Goal: Task Accomplishment & Management: Complete application form

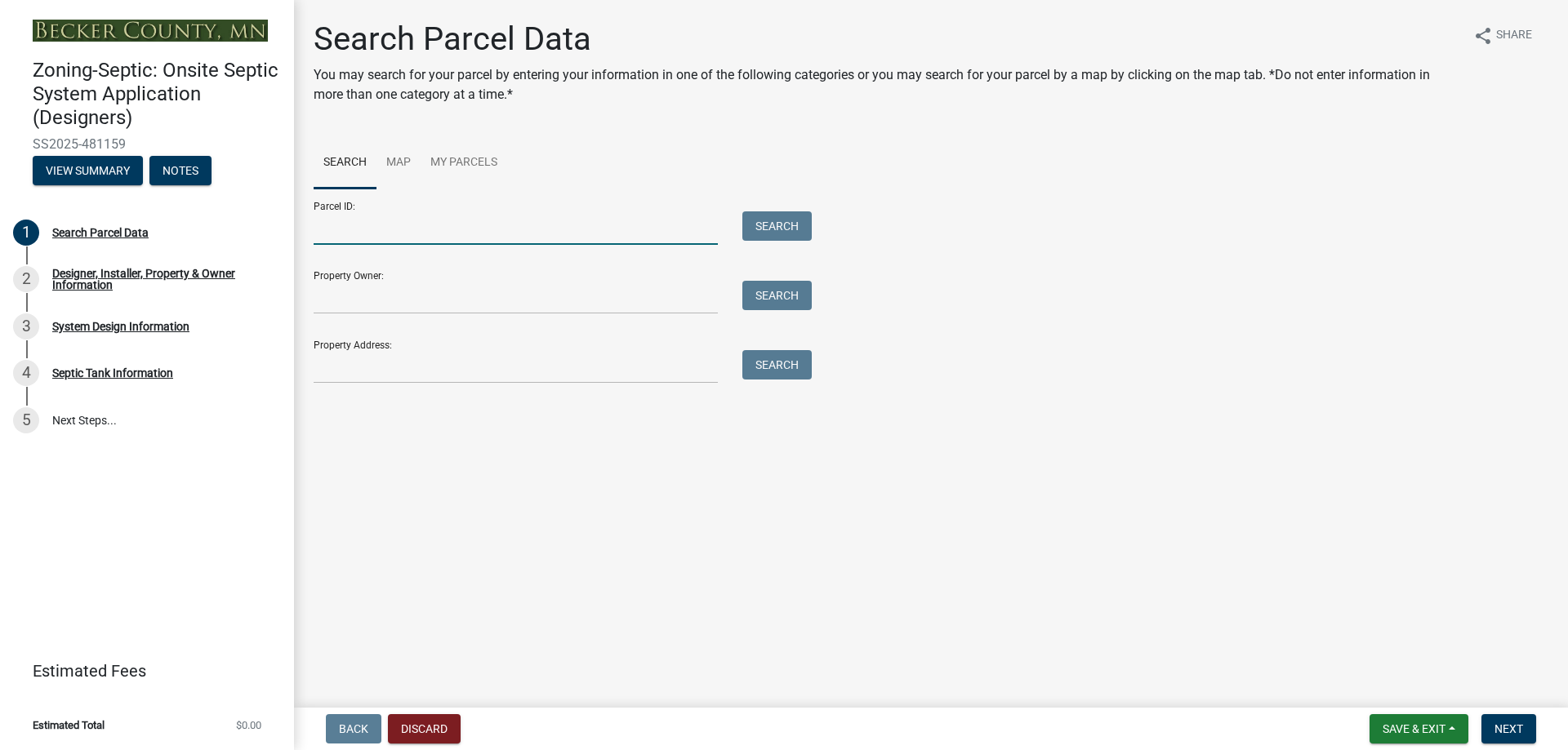
click at [359, 232] on input "Parcel ID:" at bounding box center [515, 227] width 405 height 33
paste input "170885000"
type input "170885000"
click at [797, 234] on button "Search" at bounding box center [777, 226] width 69 height 30
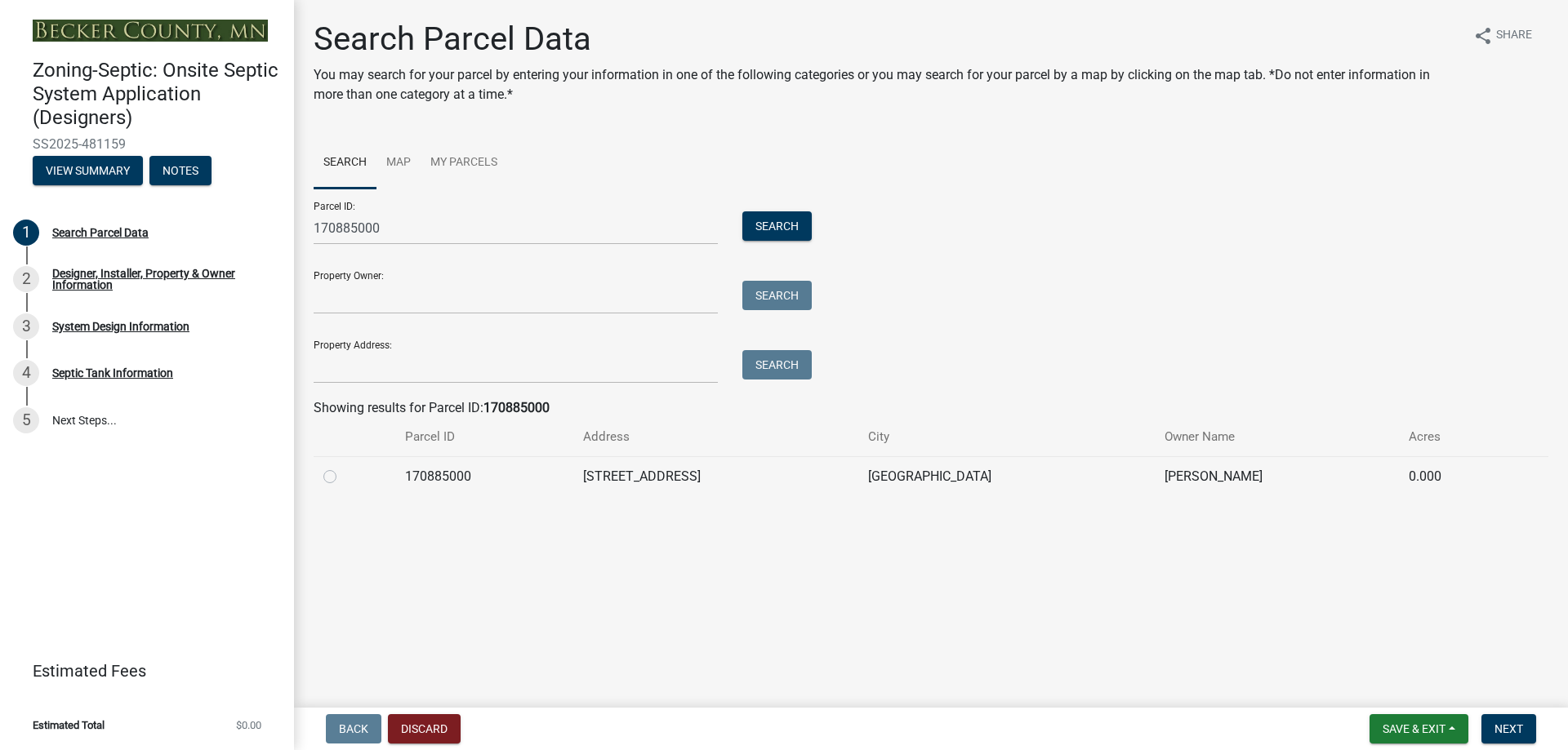
click at [343, 467] on label at bounding box center [343, 467] width 0 height 0
click at [343, 478] on input "radio" at bounding box center [347, 472] width 10 height 10
radio input "true"
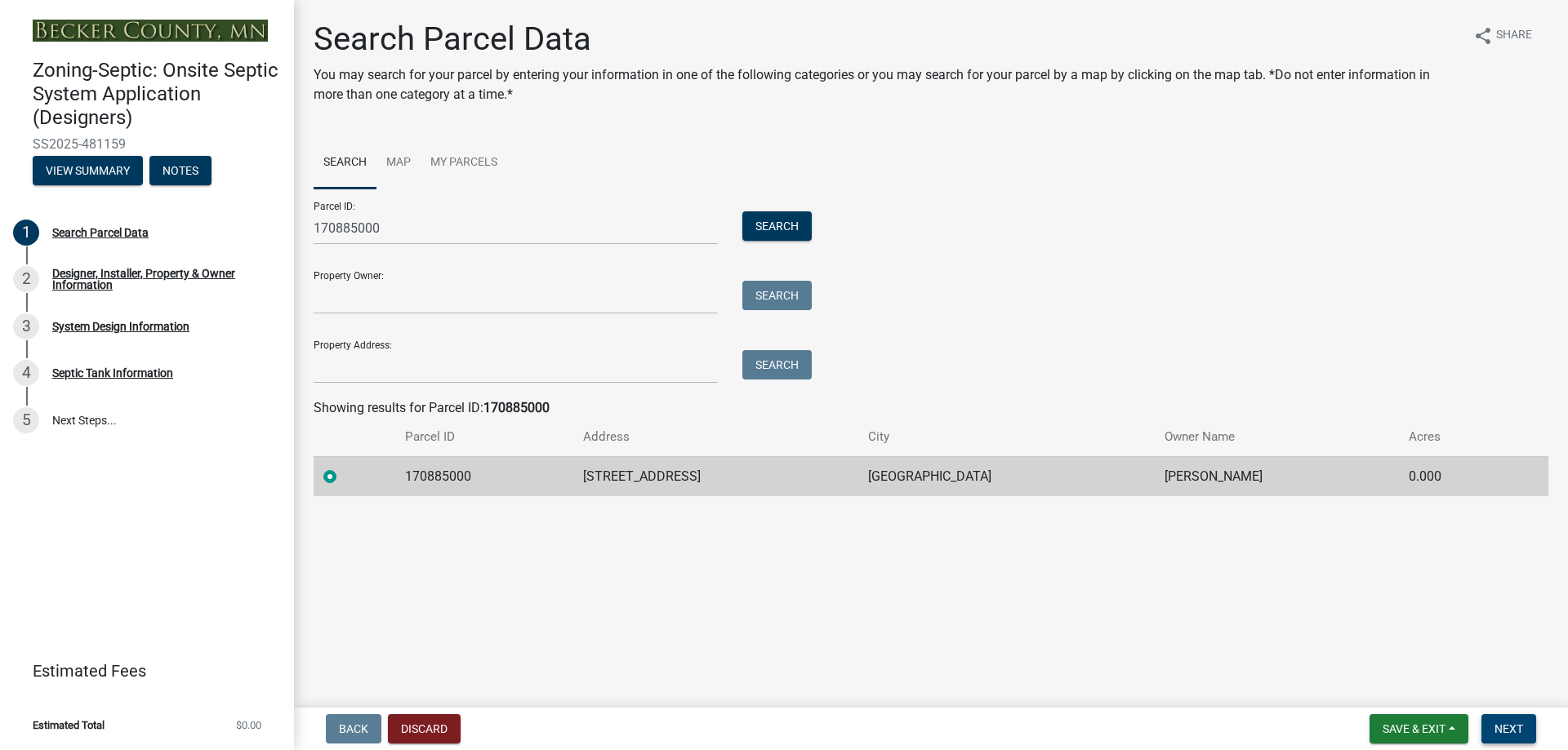
click at [1508, 725] on span "Next" at bounding box center [1509, 729] width 29 height 13
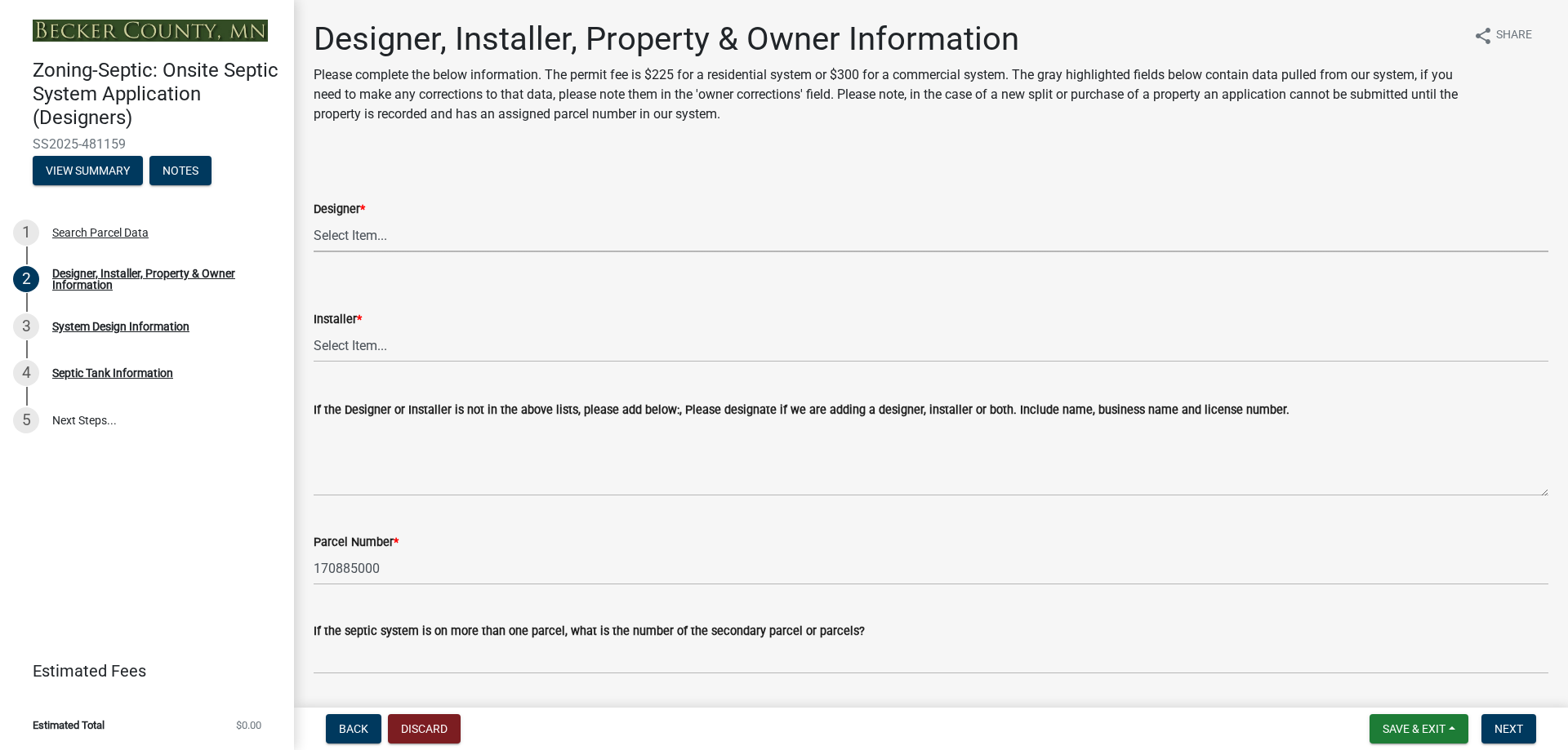
click at [417, 236] on select "Select Item... OTHER – Not listed (please add in next field and we will add to …" at bounding box center [930, 235] width 1235 height 33
click at [313, 219] on select "Select Item... OTHER – Not listed (please add in next field and we will add to …" at bounding box center [930, 235] width 1235 height 33
select select "addd515a-e427-4986-90b0-e79439bd77fc"
click at [375, 347] on select "Select Item... OTHER – Not listed (please add in next field and we will add to …" at bounding box center [930, 345] width 1235 height 33
click at [313, 329] on select "Select Item... OTHER – Not listed (please add in next field and we will add to …" at bounding box center [930, 345] width 1235 height 33
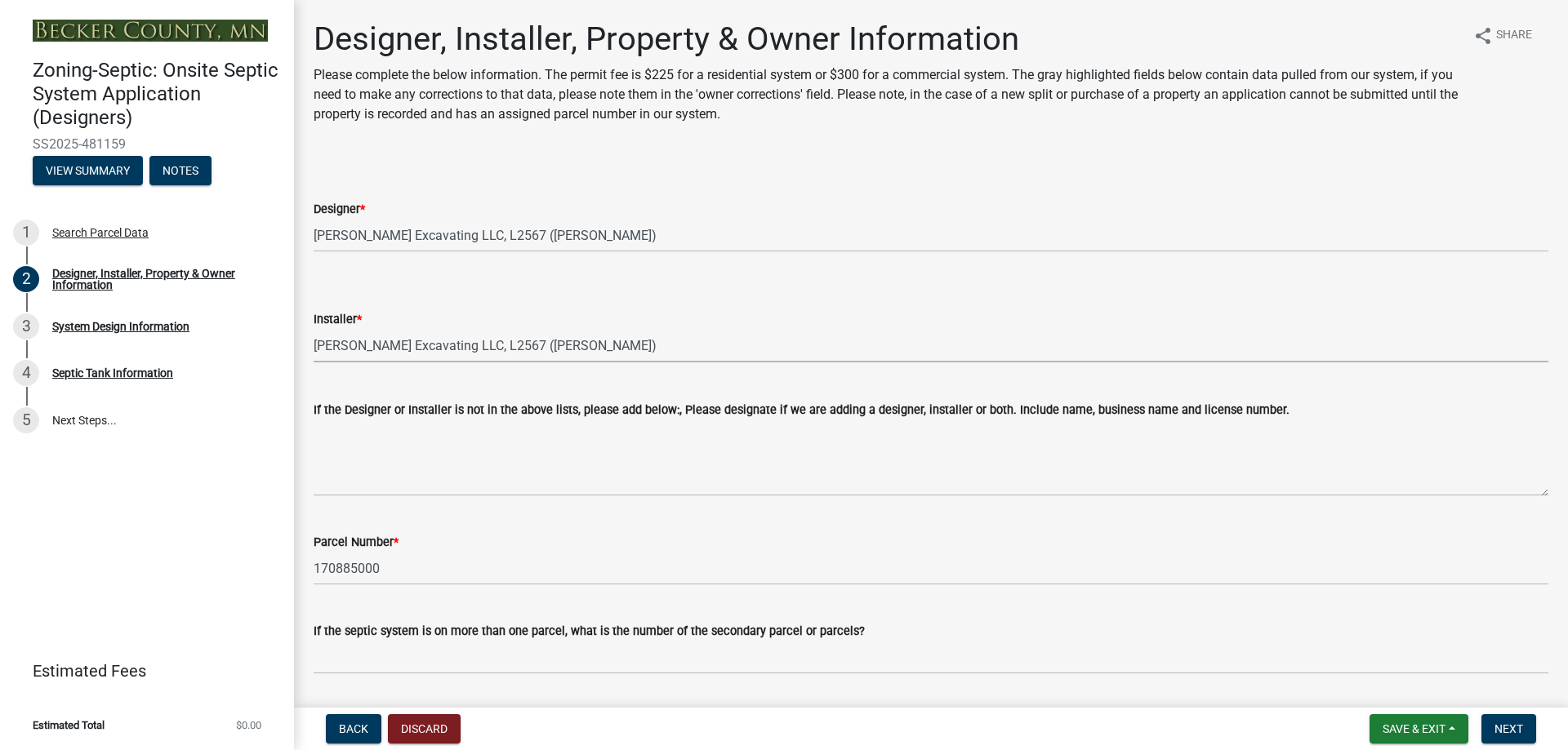
select select "aa72d6e2-cdab-4596-89a8-46c8d91eb51f"
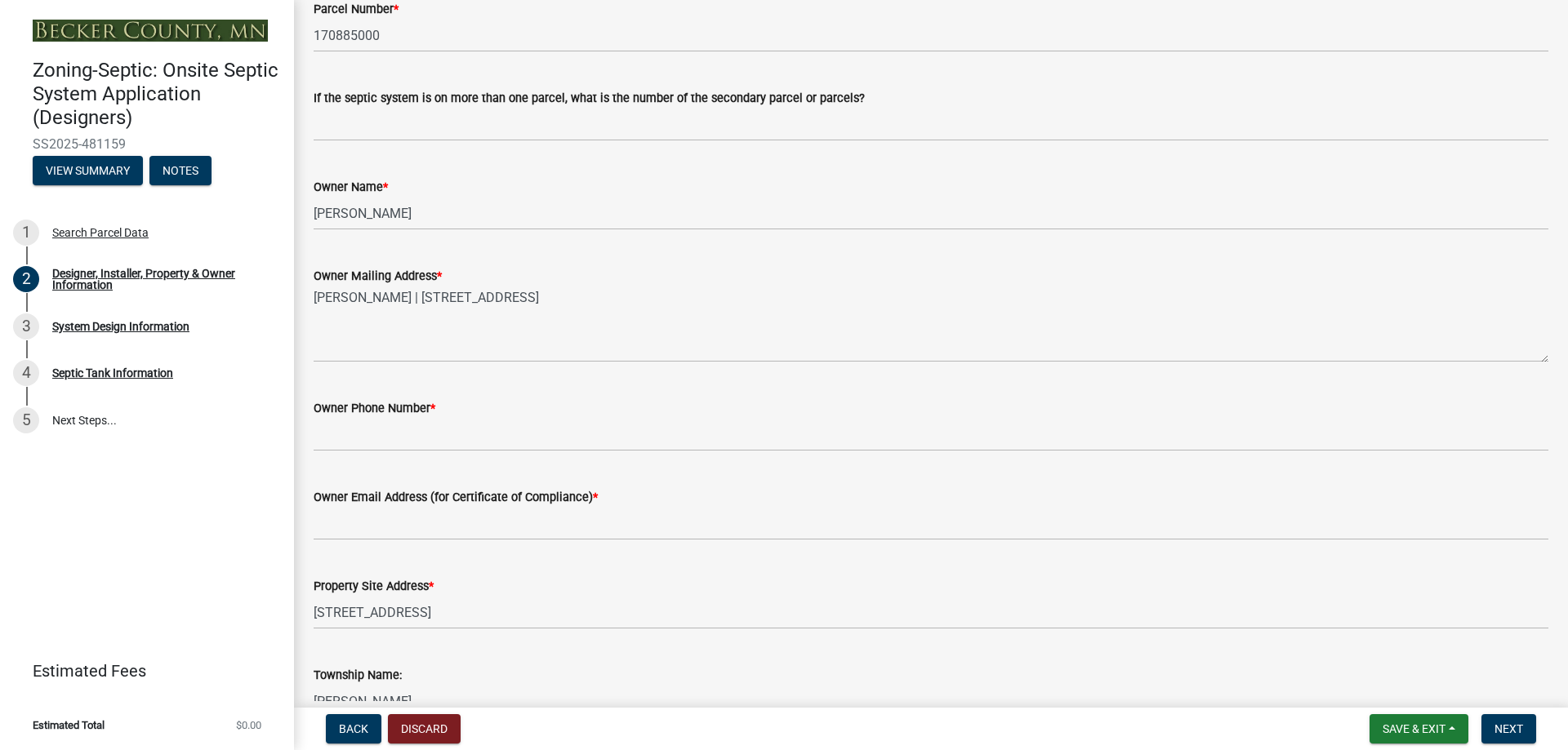
scroll to position [572, 0]
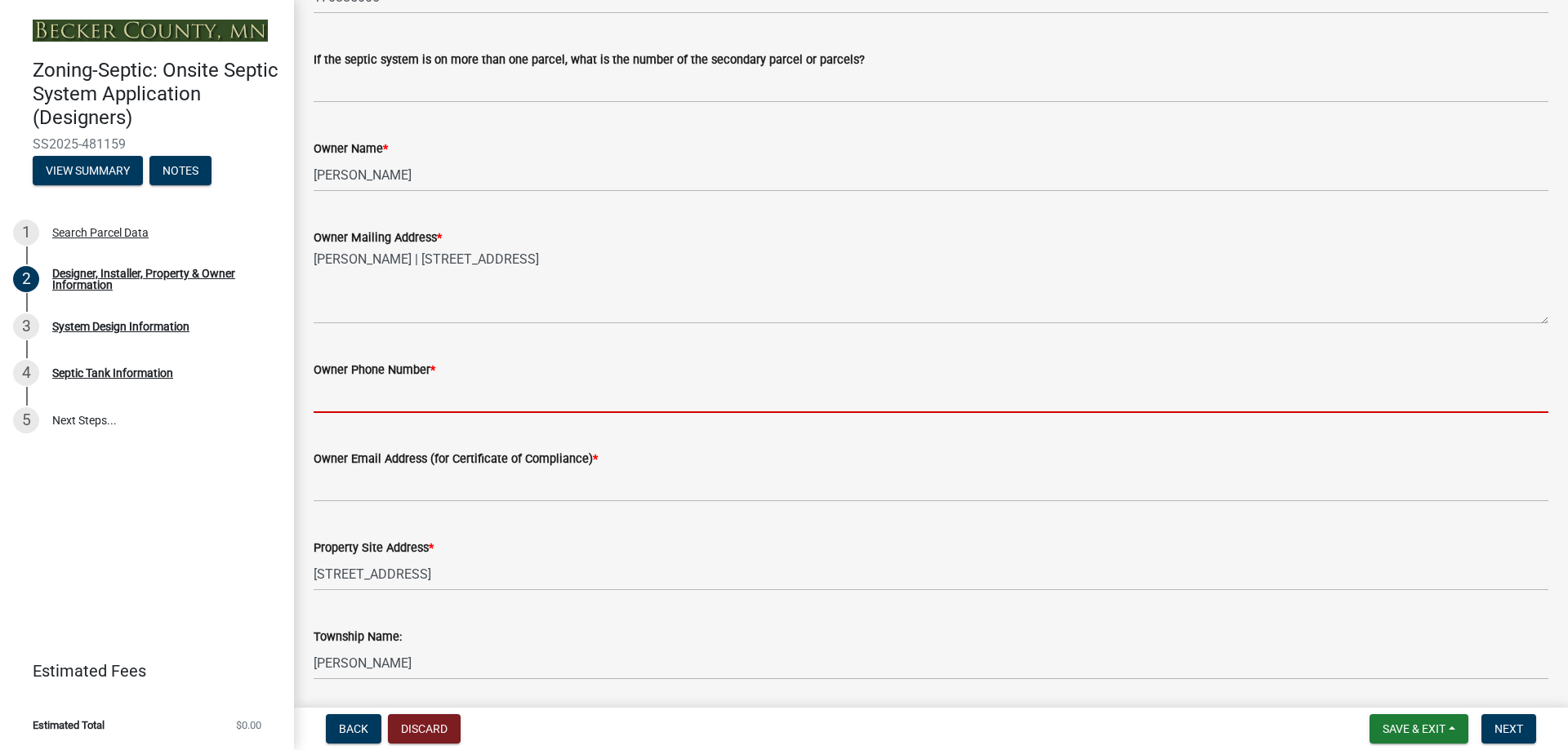
click at [385, 402] on input "Owner Phone Number *" at bounding box center [930, 396] width 1235 height 33
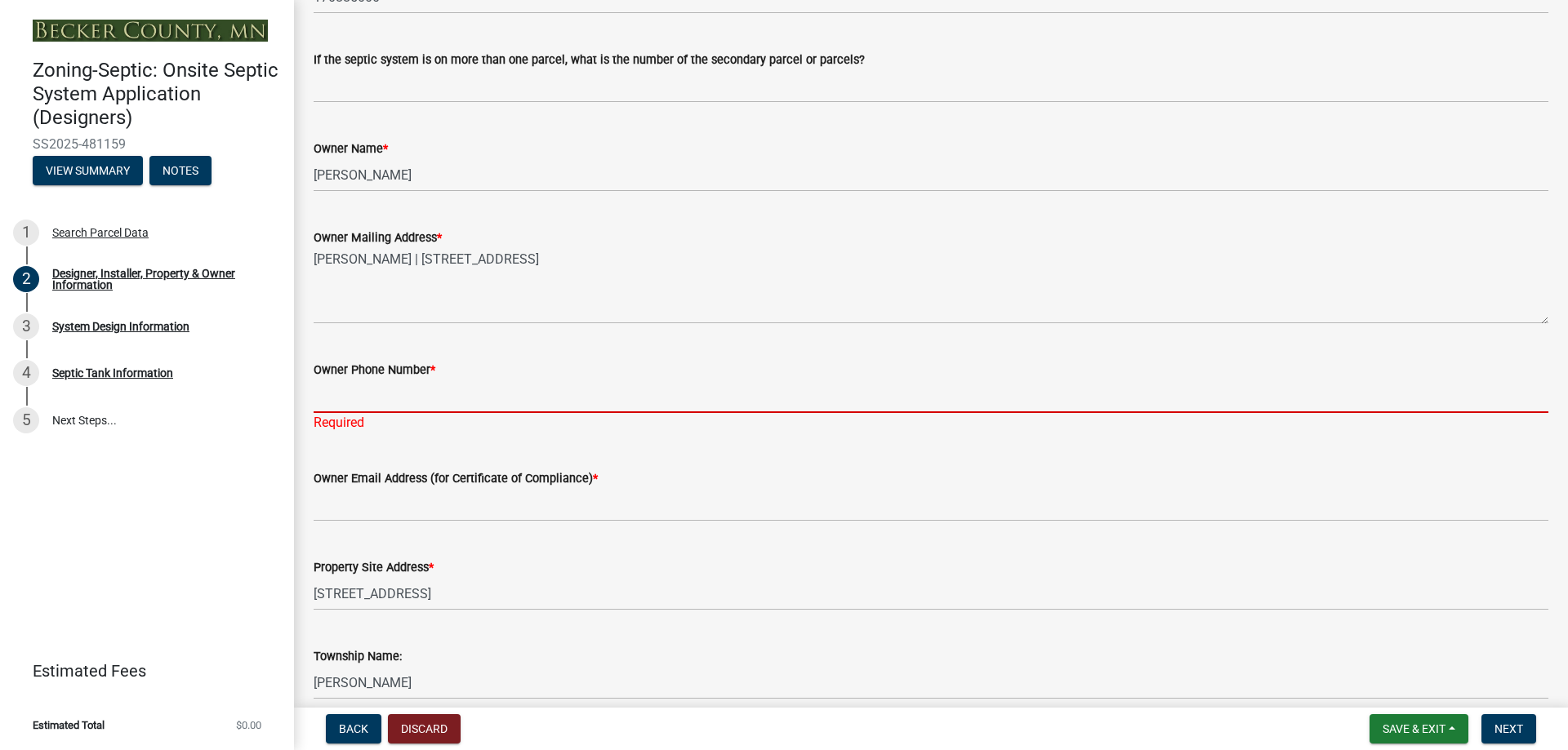
click at [344, 401] on input "Owner Phone Number *" at bounding box center [930, 396] width 1235 height 33
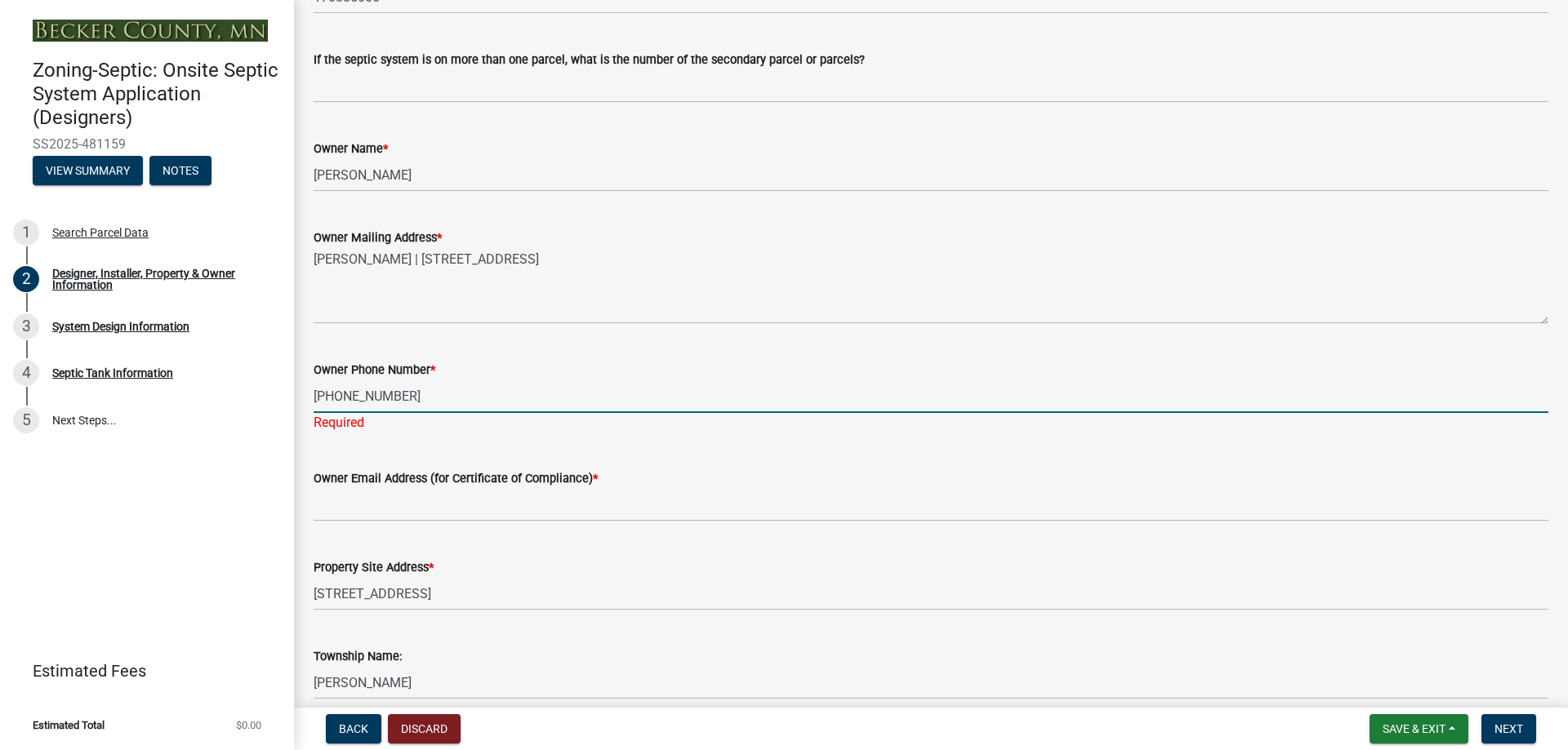
type input "[PHONE_NUMBER]"
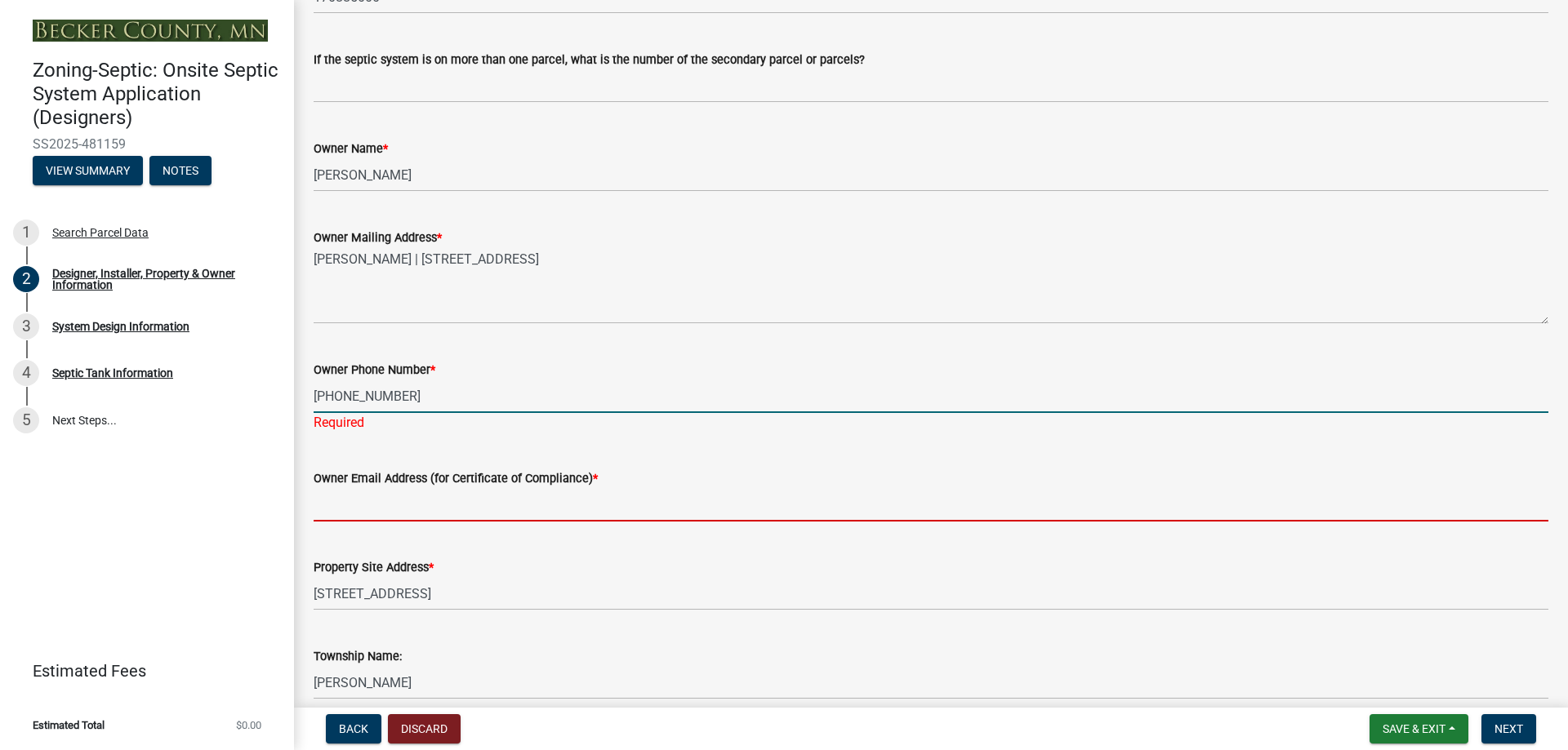
click at [402, 503] on wm-data-entity-input "Owner Email Address (for Certificate of Compliance) *" at bounding box center [930, 490] width 1235 height 89
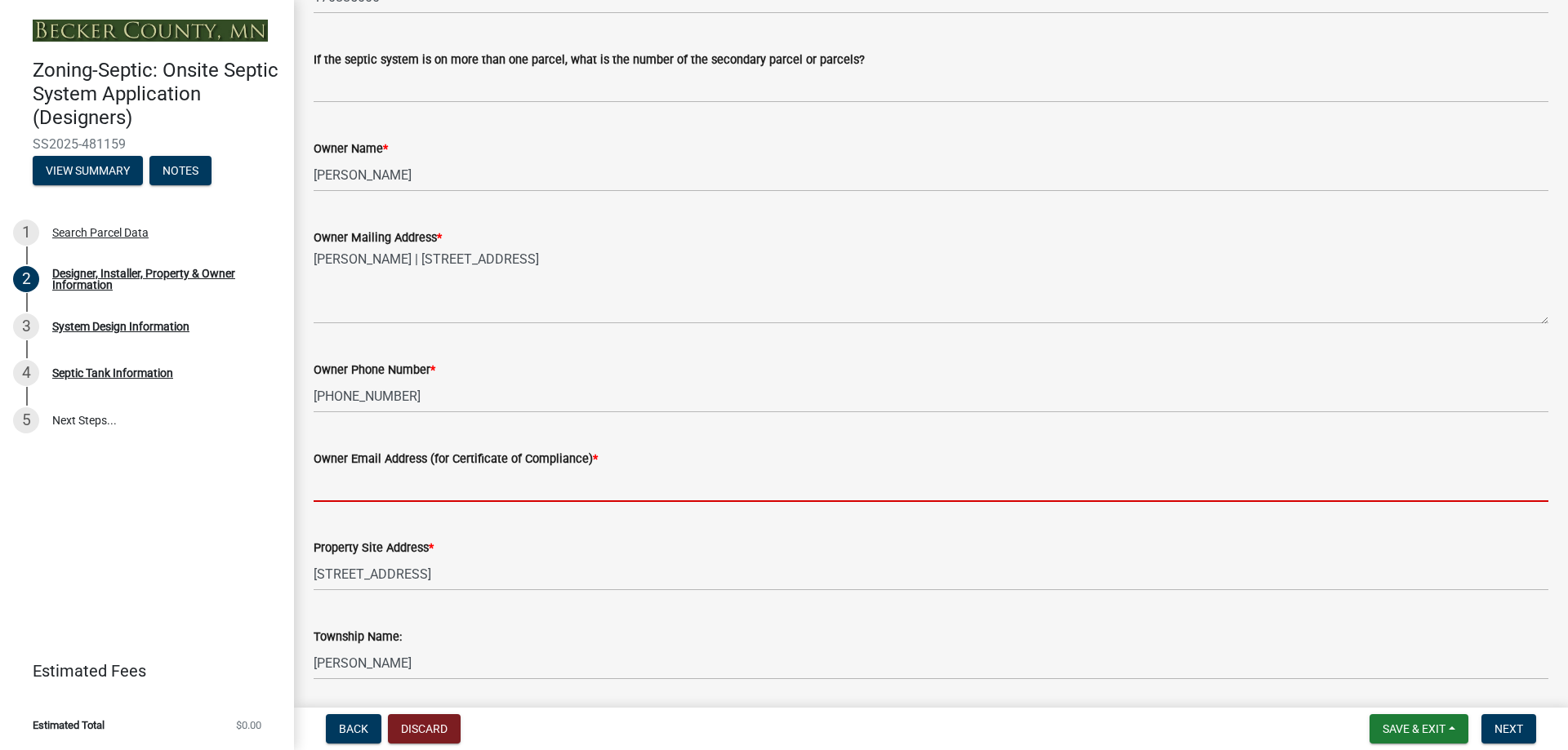
type input "N/A"
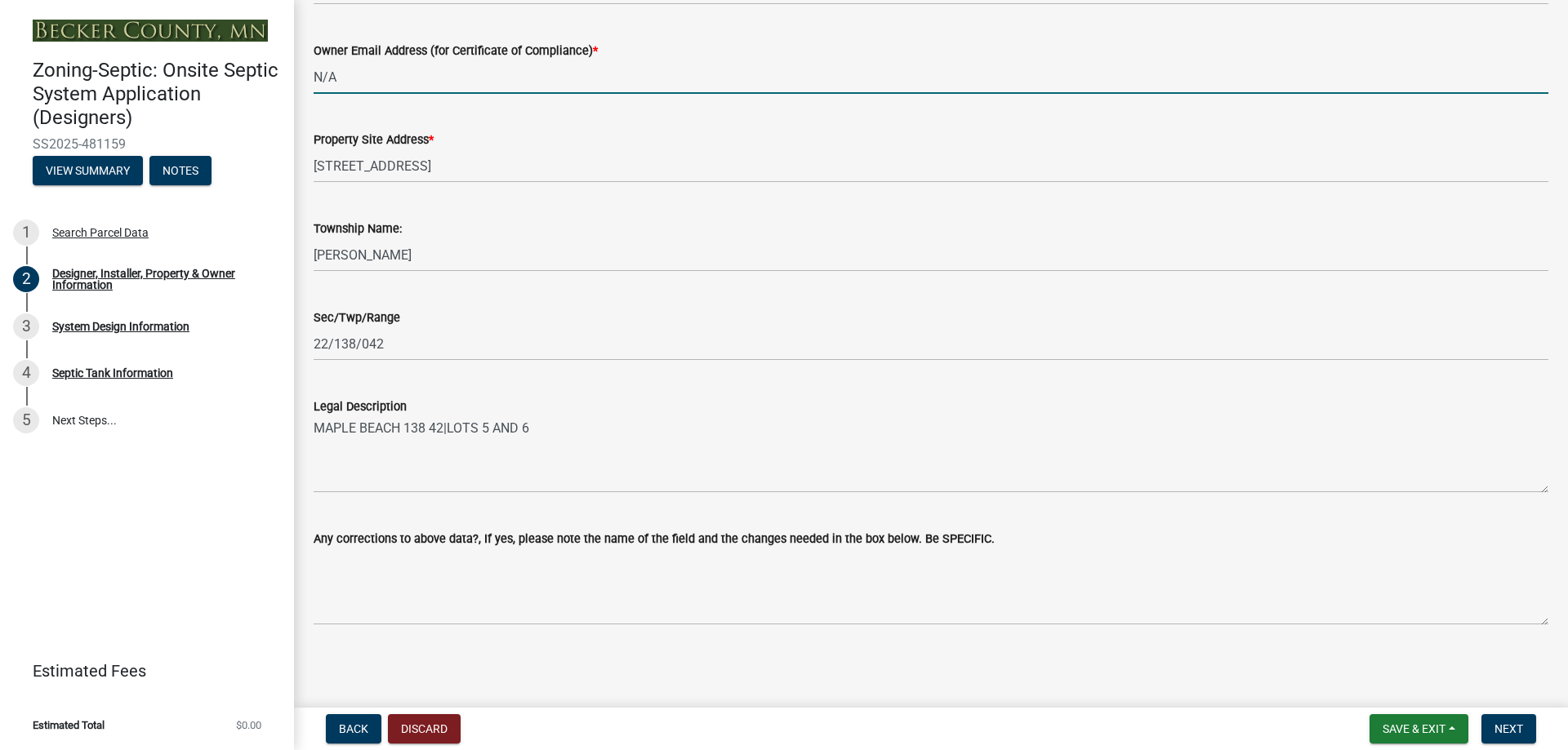
scroll to position [980, 0]
click at [1518, 728] on span "Next" at bounding box center [1509, 729] width 29 height 13
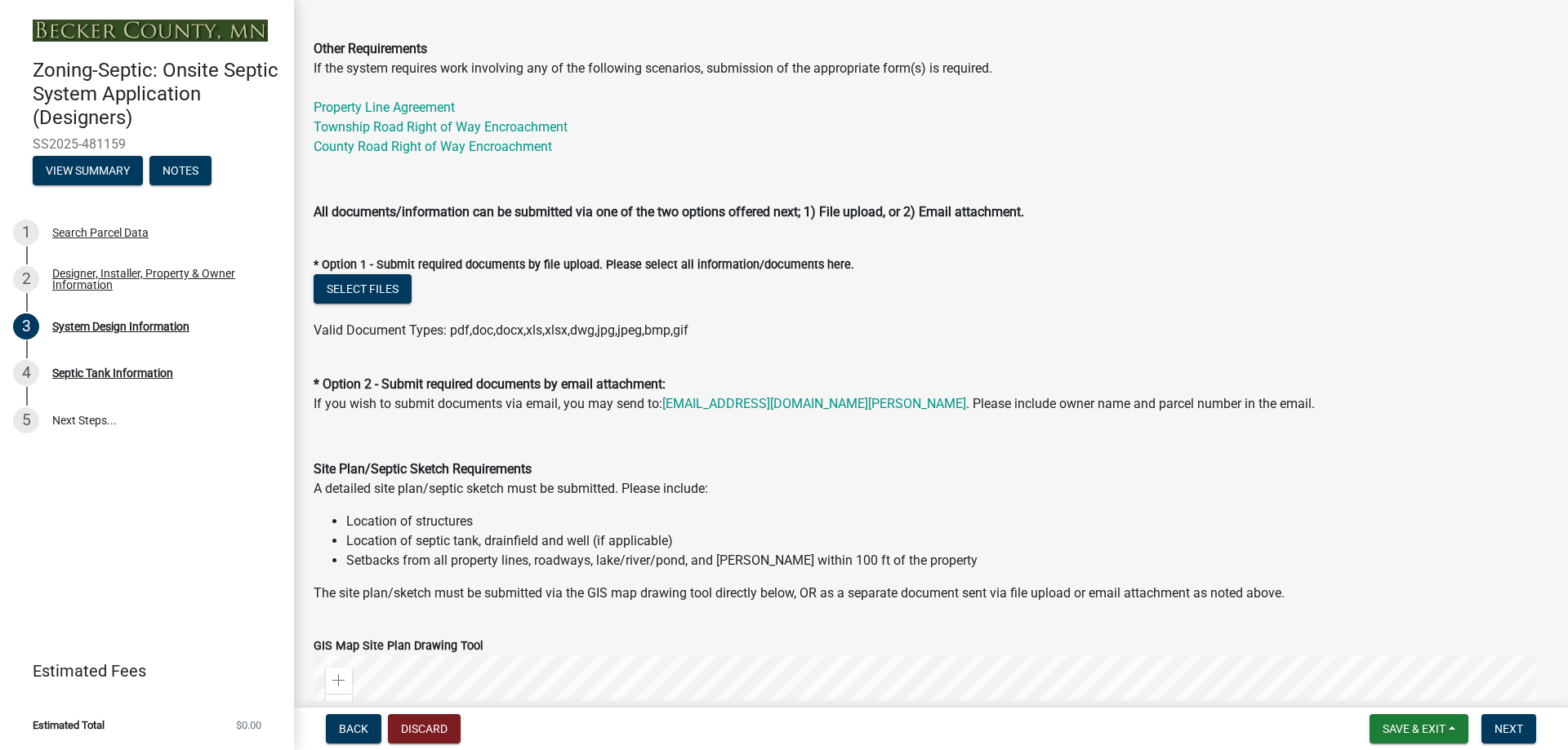
scroll to position [653, 0]
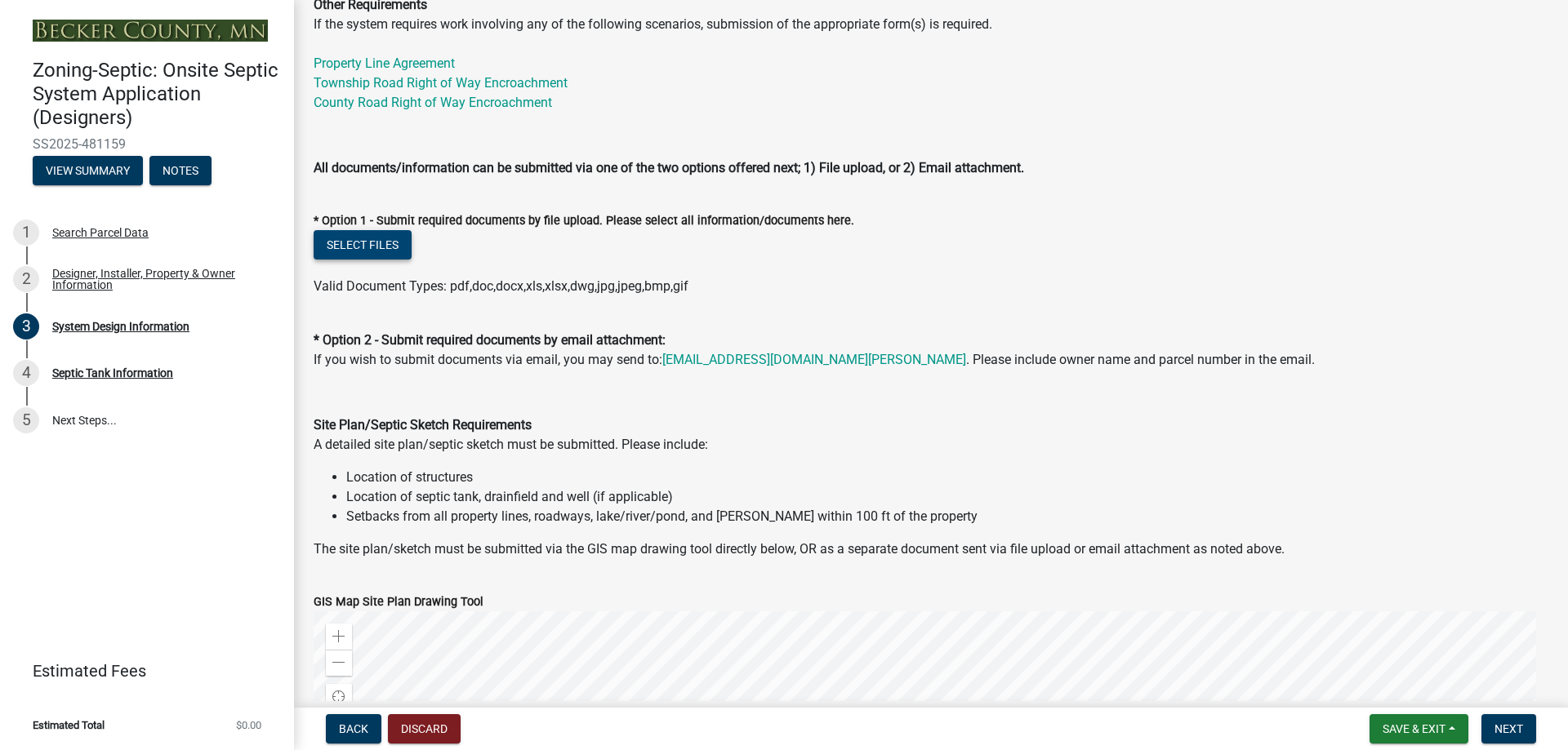
click at [387, 239] on button "Select files" at bounding box center [362, 245] width 98 height 30
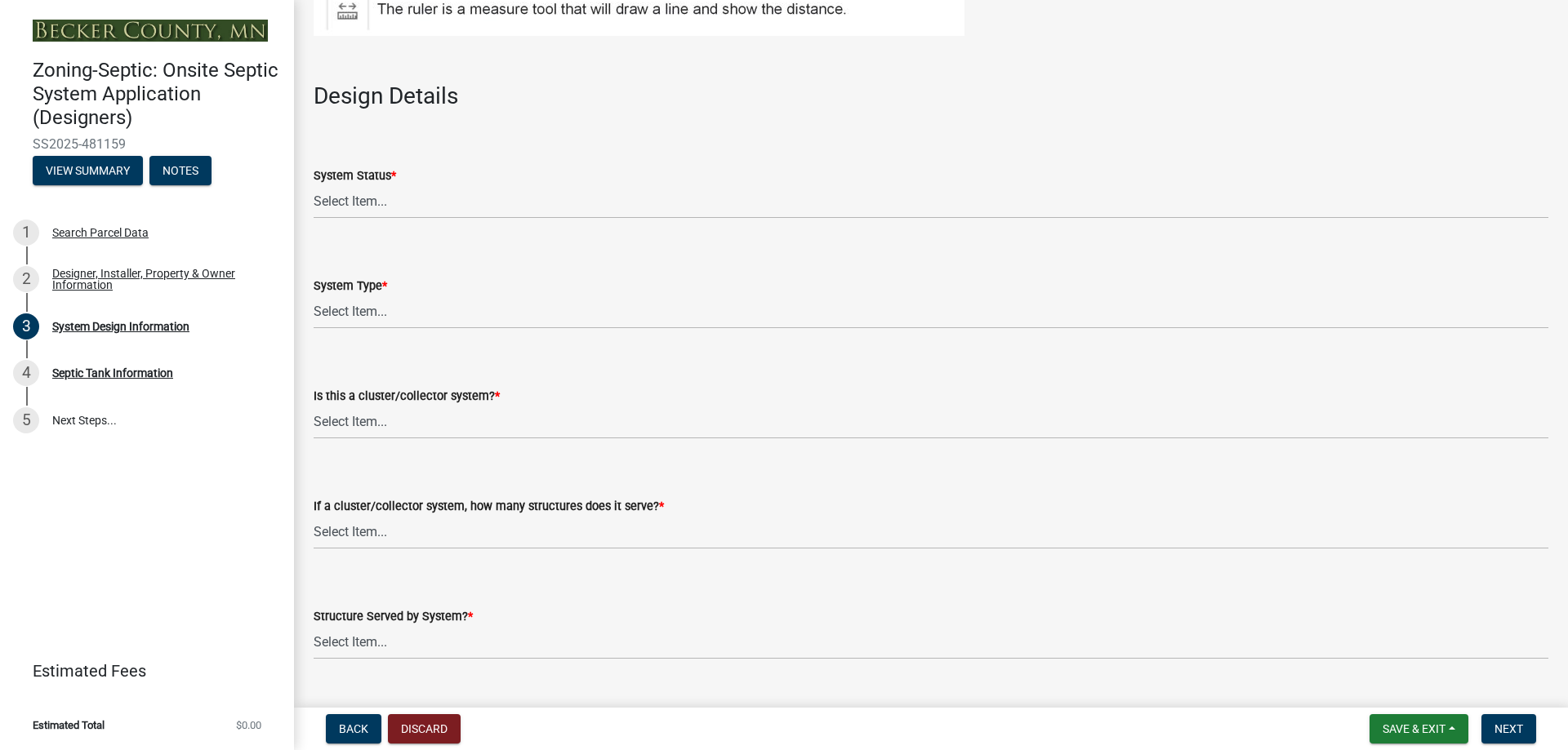
scroll to position [2122, 0]
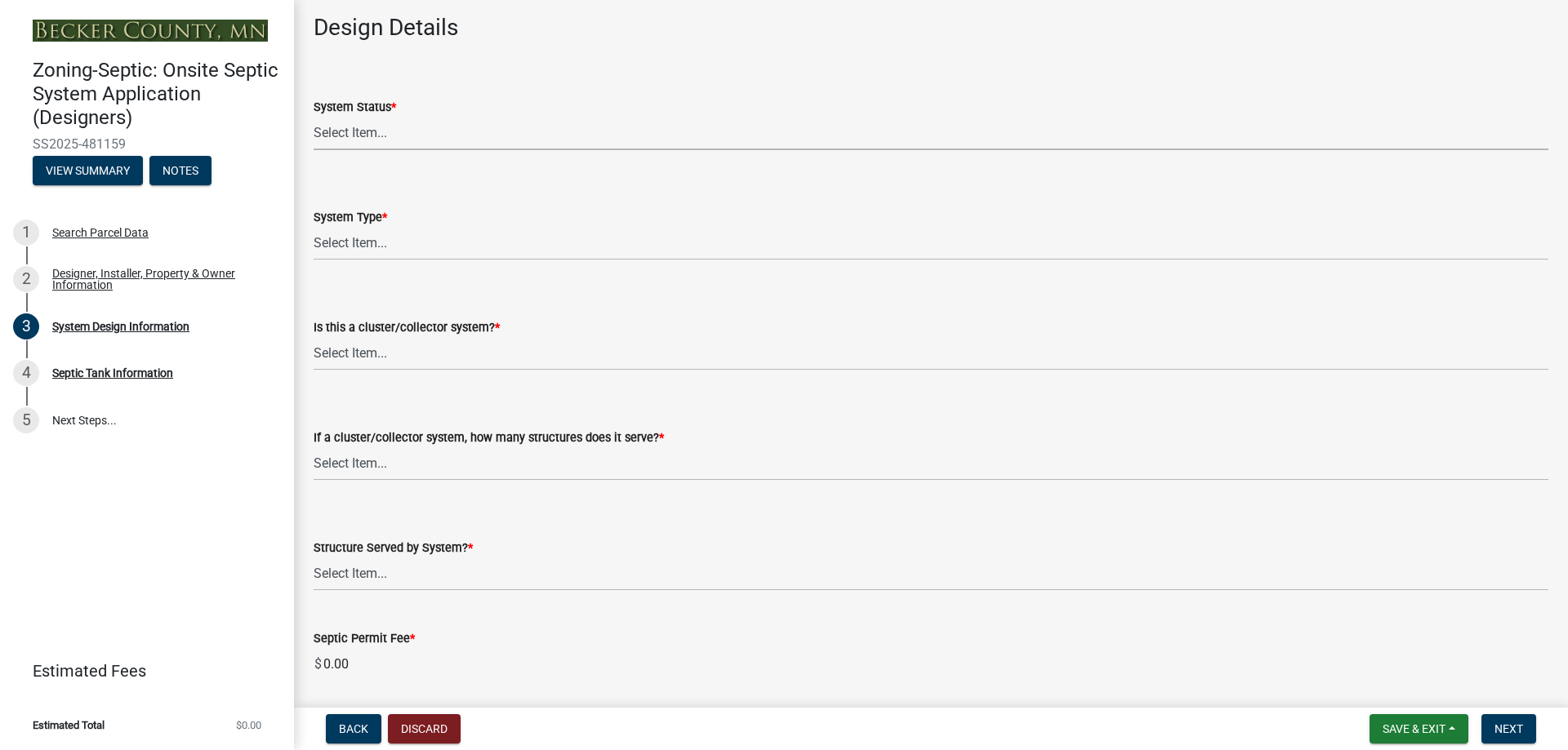
click at [466, 121] on select "Select Item... No Existing System Replacement System Failing System (Cesspool, …" at bounding box center [930, 133] width 1235 height 33
click at [313, 117] on select "Select Item... No Existing System Replacement System Failing System (Cesspool, …" at bounding box center [930, 133] width 1235 height 33
select select "743fc4c7-7903-4e73-bfd1-f0cf50051370"
click at [376, 248] on select "Select Item... Type I Type II Type III Type IV Type V" at bounding box center [930, 243] width 1235 height 33
click at [313, 227] on select "Select Item... Type I Type II Type III Type IV Type V" at bounding box center [930, 243] width 1235 height 33
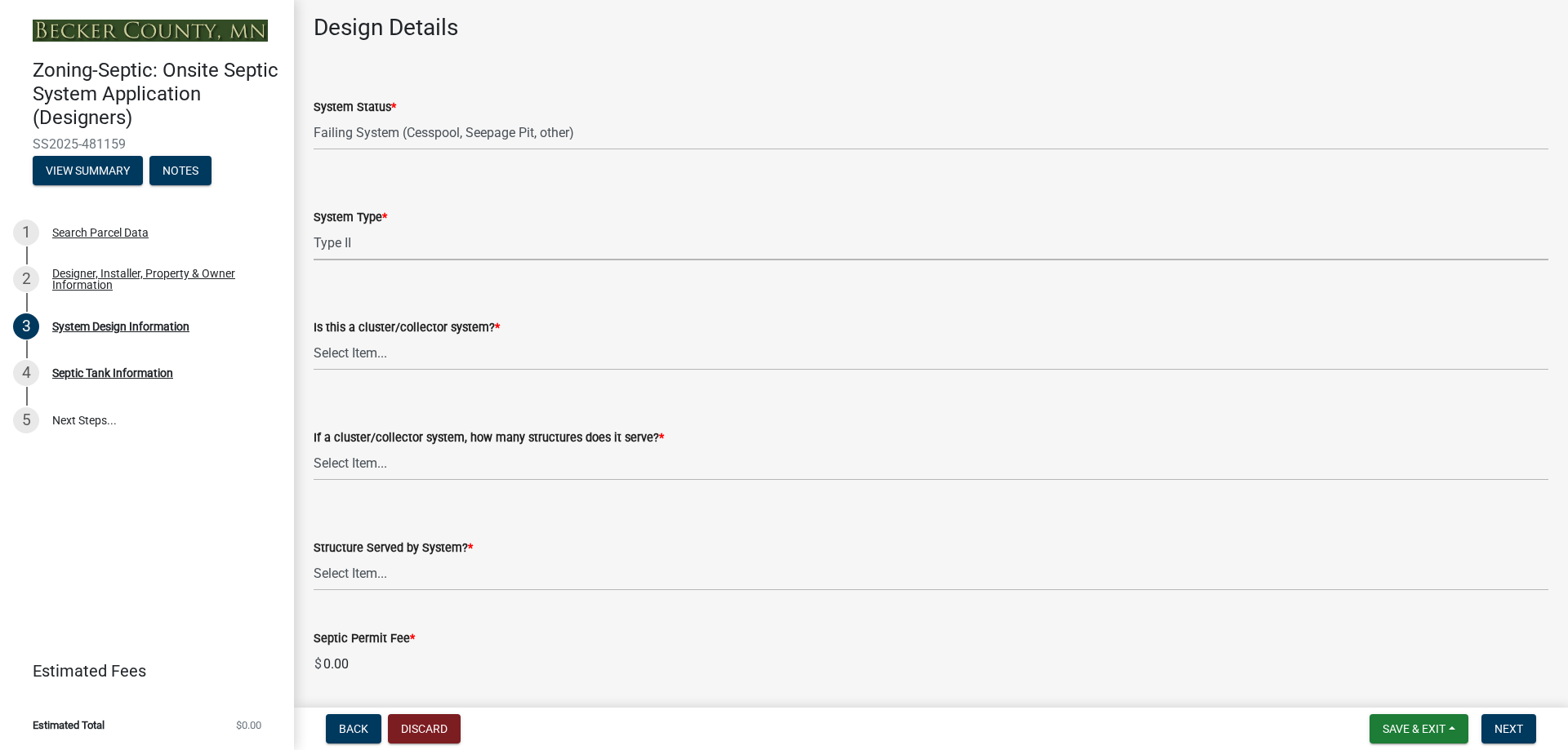
select select "d11049ea-91d0-42ef-8f23-5bc08afa6acf"
click at [392, 356] on select "Select Item... Yes No" at bounding box center [930, 353] width 1235 height 33
click at [313, 337] on select "Select Item... Yes No" at bounding box center [930, 353] width 1235 height 33
select select "011fbff4-a41d-4a75-9bd8-71c7e6c69e0d"
click at [395, 468] on select "Select Item... Not a cluster/collector system 1 2 3 4 5 6 7 8 9 10" at bounding box center [930, 464] width 1235 height 33
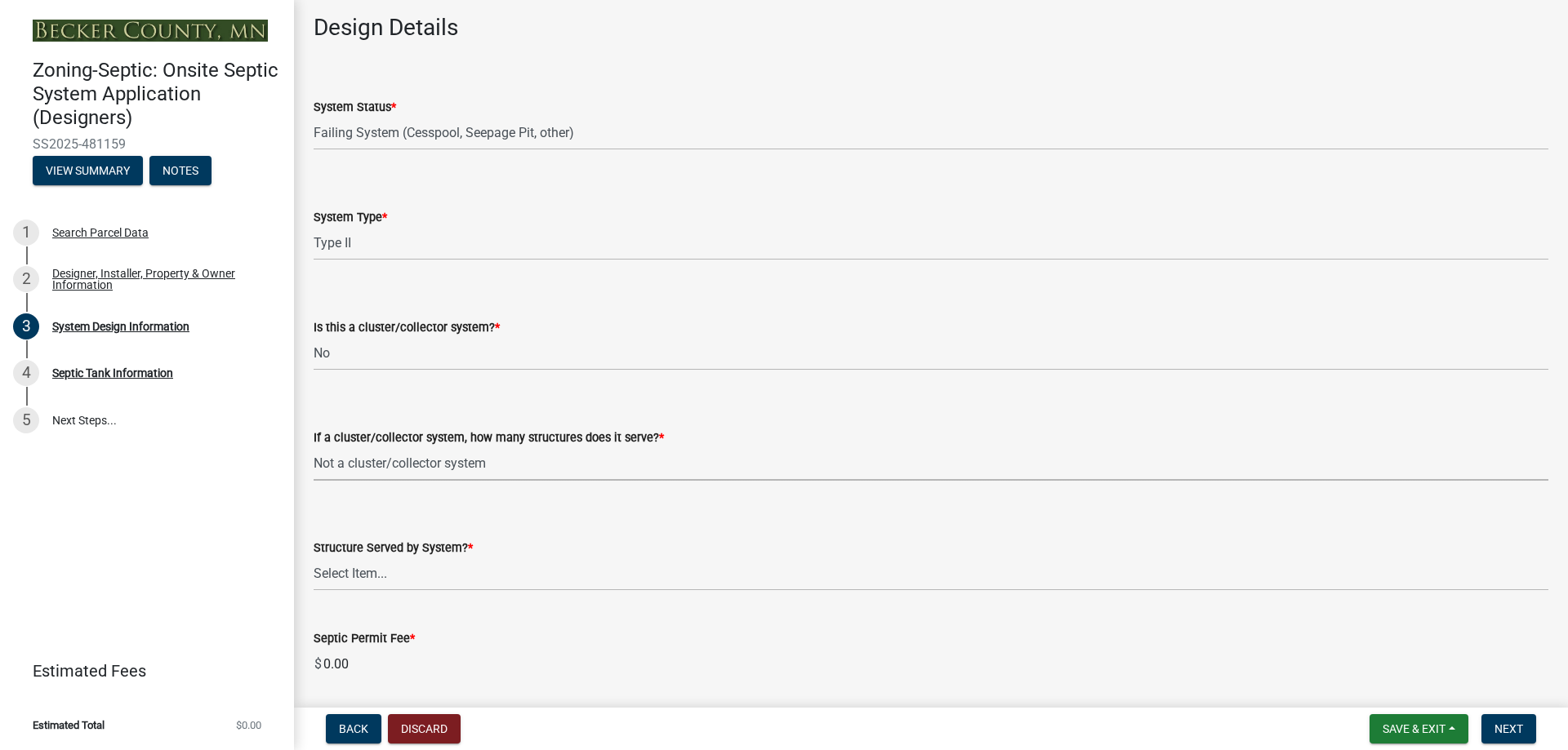
click at [313, 447] on select "Select Item... Not a cluster/collector system 1 2 3 4 5 6 7 8 9 10" at bounding box center [930, 464] width 1235 height 33
select select "85fdfef2-2683-4311-b5d5-5505f6411127"
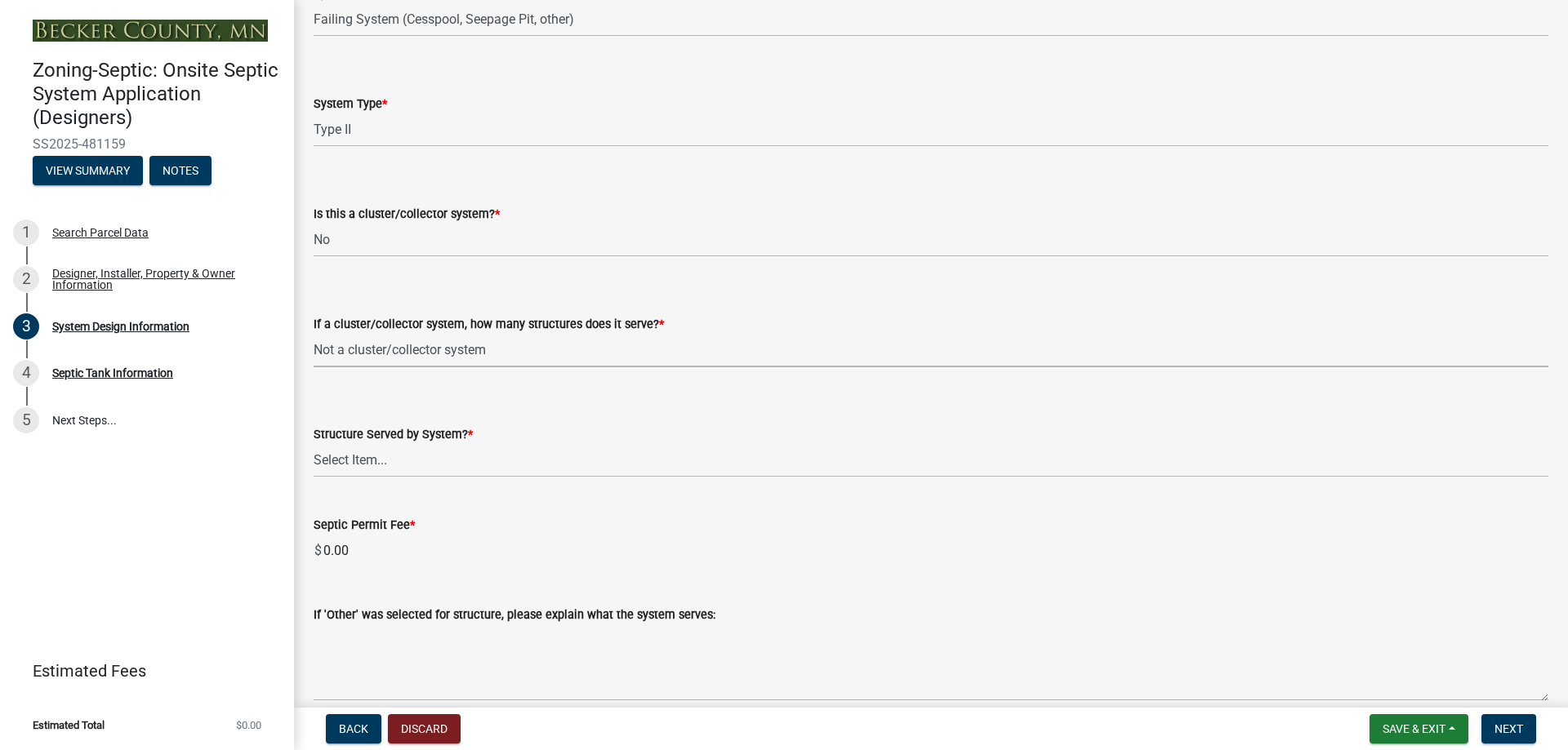
scroll to position [2286, 0]
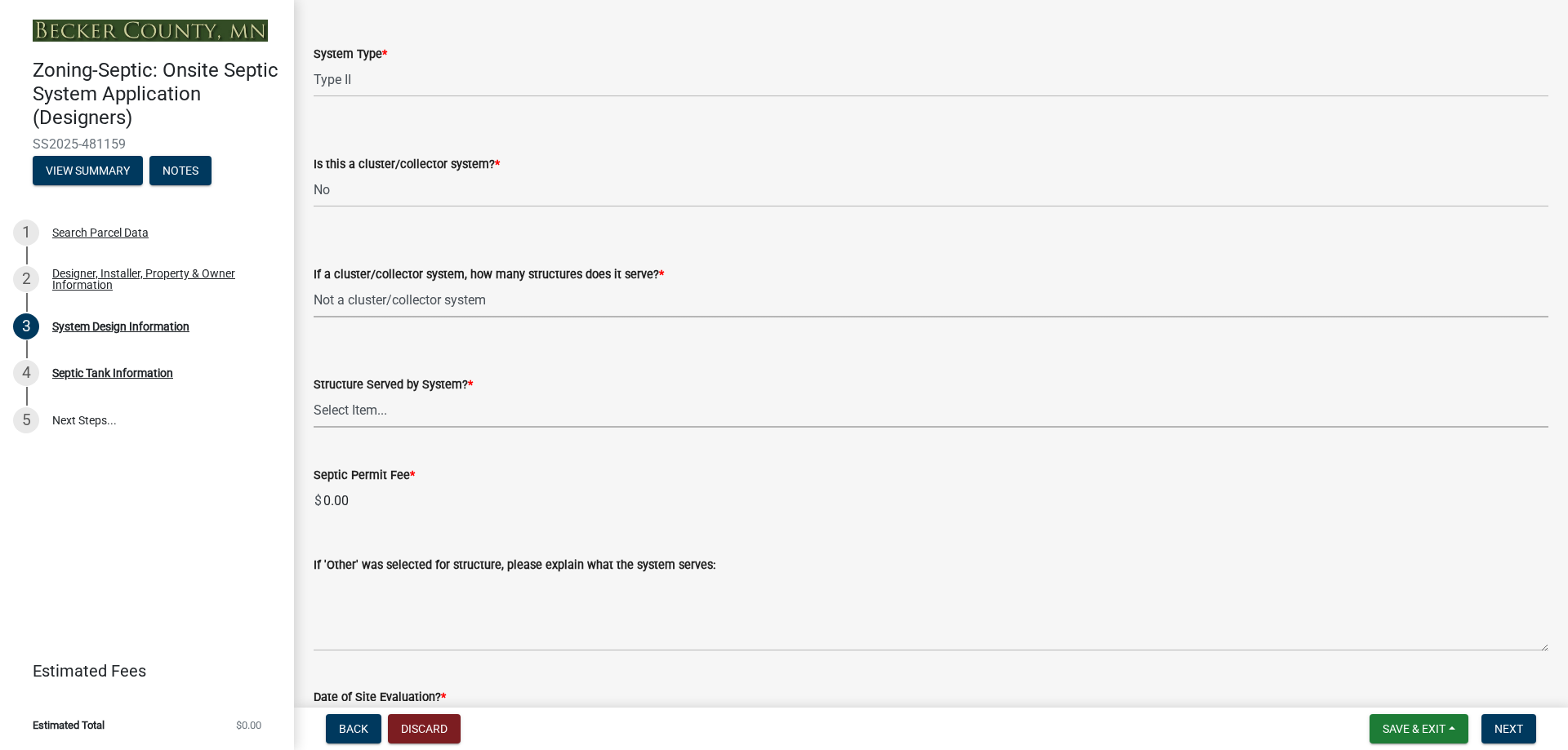
click at [407, 401] on select "Select Item... Commercial Resort Commercial - Non Resort Other Full-Time Dwelli…" at bounding box center [930, 410] width 1235 height 33
click at [313, 394] on select "Select Item... Commercial Resort Commercial - Non Resort Other Full-Time Dwelli…" at bounding box center [930, 410] width 1235 height 33
select select "d95a9312-c8a1-4ec7-8581-25dbcf440a1f"
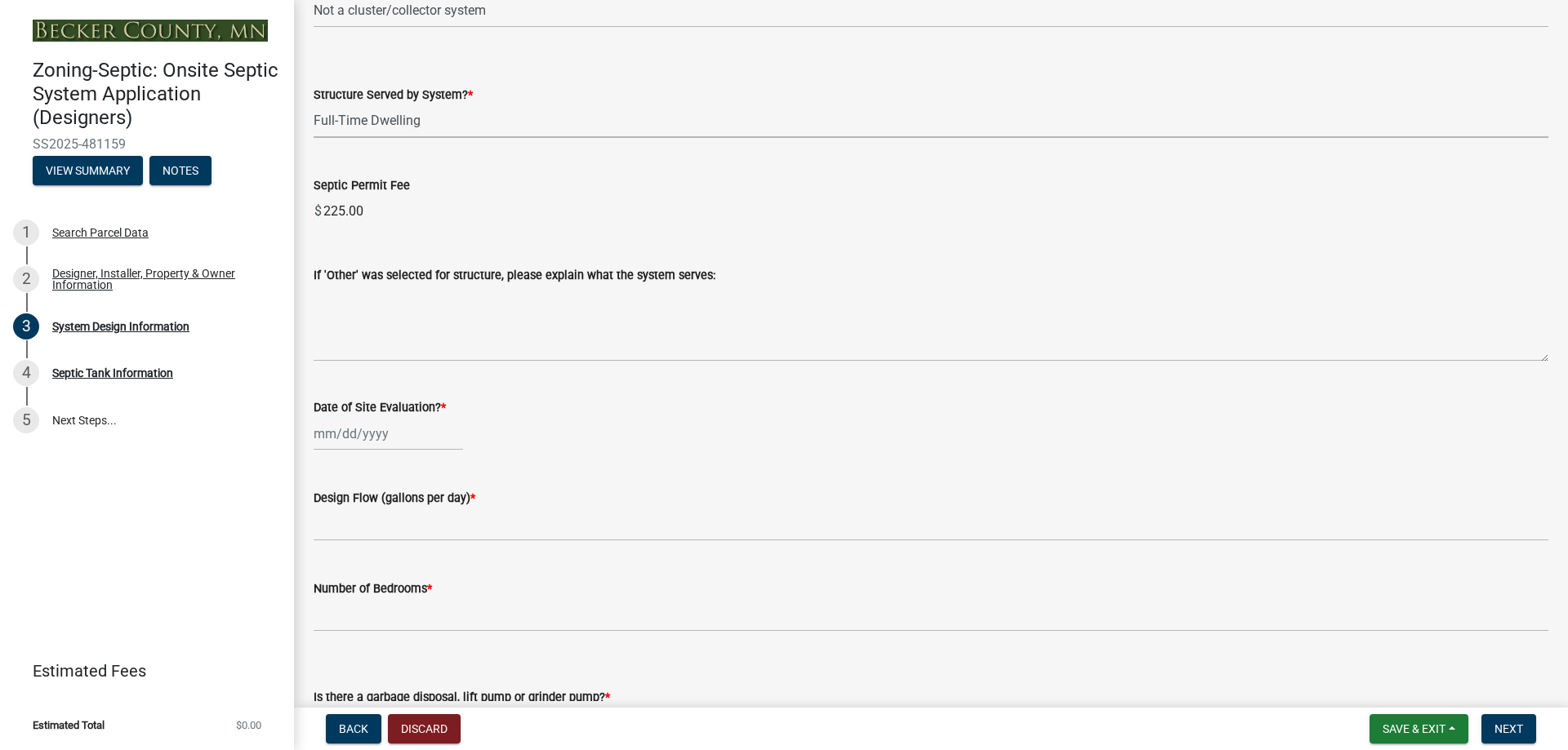
scroll to position [2613, 0]
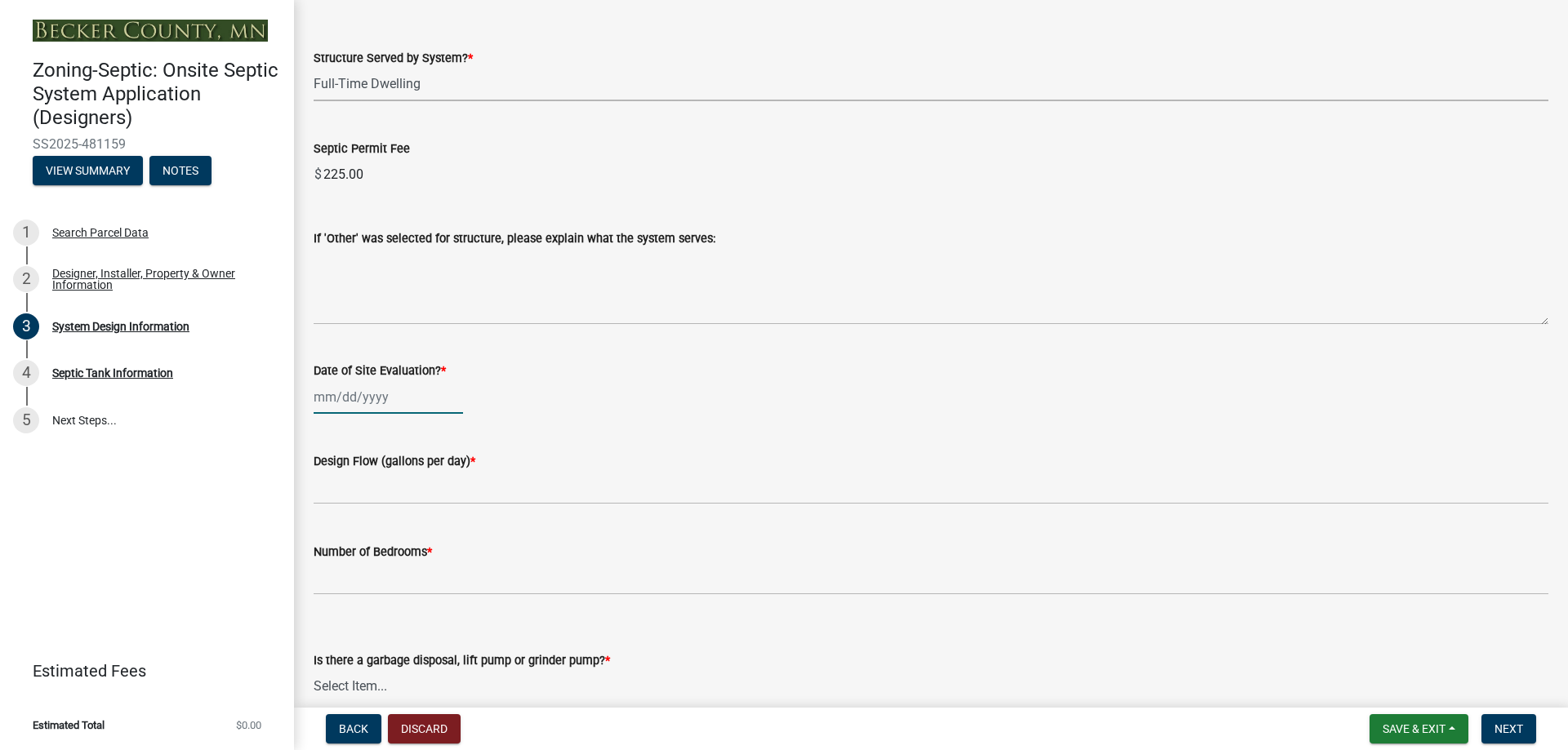
click at [407, 403] on div at bounding box center [387, 397] width 149 height 33
select select "9"
select select "2025"
click at [324, 430] on button "Previous month" at bounding box center [329, 431] width 20 height 26
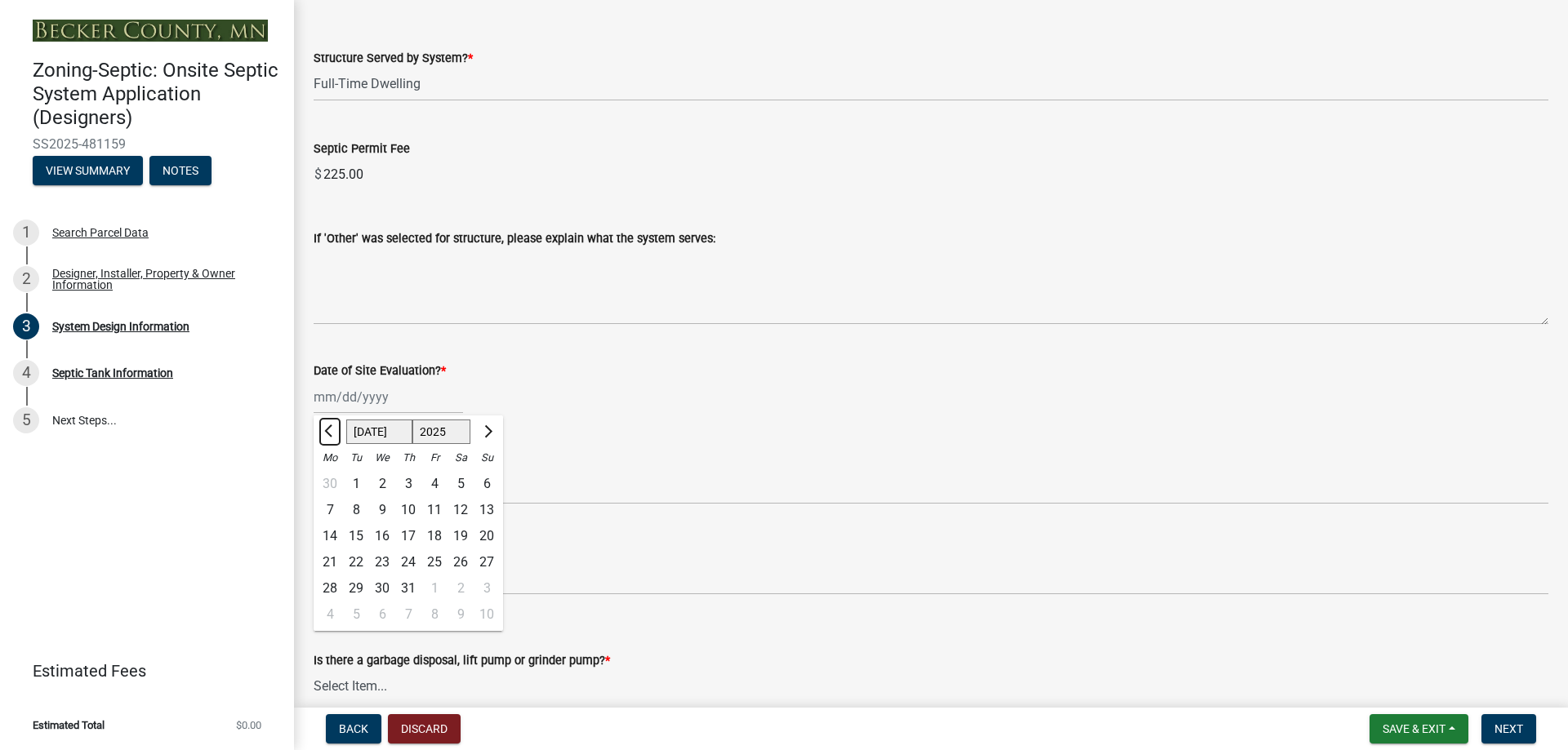
click at [324, 430] on button "Previous month" at bounding box center [329, 431] width 20 height 26
click at [324, 429] on button "Previous month" at bounding box center [329, 431] width 20 height 26
select select "5"
click at [433, 537] on div "16" at bounding box center [434, 536] width 26 height 26
type input "[DATE]"
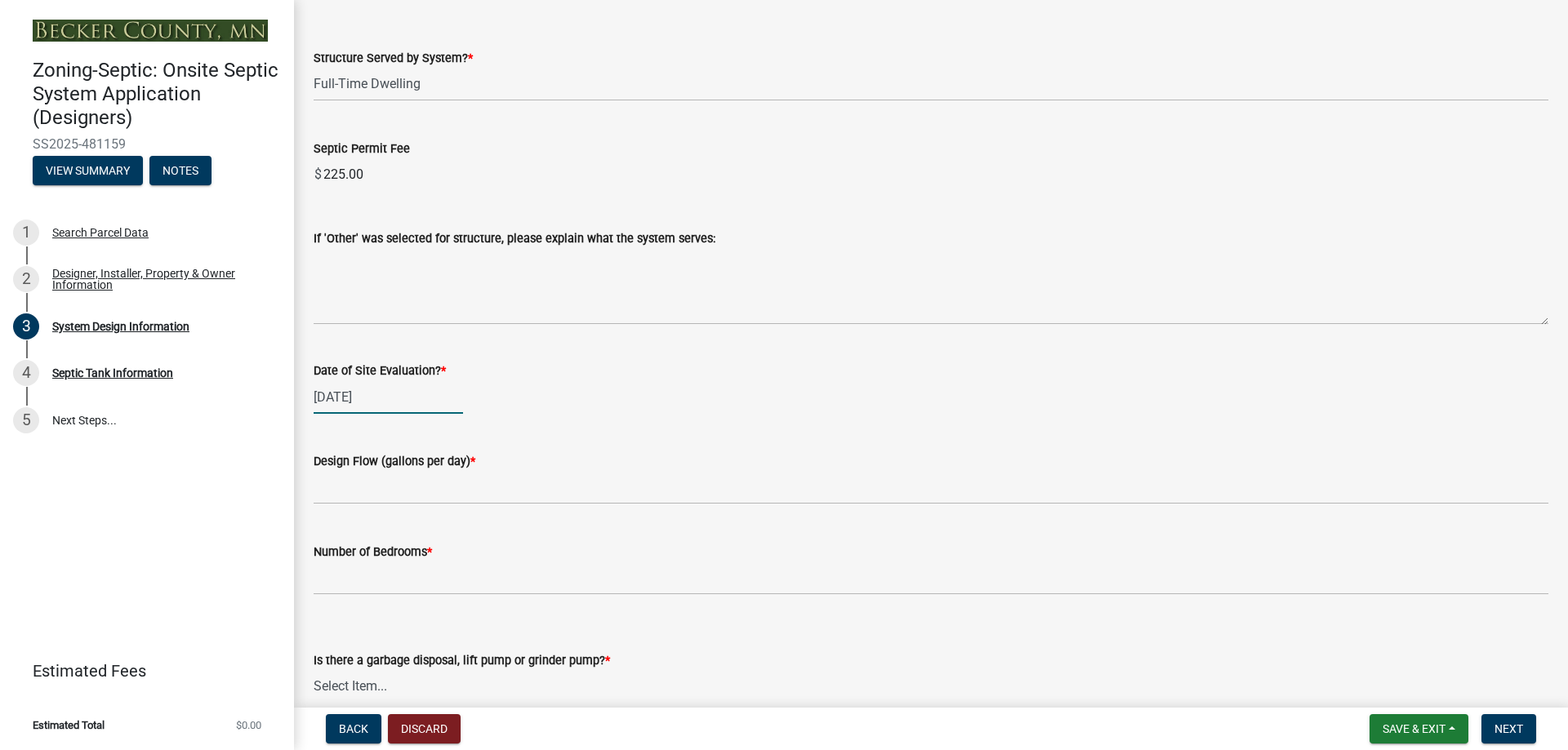
click at [405, 388] on div "[DATE]" at bounding box center [387, 397] width 149 height 33
select select "5"
select select "2025"
click at [489, 432] on span "Next month" at bounding box center [486, 431] width 12 height 12
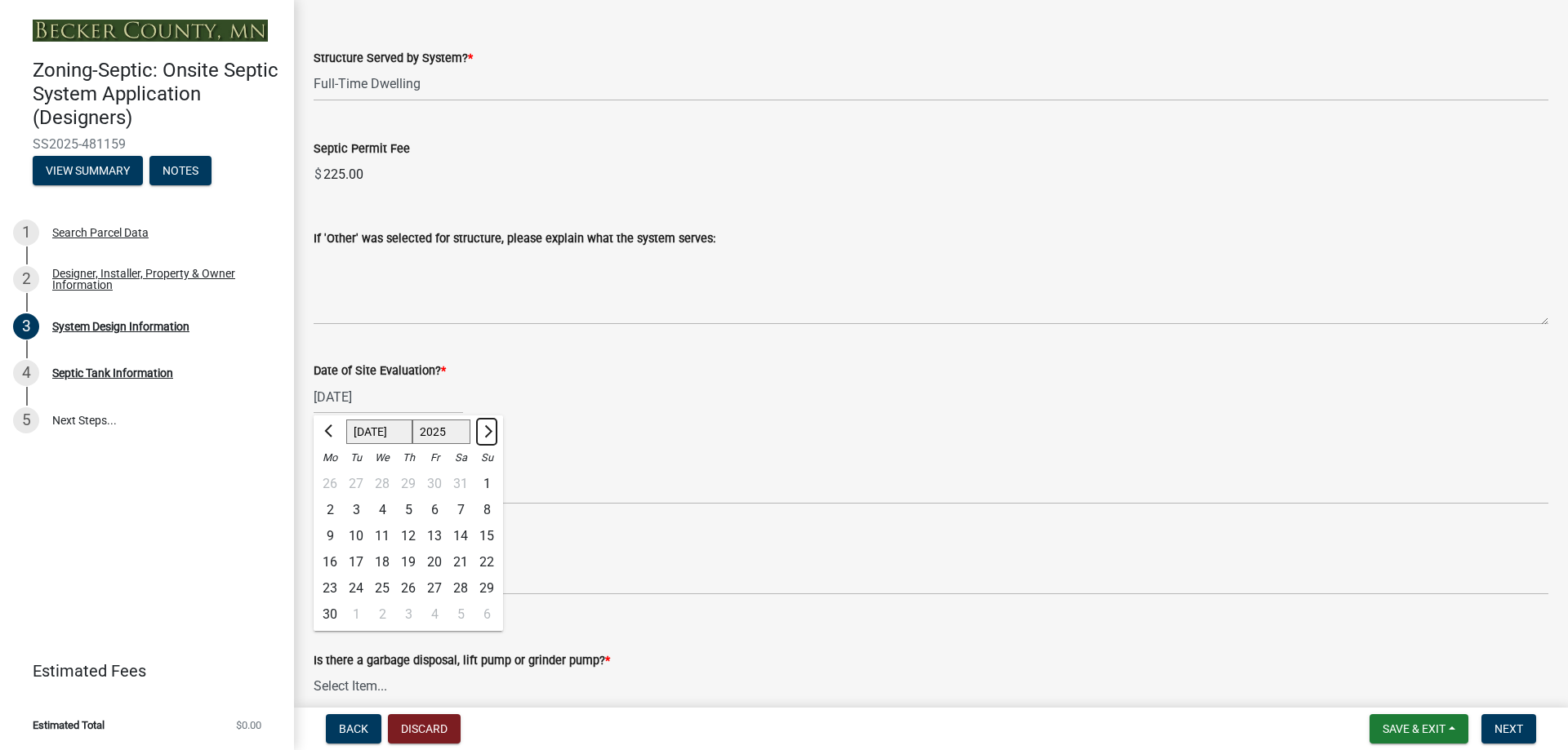
click at [489, 432] on span "Next month" at bounding box center [486, 431] width 12 height 12
click at [335, 429] on span "Previous month" at bounding box center [330, 431] width 12 height 12
select select "9"
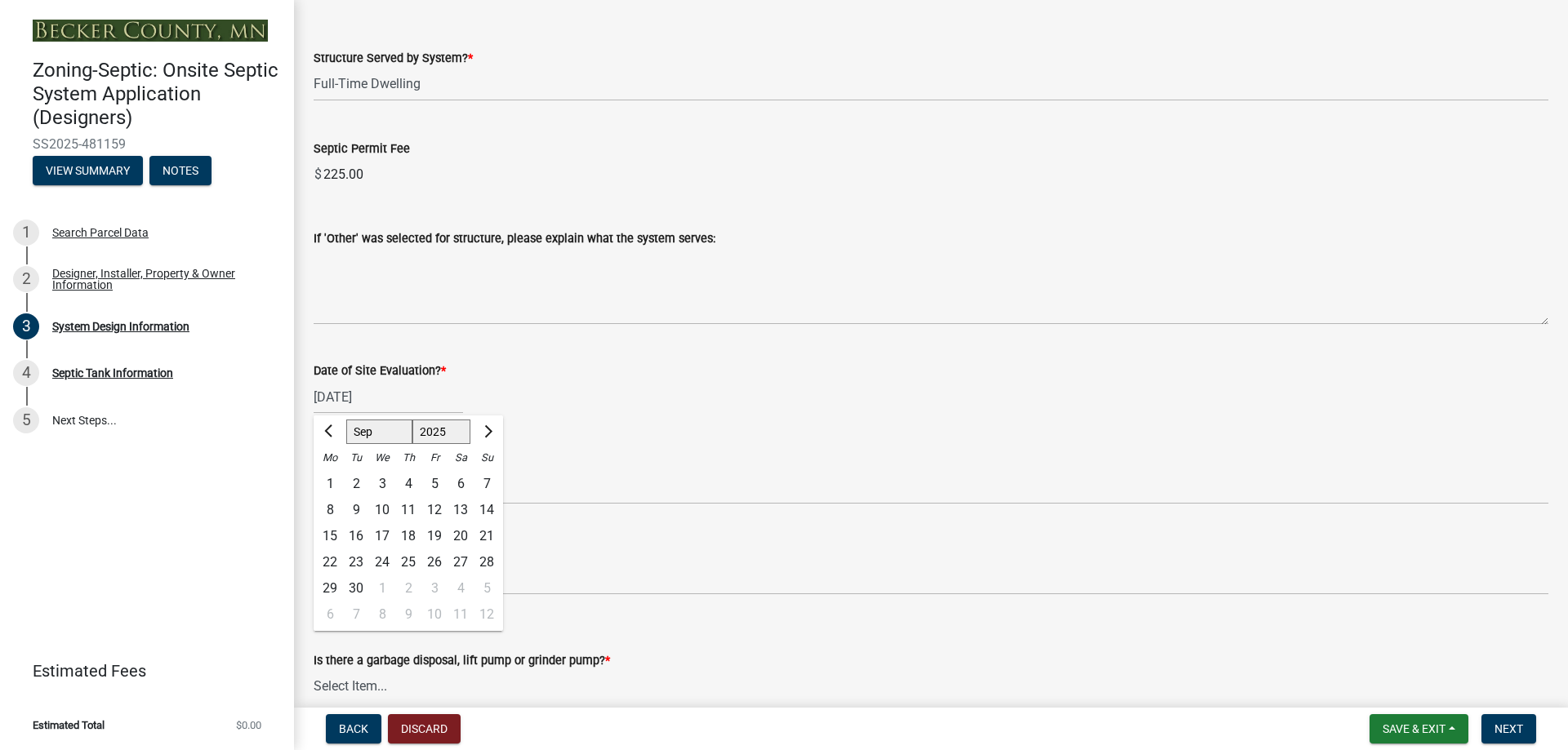
click at [460, 510] on div "13" at bounding box center [460, 509] width 26 height 26
type input "[DATE]"
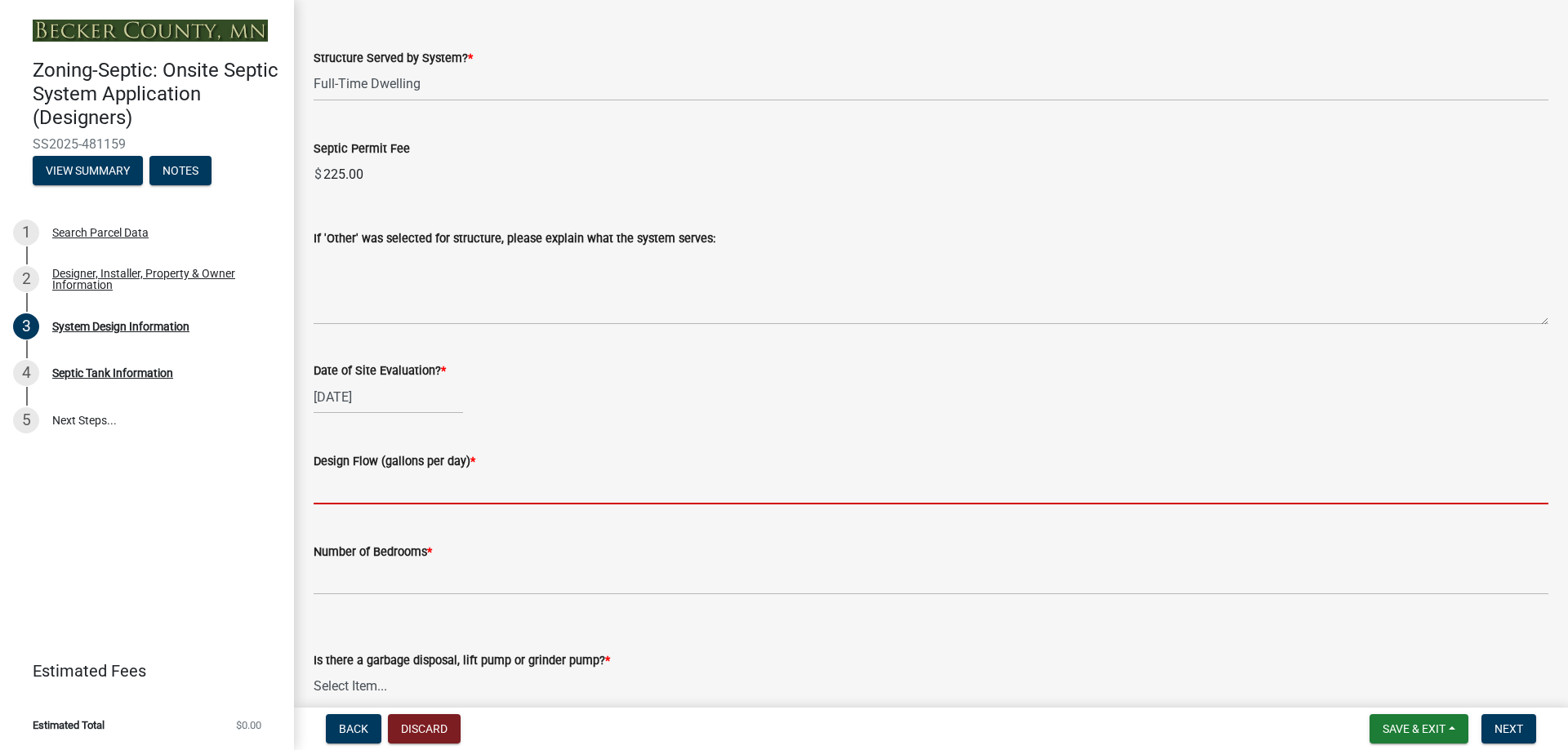
click at [369, 494] on input "text" at bounding box center [930, 487] width 1235 height 33
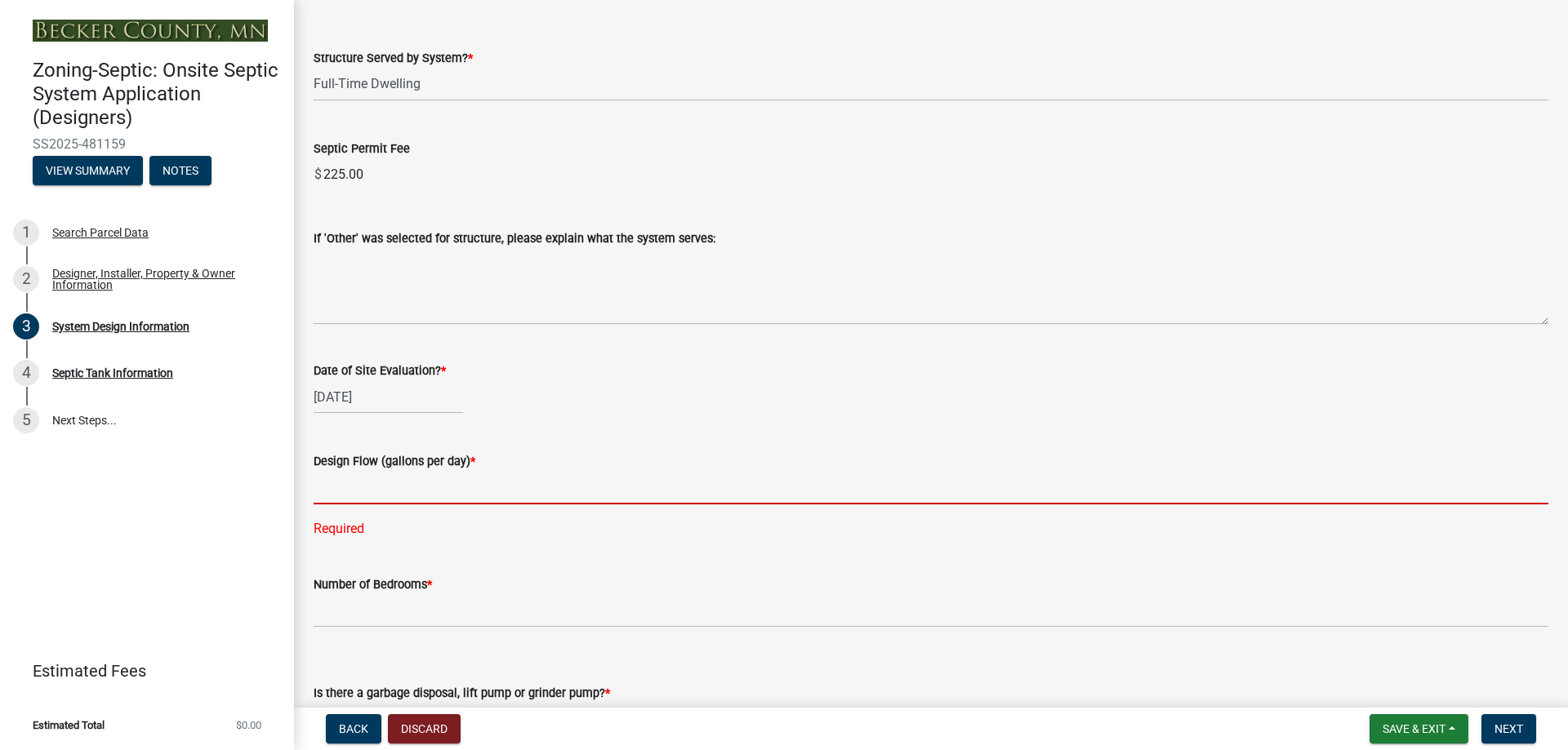
click at [347, 494] on input "text" at bounding box center [930, 487] width 1235 height 33
type input "300"
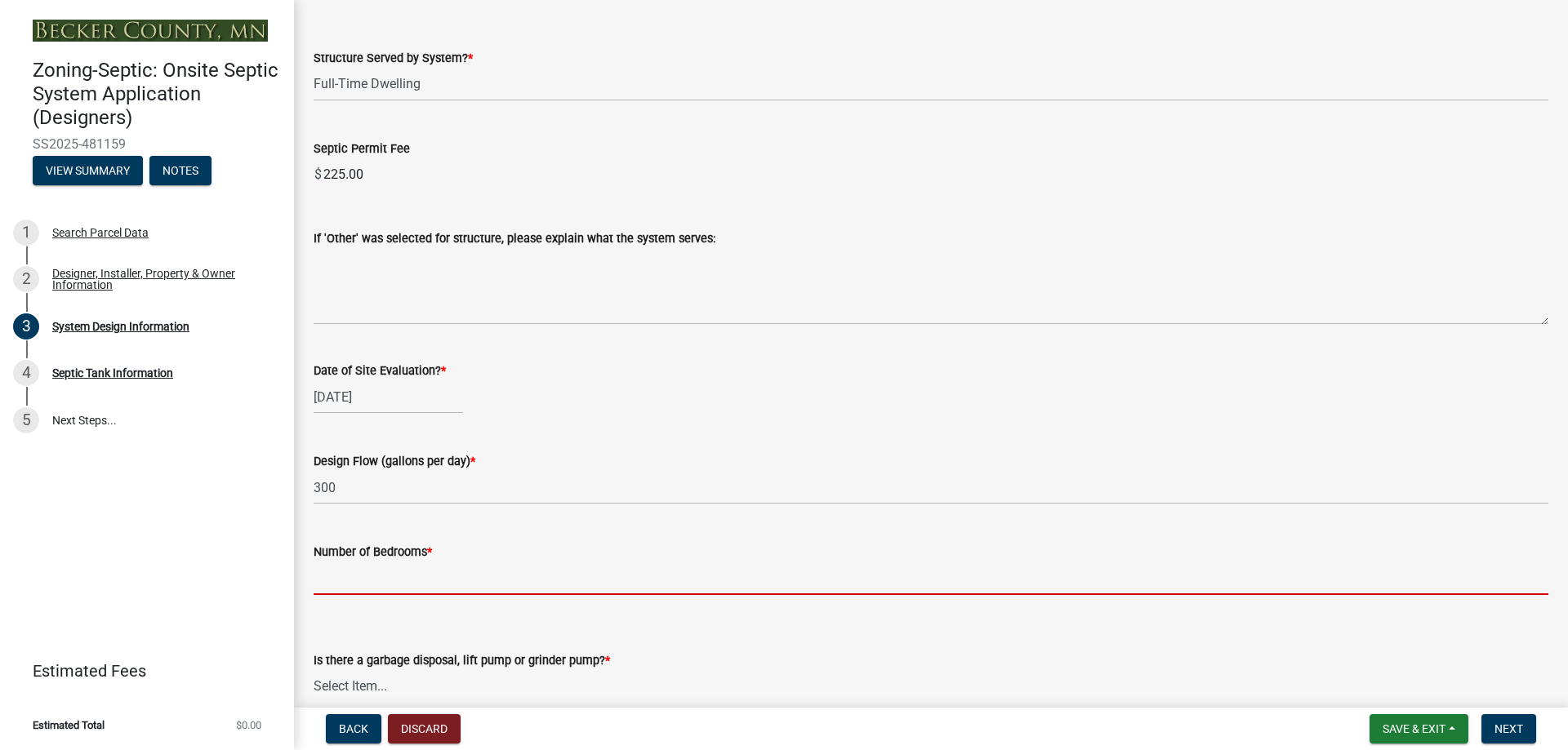
type input "2"
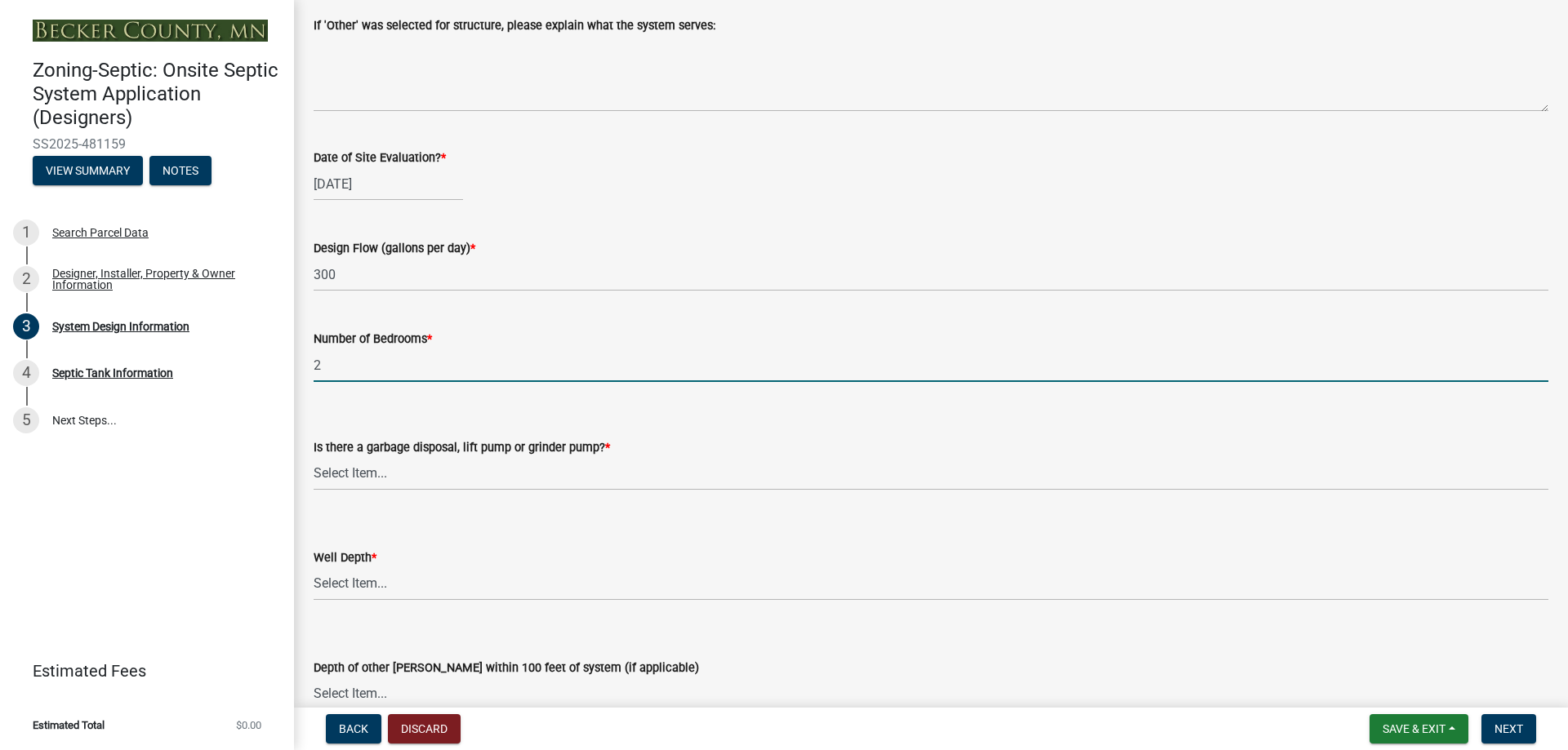
scroll to position [2858, 0]
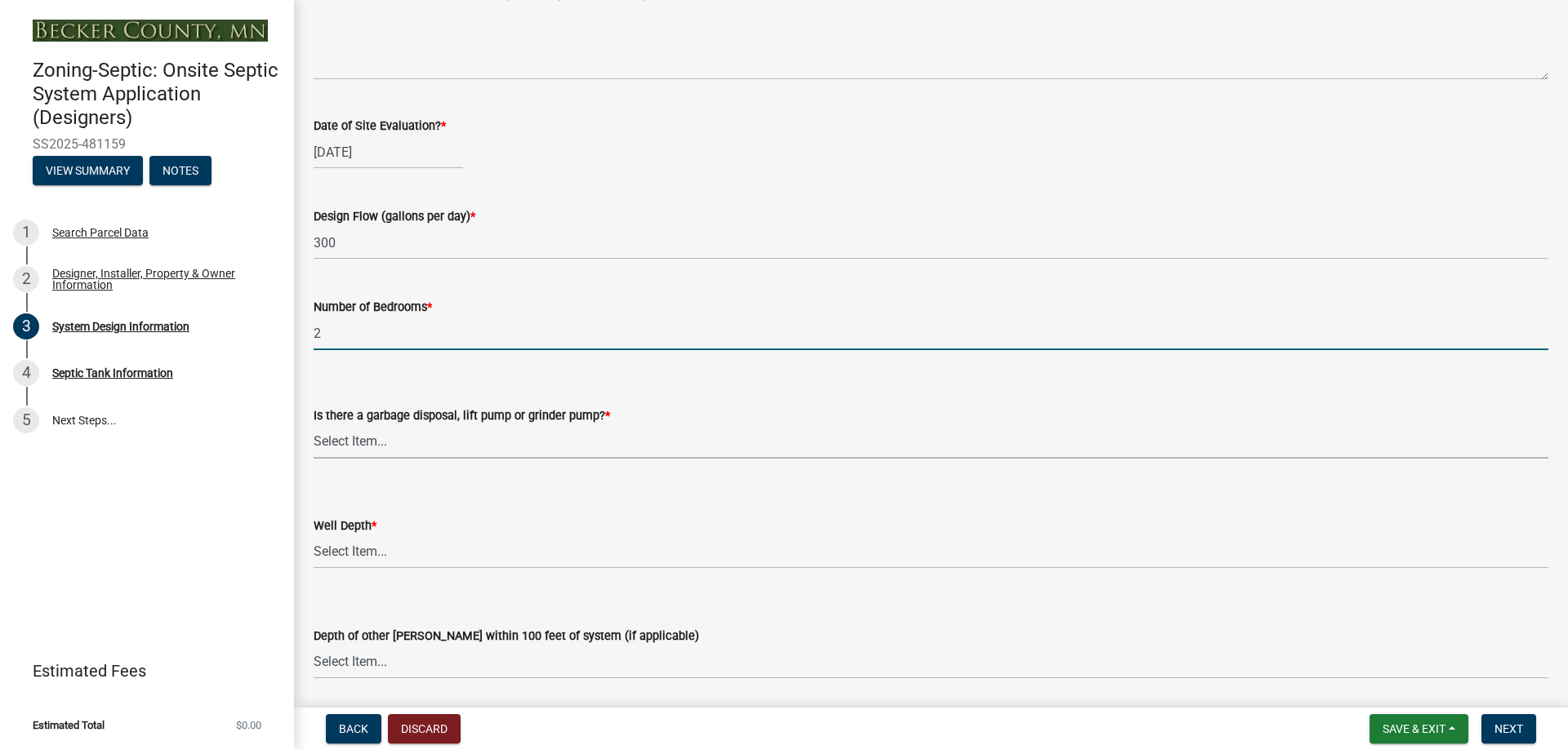
click at [382, 440] on select "Select Item... Yes No" at bounding box center [930, 442] width 1235 height 33
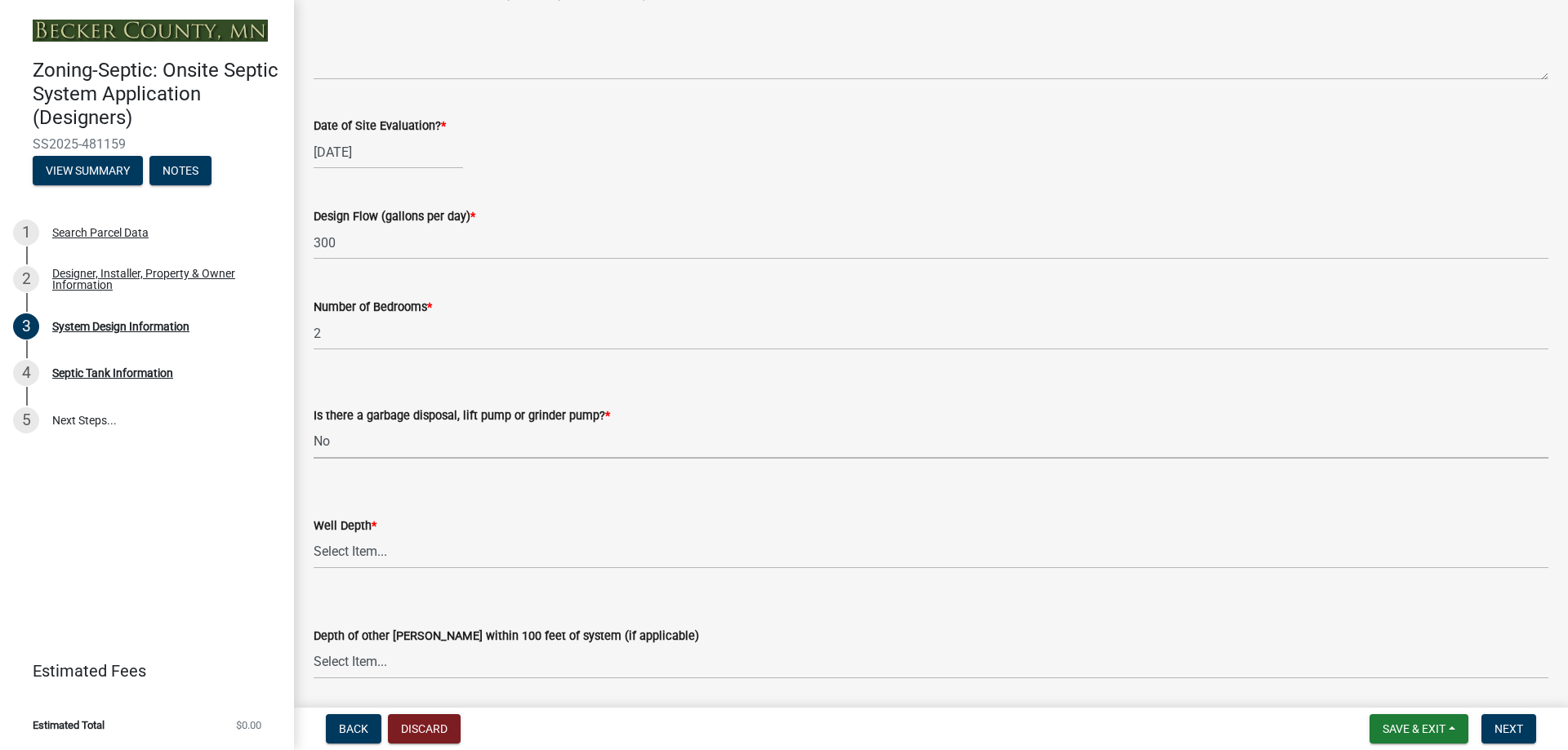
click at [313, 425] on select "Select Item... Yes No" at bounding box center [930, 442] width 1235 height 33
select select "ba735beb-519e-40f0-ae20-62d65fc4c46b"
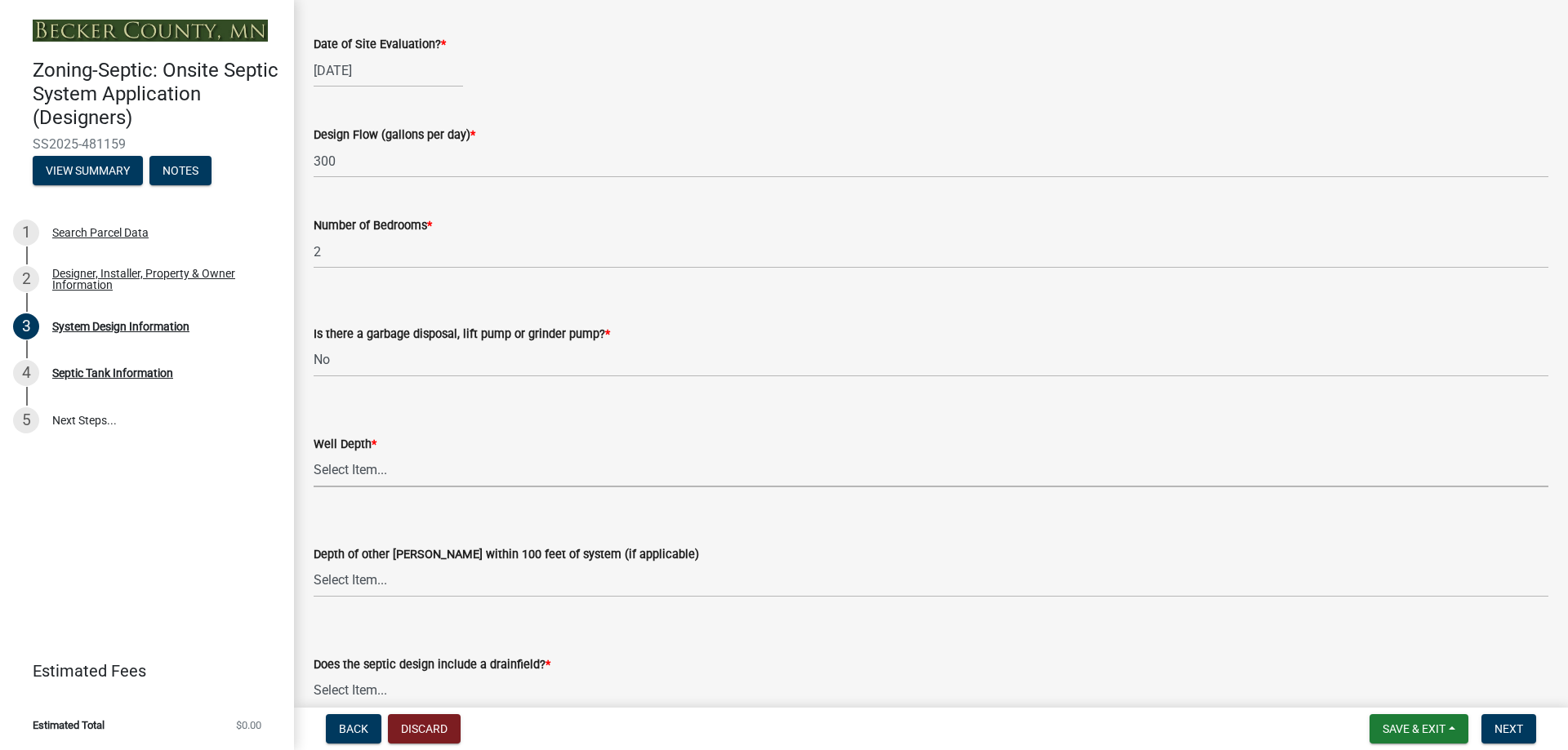
drag, startPoint x: 366, startPoint y: 464, endPoint x: 374, endPoint y: 477, distance: 15.3
click at [366, 464] on select "Select Item... Deep Well Shallow Well Well not yet installed - To be drilled No…" at bounding box center [930, 470] width 1235 height 33
click at [313, 454] on select "Select Item... Deep Well Shallow Well Well not yet installed - To be drilled No…" at bounding box center [930, 470] width 1235 height 33
select select "ef698bf5-6172-44c1-9ffb-522c07469aed"
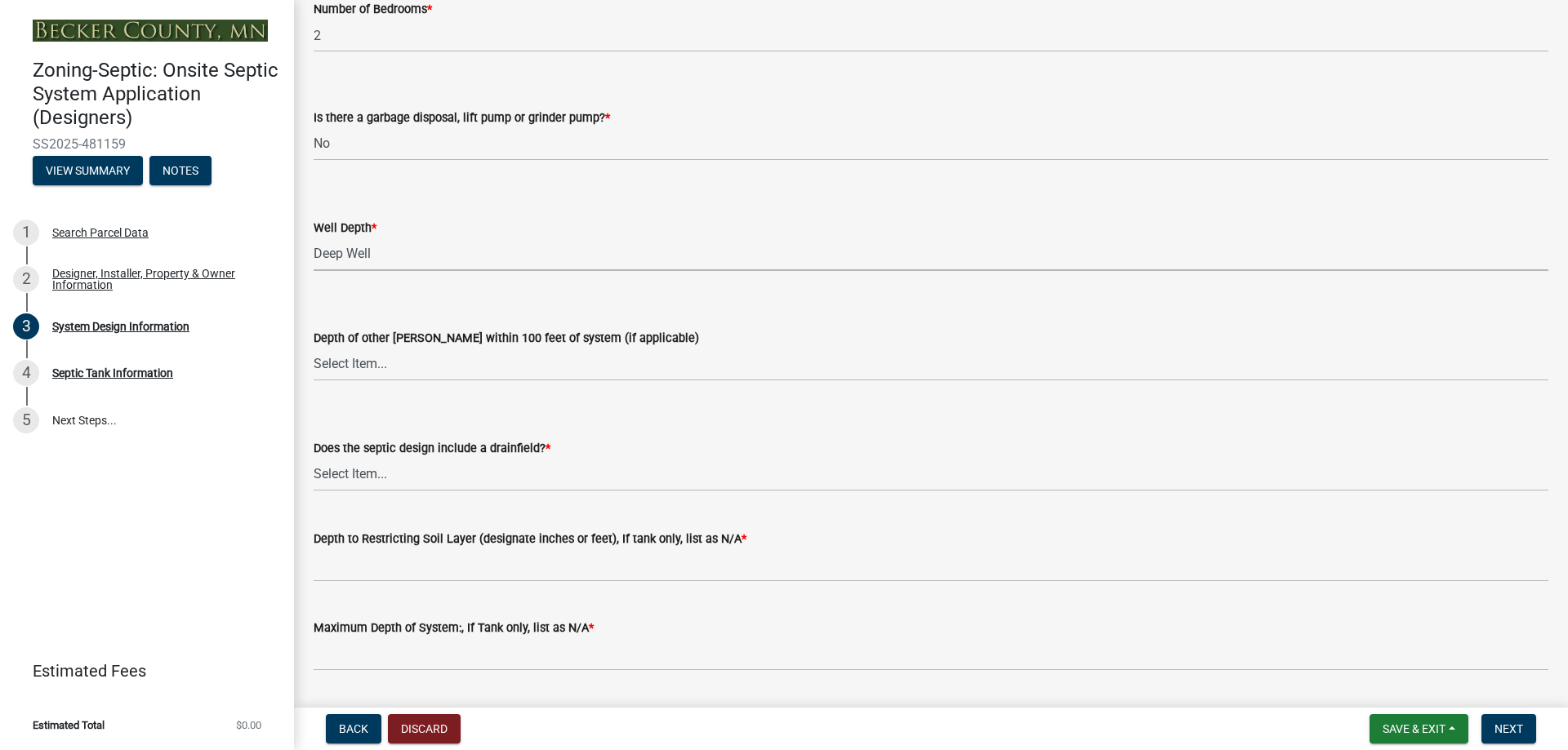
scroll to position [3185, 0]
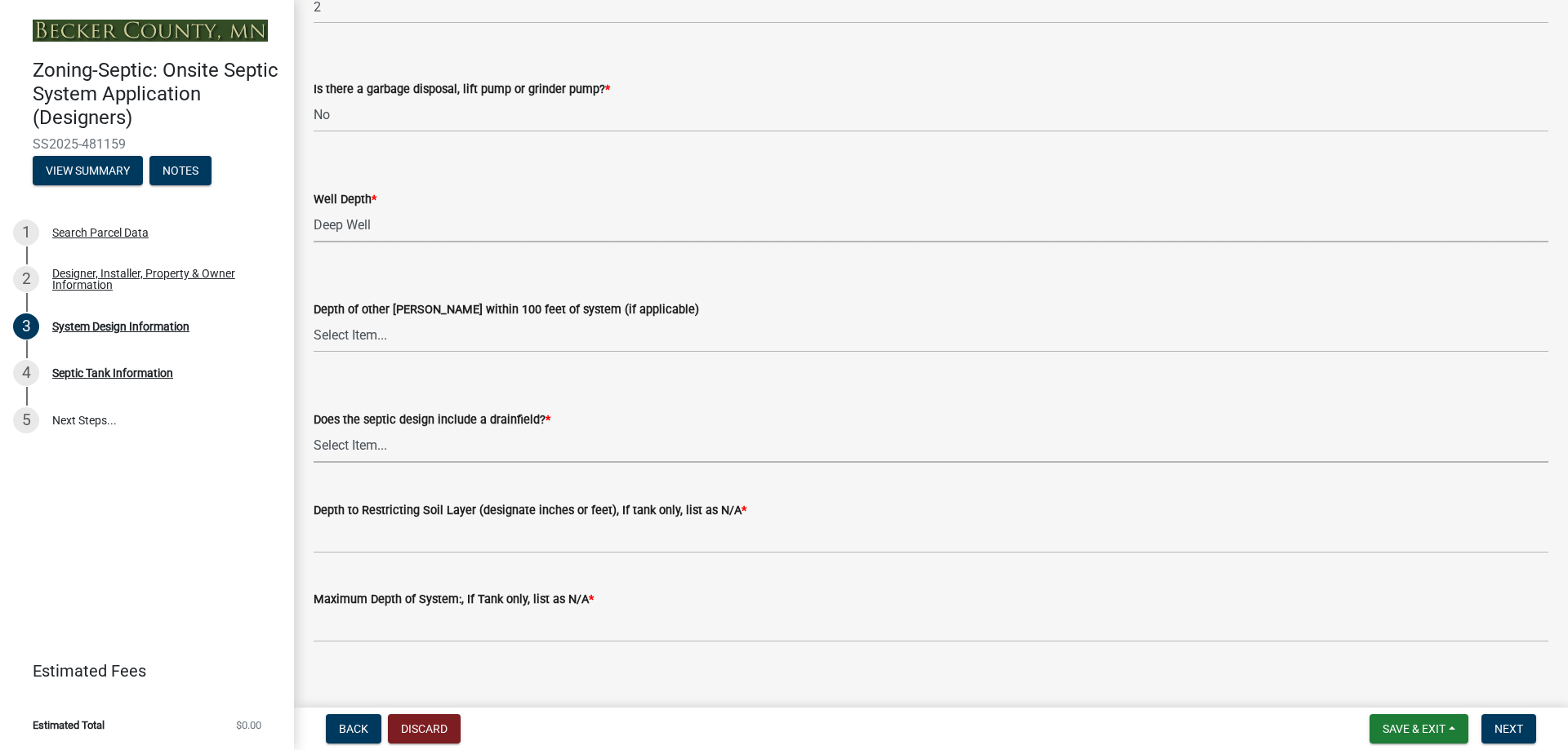
click at [393, 445] on select "Select Item... Yes No Existing - COC must by submitted" at bounding box center [930, 445] width 1235 height 33
click at [313, 429] on select "Select Item... Yes No Existing - COC must by submitted" at bounding box center [930, 445] width 1235 height 33
select select "1beac6bb-92f1-48fc-a43d-dd4fbc824110"
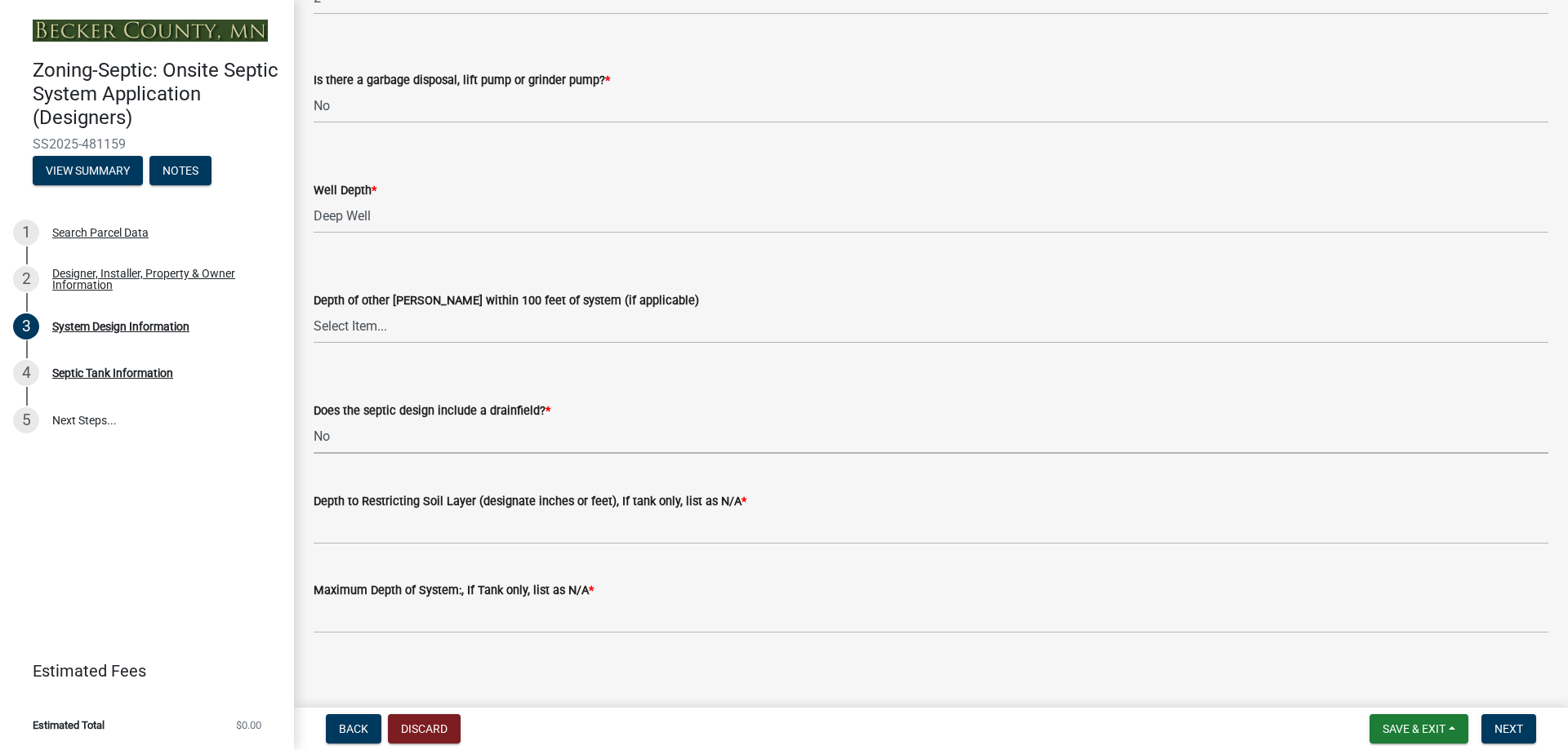
scroll to position [3203, 0]
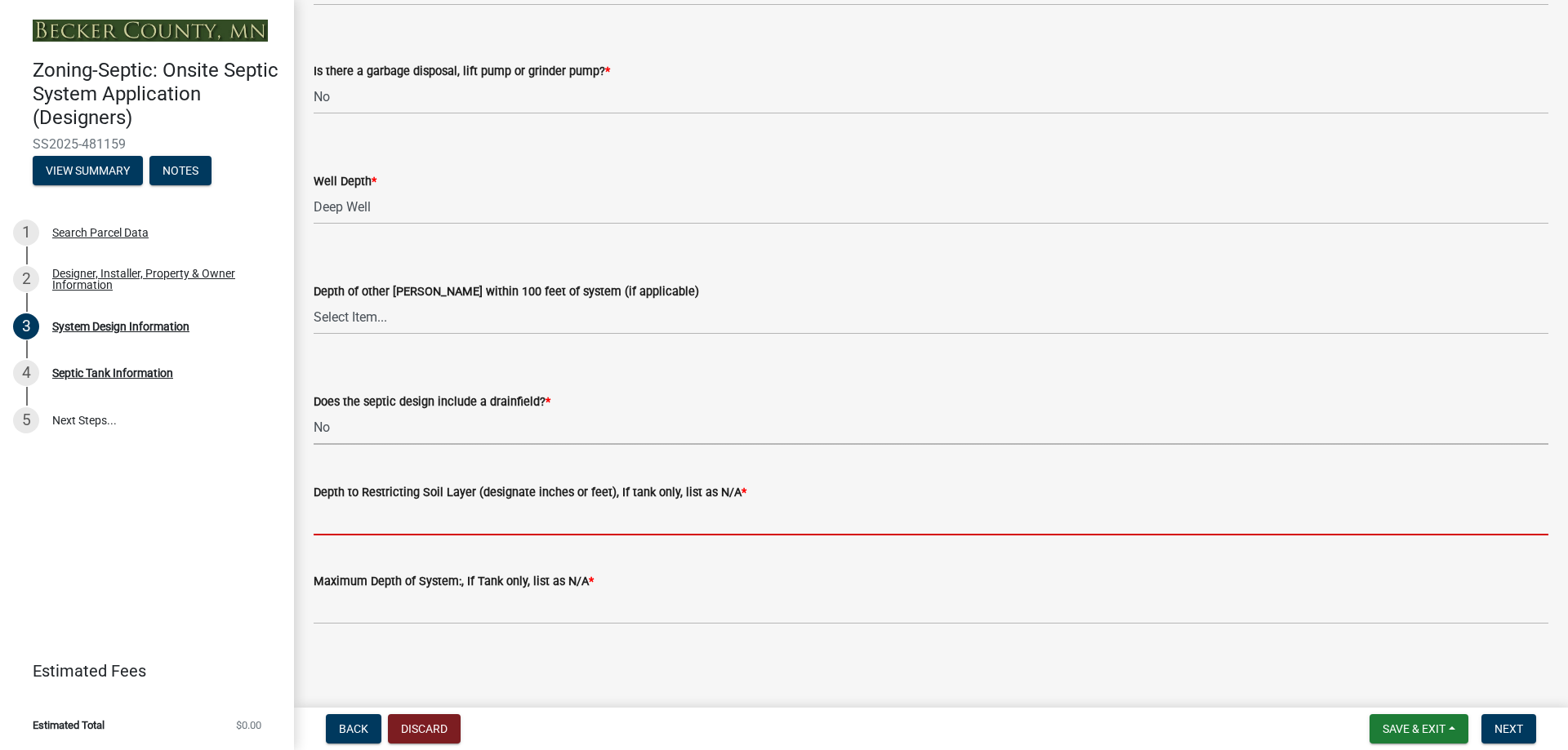
click at [418, 519] on input "Depth to Restricting Soil Layer (designate inches or feet), If tank only, list …" at bounding box center [930, 519] width 1235 height 33
type input "N/A"
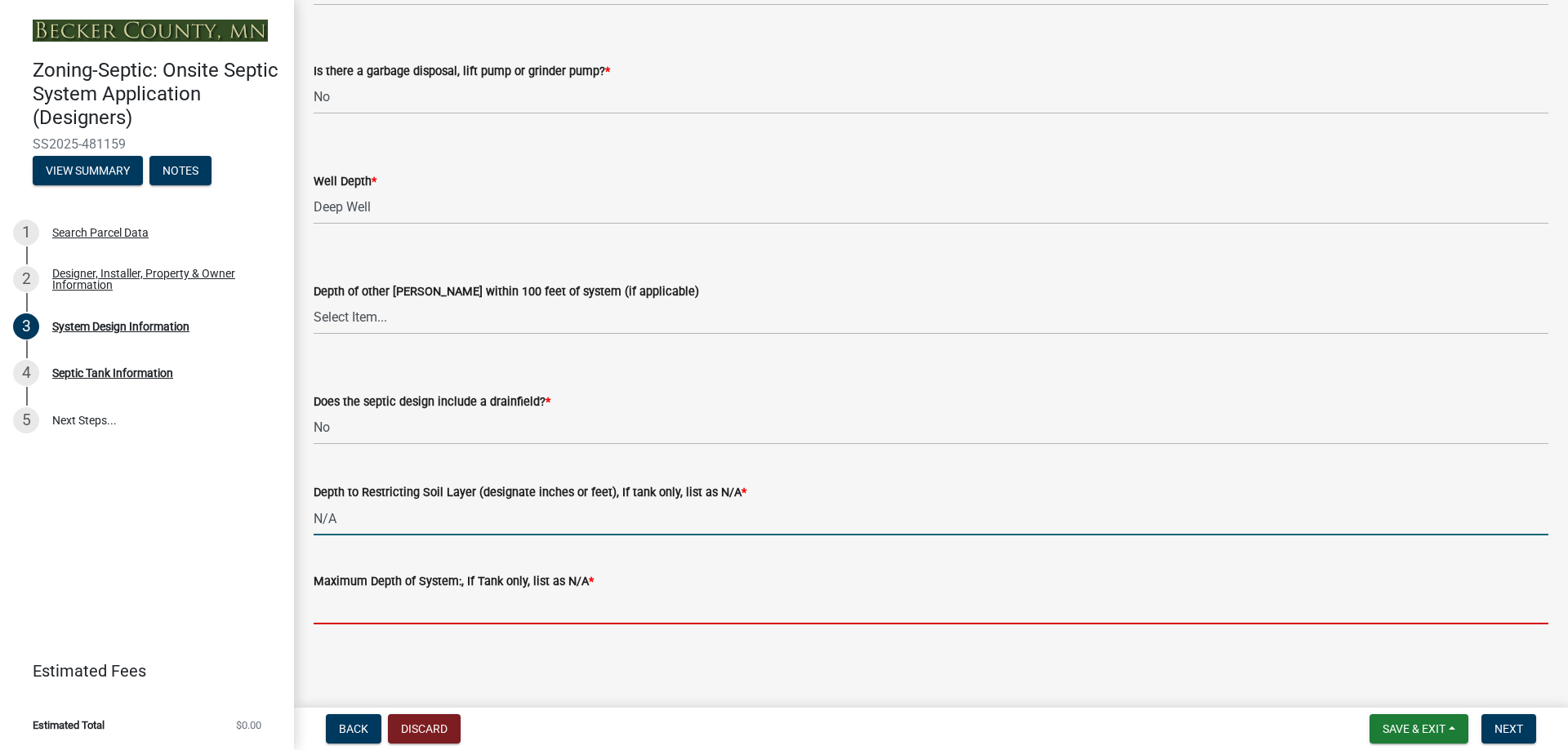
click at [413, 608] on input "Maximum Depth of System:, If Tank only, list as N/A *" at bounding box center [930, 607] width 1235 height 33
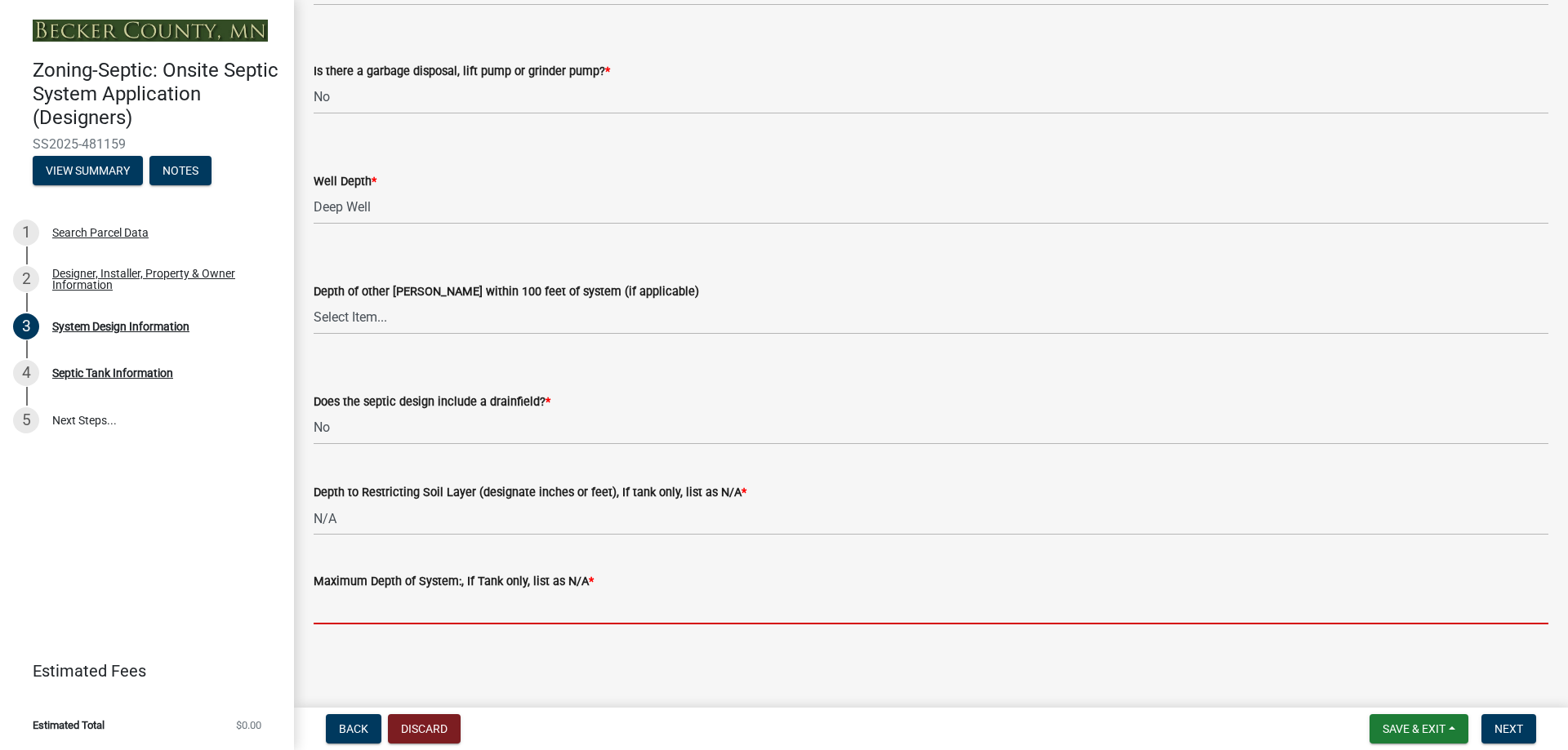
type input "N/A"
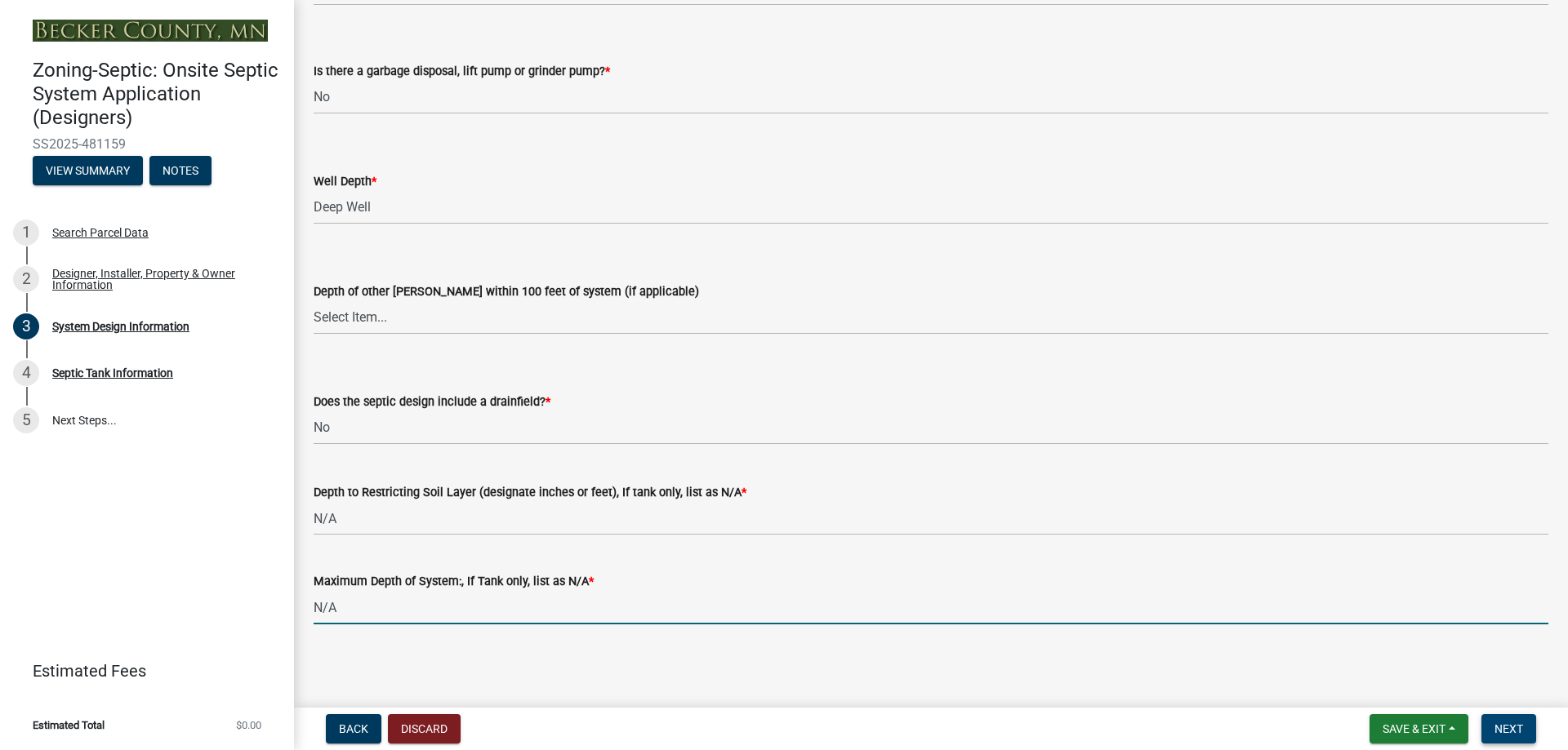
click at [1514, 729] on span "Next" at bounding box center [1509, 729] width 29 height 13
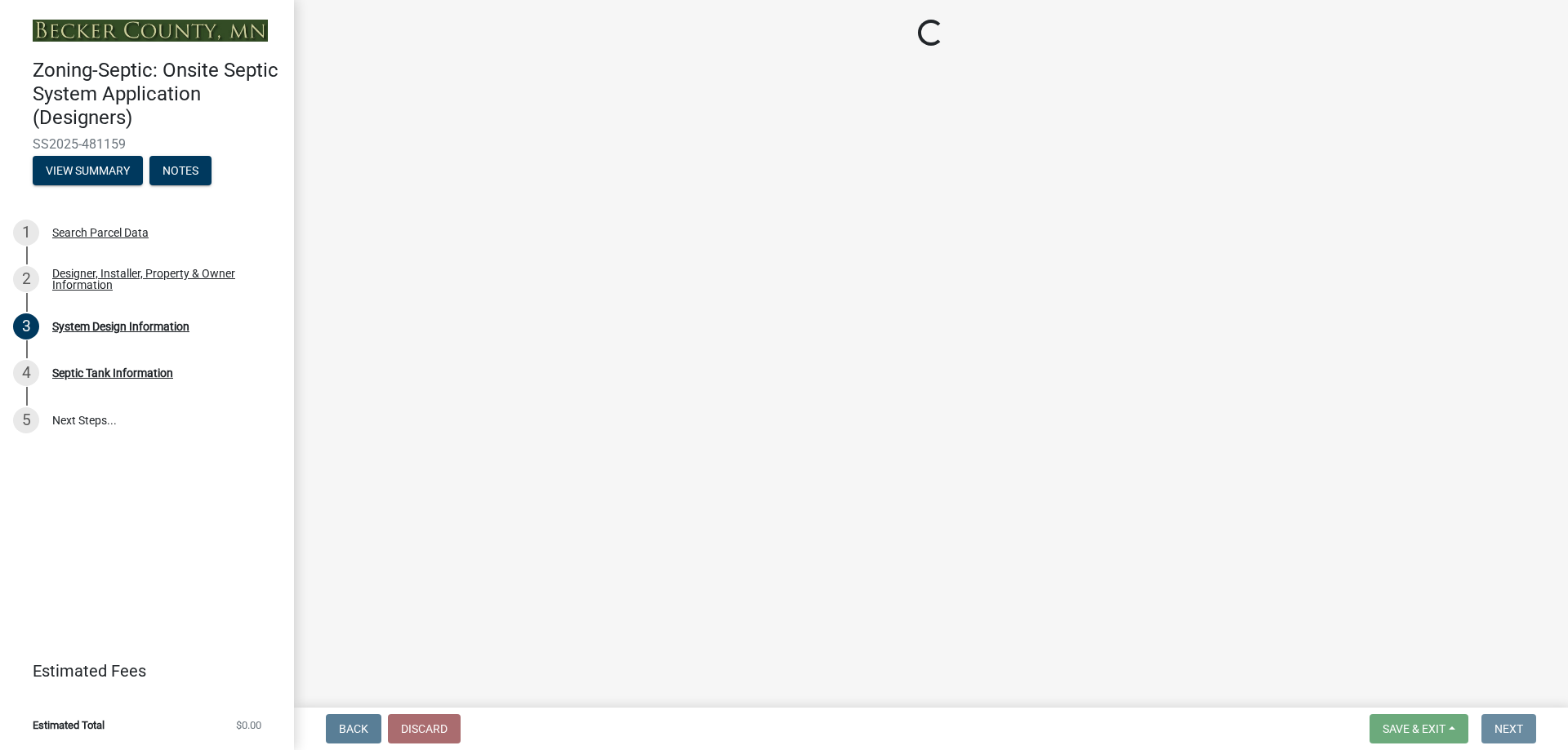
scroll to position [0, 0]
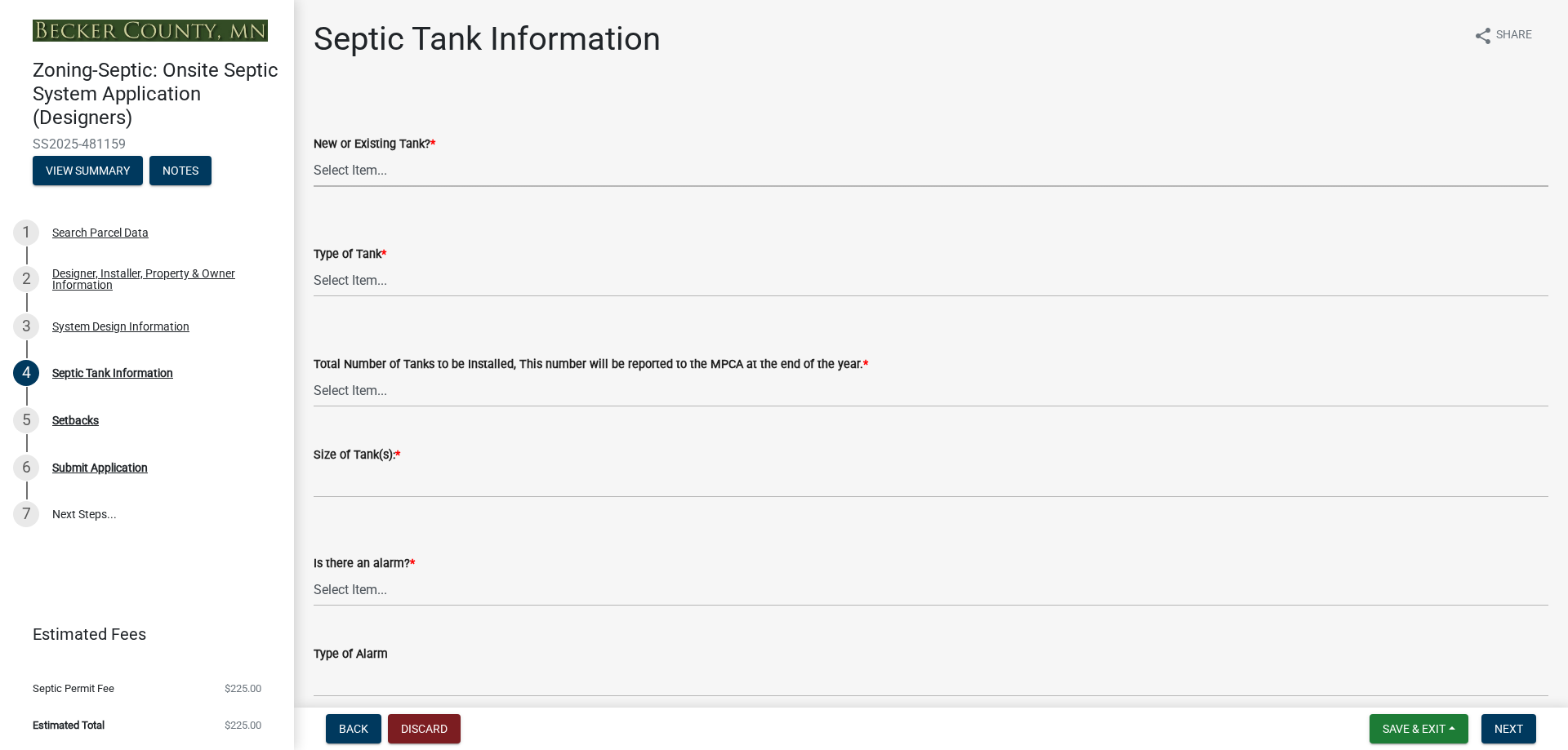
click at [397, 167] on select "Select Item... New Existing Both -New and Existing Tank" at bounding box center [930, 169] width 1235 height 33
click at [313, 153] on select "Select Item... New Existing Both -New and Existing Tank" at bounding box center [930, 169] width 1235 height 33
select select "f9fbe67c-c1cf-4a63-8ad4-799ce56b7f21"
click at [382, 285] on select "Select Item... Single Septic Tank Compartmented Tank Single Tank plus Compartme…" at bounding box center [930, 280] width 1235 height 33
click at [313, 264] on select "Select Item... Single Septic Tank Compartmented Tank Single Tank plus Compartme…" at bounding box center [930, 280] width 1235 height 33
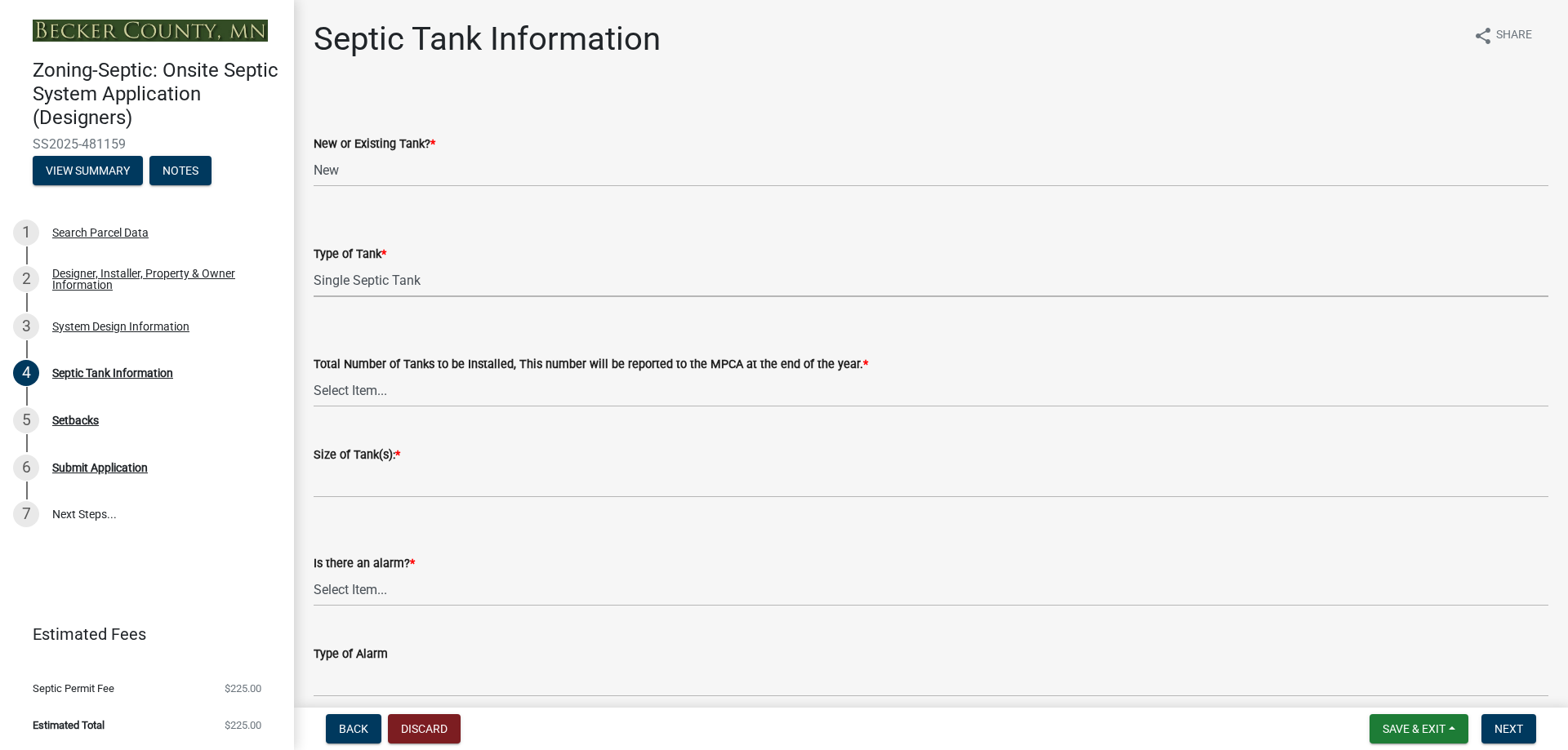
select select "755580e7-6a23-4f31-b987-1fba436fc27e"
click at [396, 393] on select "Select Item... 0 1 2 3 4" at bounding box center [930, 390] width 1235 height 33
click at [313, 374] on select "Select Item... 0 1 2 3 4" at bounding box center [930, 390] width 1235 height 33
select select "e0ee17af-48b7-4b92-9885-812dbb1428e7"
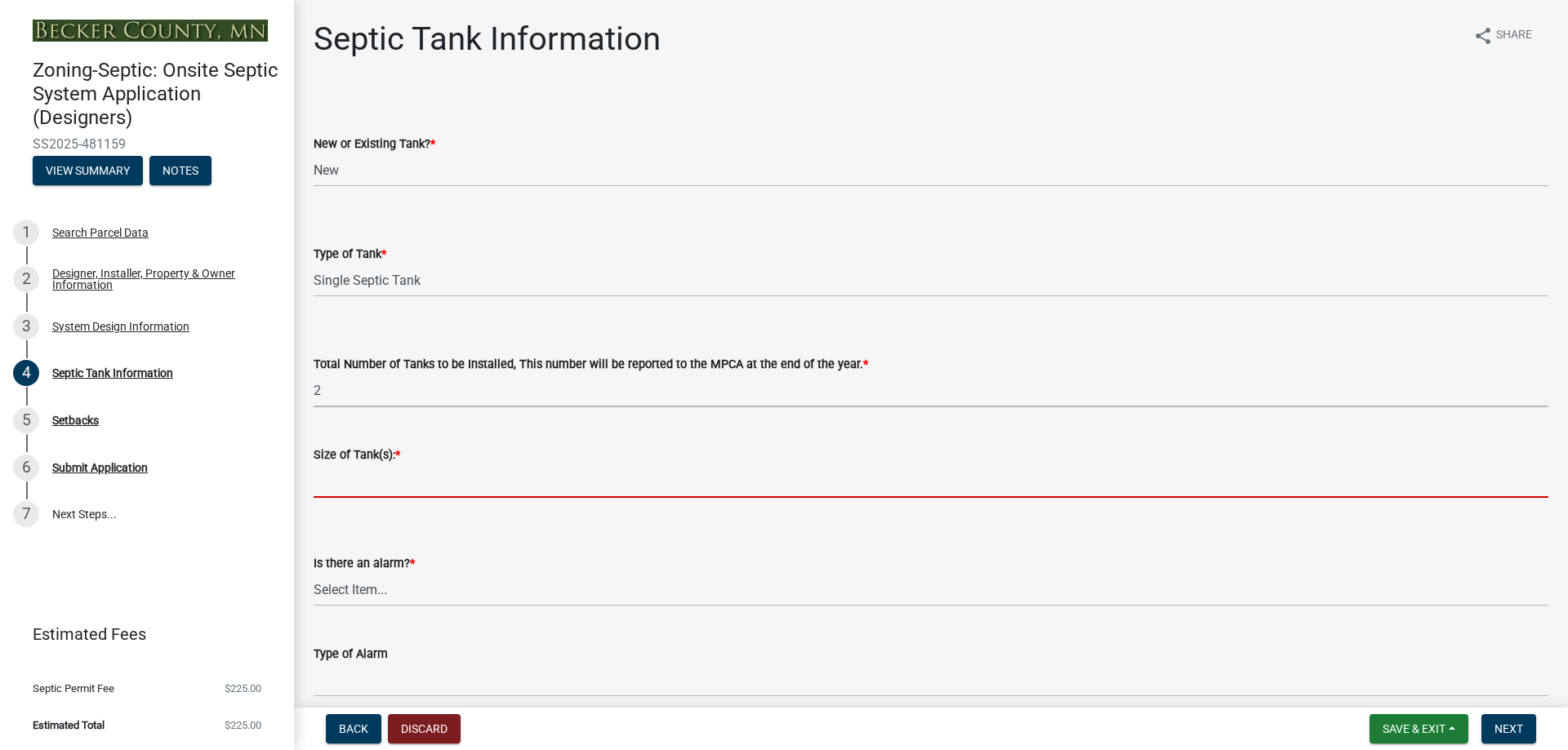
click at [367, 480] on input "Size of Tank(s): *" at bounding box center [930, 481] width 1235 height 33
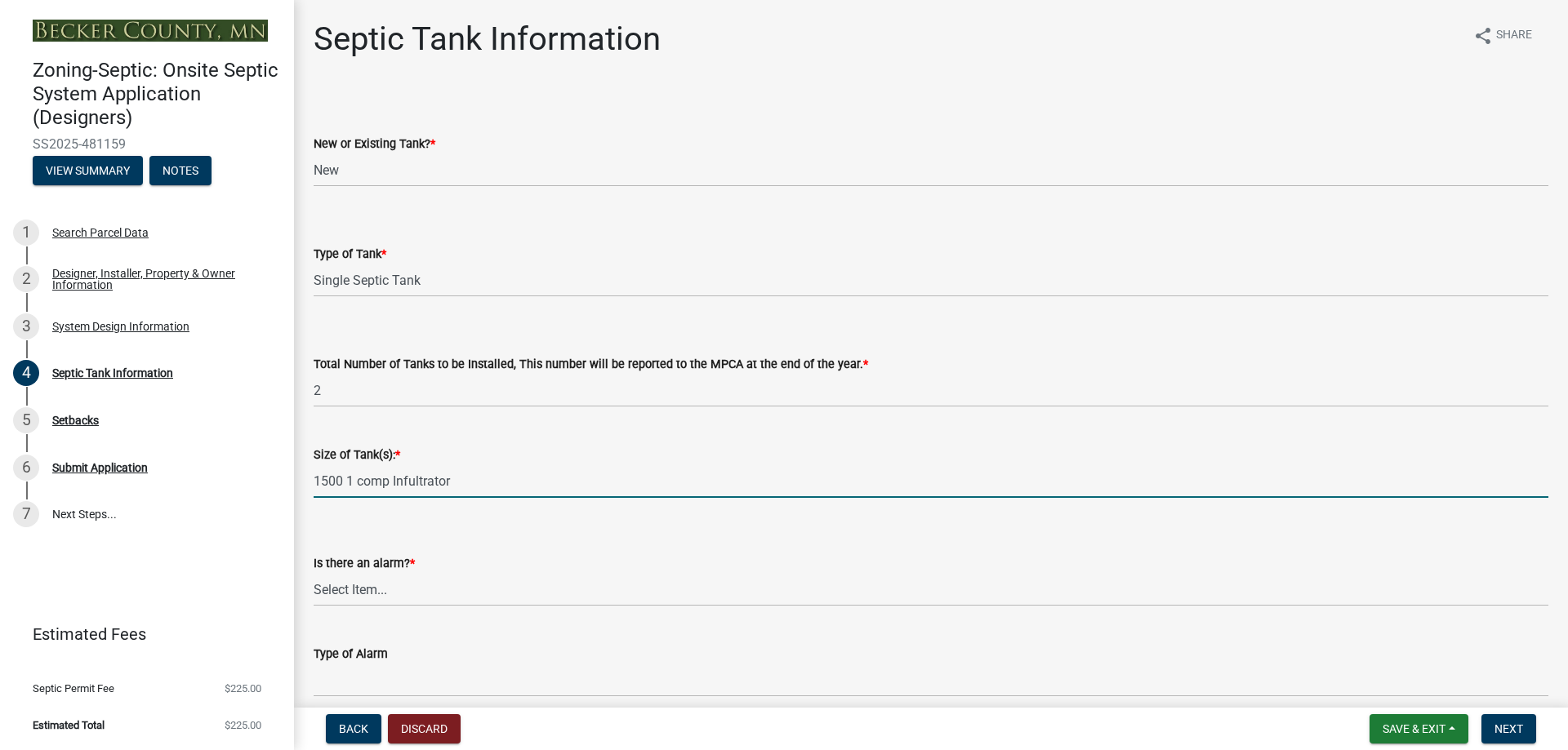
click at [461, 481] on input "1500 1 comp Infultrator" at bounding box center [930, 481] width 1235 height 33
click at [314, 480] on input "1500 1 comp Infultrator" at bounding box center [930, 481] width 1235 height 33
click at [442, 485] on input "Two, 1500 1 comp Infultrator" at bounding box center [930, 481] width 1235 height 33
type input "Two, 1500 1 comp Infiltrator"
click at [374, 589] on select "Select Item... Yes No" at bounding box center [930, 589] width 1235 height 33
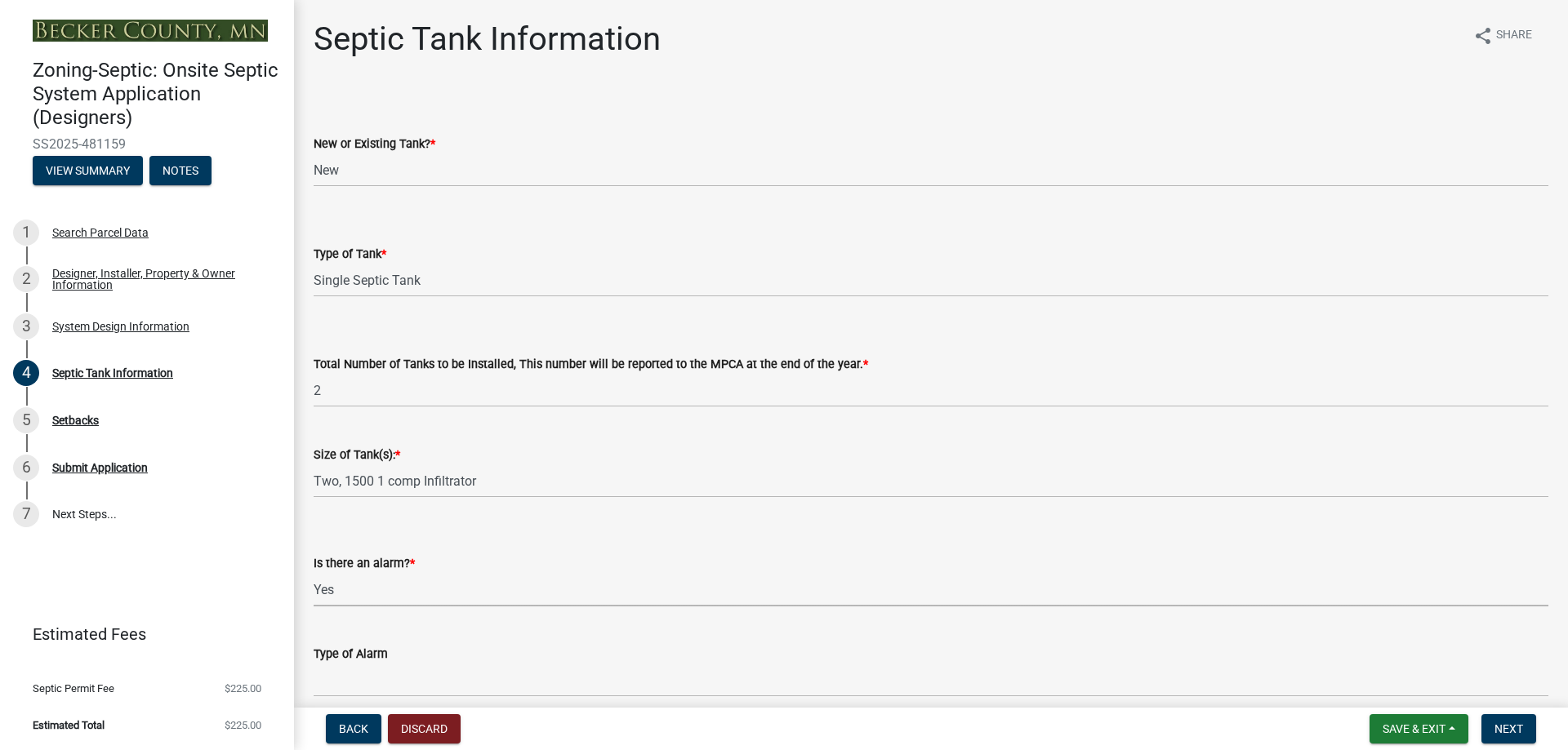
click at [313, 573] on select "Select Item... Yes No" at bounding box center [930, 589] width 1235 height 33
select select "c84d9e4c-2287-4d2e-9ef7-9874a7456ee3"
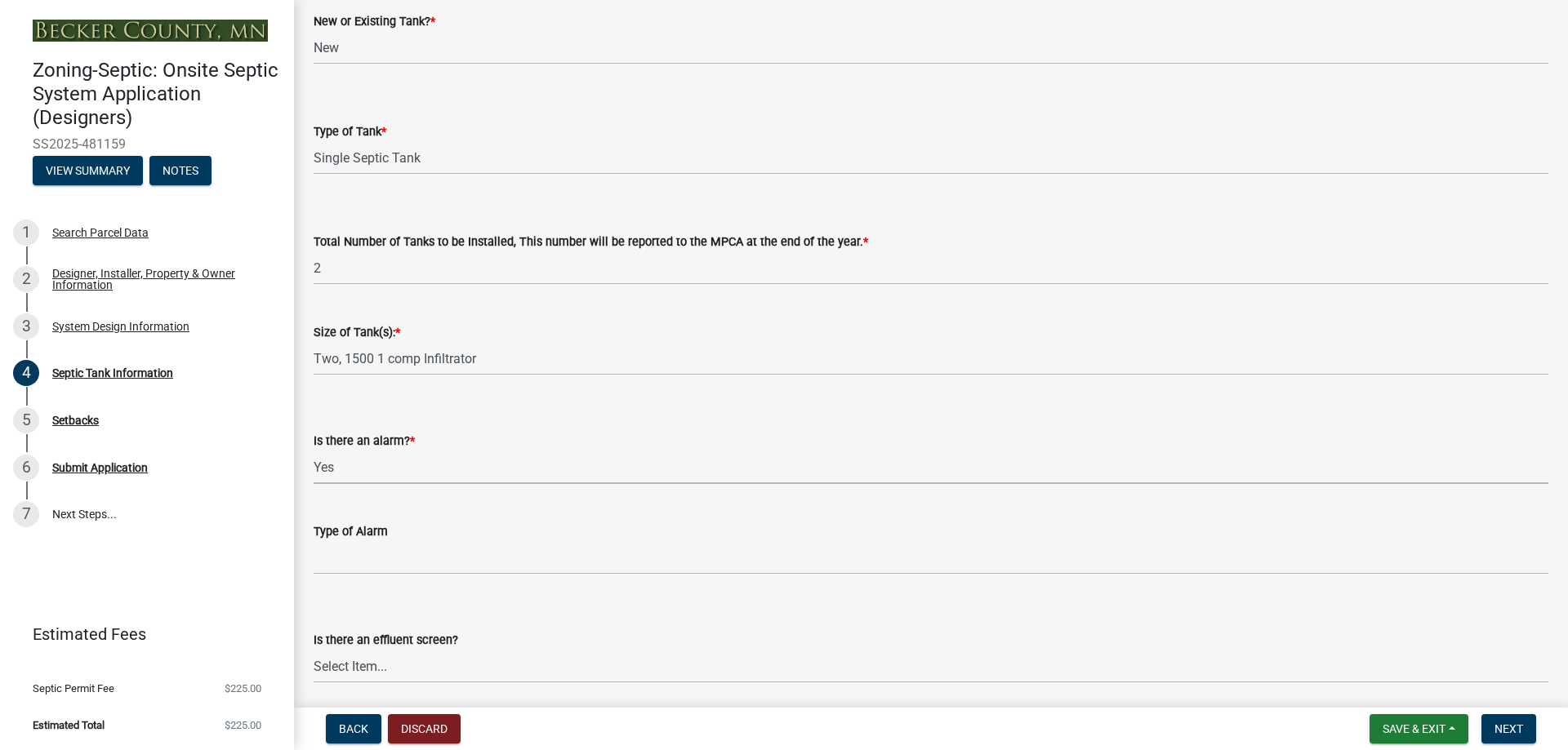
scroll to position [164, 0]
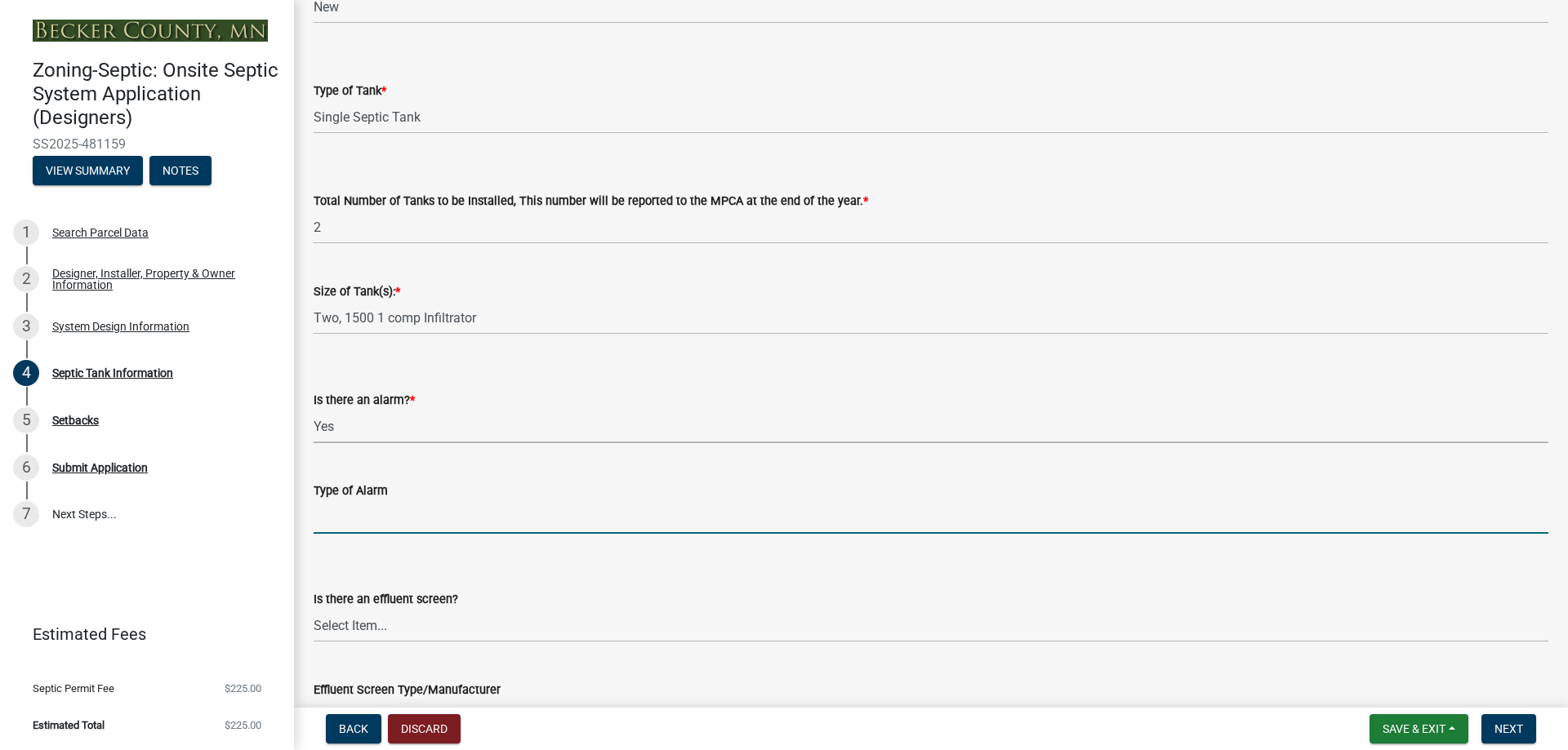
click at [367, 525] on input "Type of Alarm" at bounding box center [930, 517] width 1235 height 33
type input "Manual"
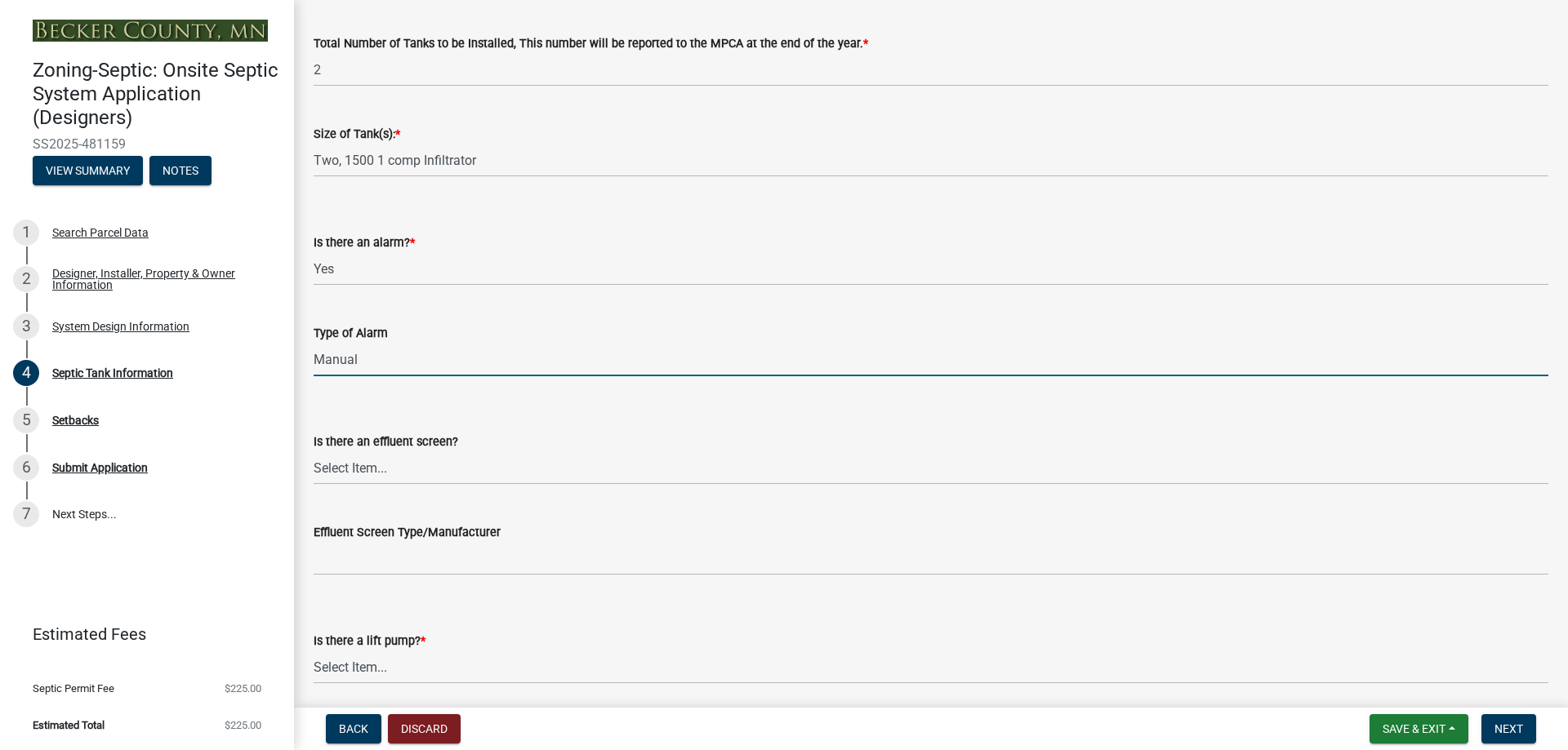
scroll to position [408, 0]
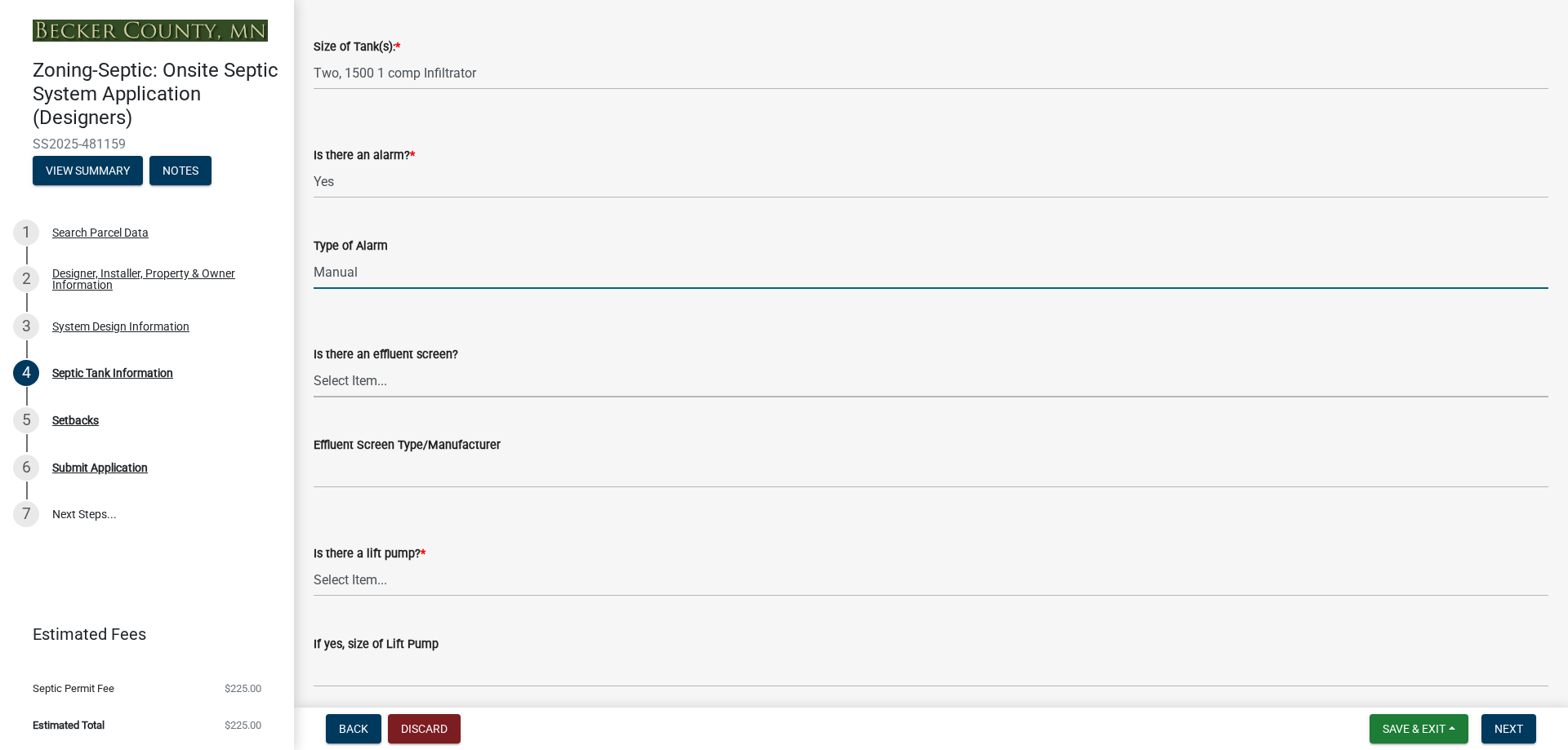
click at [392, 386] on select "Select Item... Yes No" at bounding box center [930, 381] width 1235 height 33
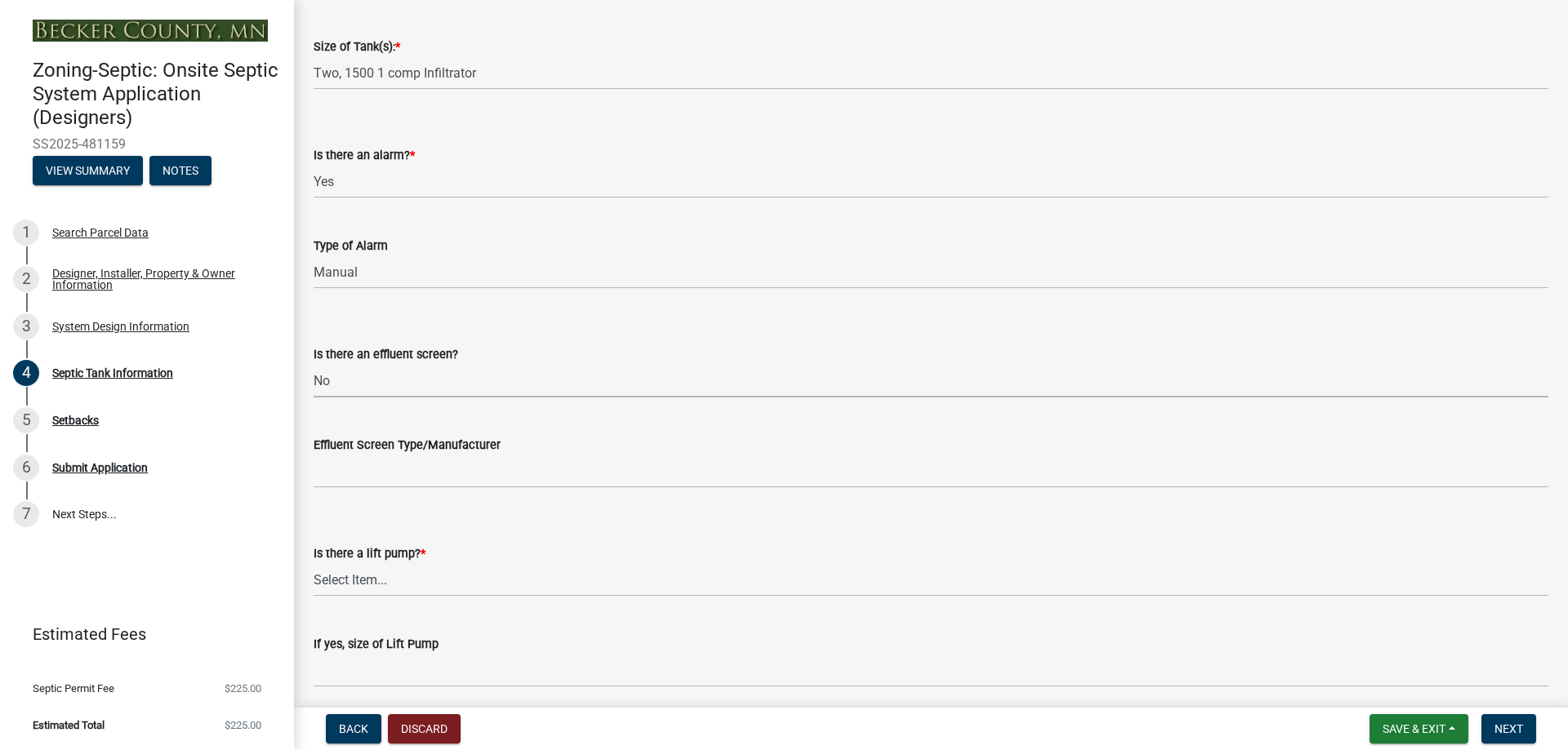
click at [313, 365] on select "Select Item... Yes No" at bounding box center [930, 381] width 1235 height 33
select select "a956bcdf-8f12-4f61-bfc1-a6e229dc0595"
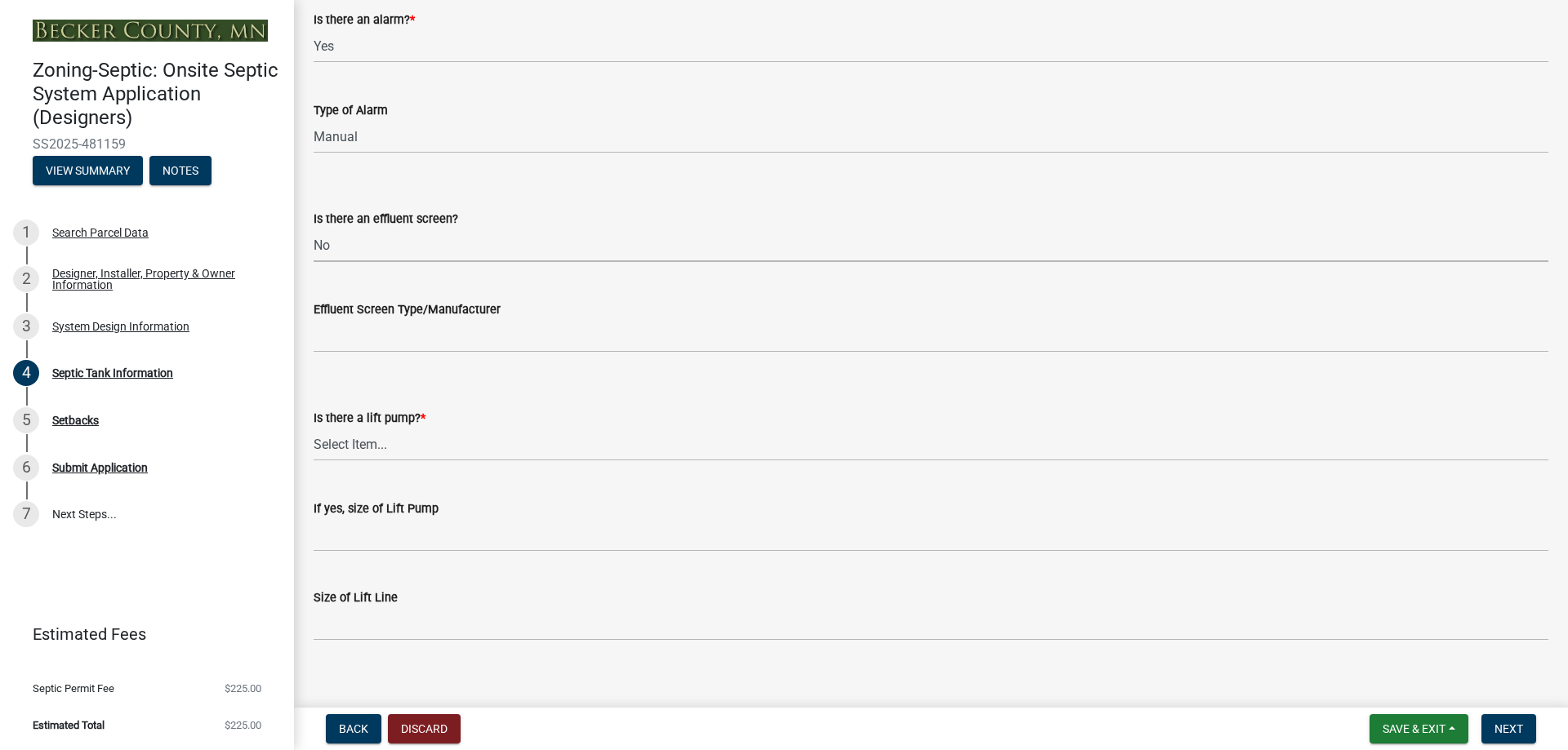
scroll to position [560, 0]
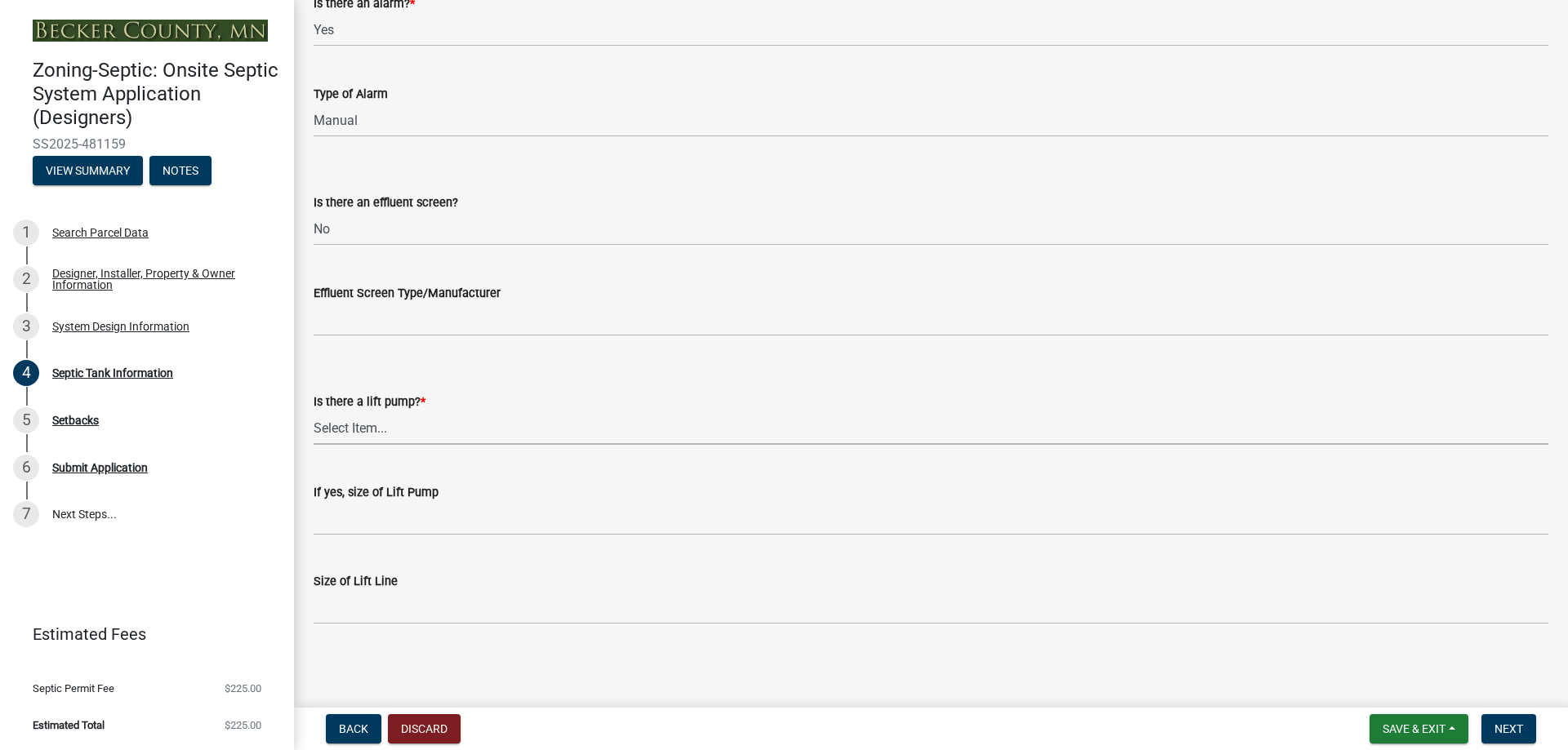
click at [383, 432] on select "Select Item... Yes No" at bounding box center [930, 427] width 1235 height 33
click at [313, 411] on select "Select Item... Yes No" at bounding box center [930, 427] width 1235 height 33
select select "ba43cfd8-3223-4e93-a41d-8bc71aa45820"
click at [1502, 730] on span "Next" at bounding box center [1509, 729] width 29 height 13
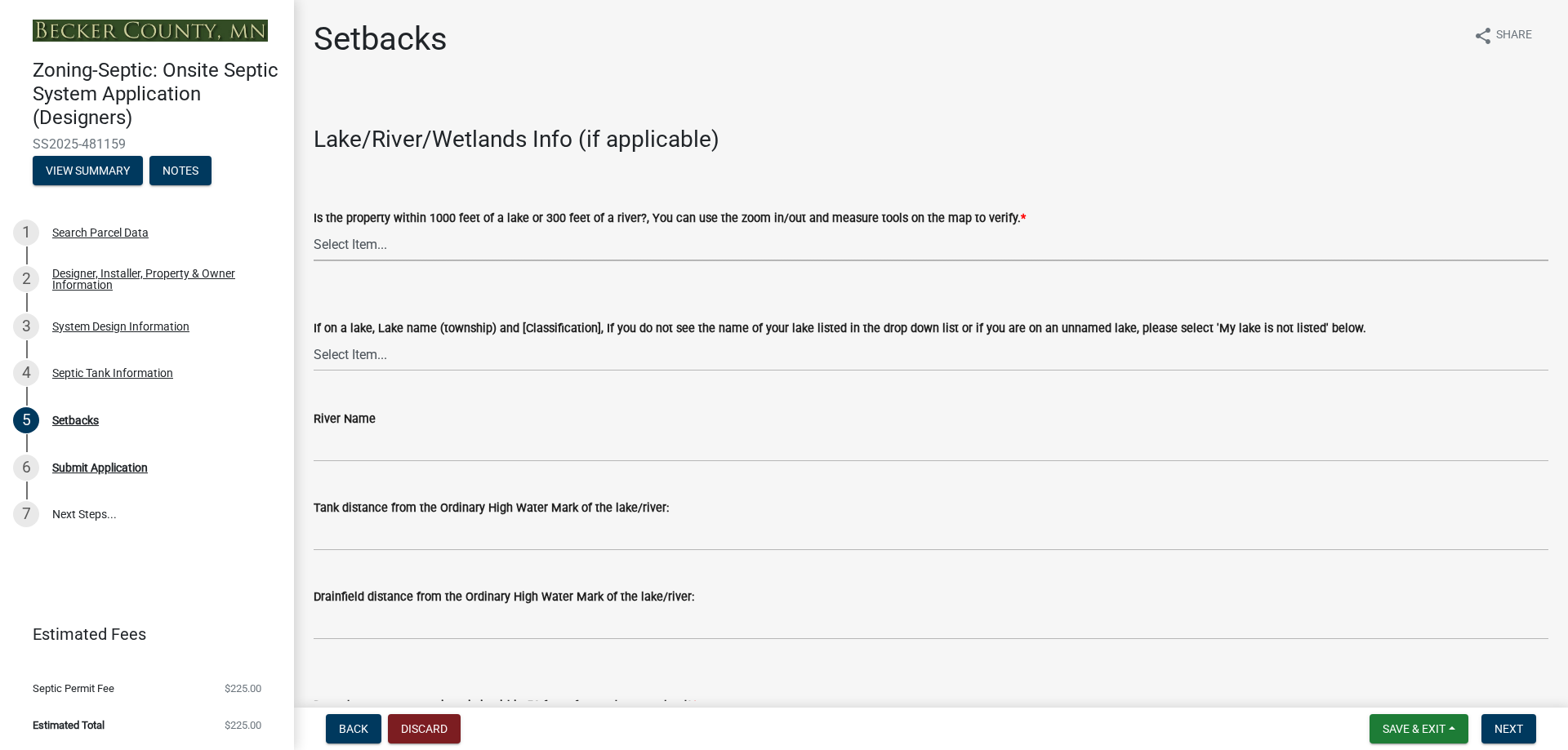
click at [407, 245] on select "Select Item... Yes No" at bounding box center [930, 244] width 1235 height 33
click at [313, 227] on select "Select Item... Yes No" at bounding box center [930, 244] width 1235 height 33
select select "c245ec0d-8d6f-4710-ab2b-b3aa70611708"
click at [400, 360] on select "Select Item... [GEOGRAPHIC_DATA] is not listed below [GEOGRAPHIC_DATA] ([GEOGRA…" at bounding box center [930, 354] width 1235 height 33
click at [313, 338] on select "Select Item... [GEOGRAPHIC_DATA] is not listed below [GEOGRAPHIC_DATA] ([GEOGRA…" at bounding box center [930, 354] width 1235 height 33
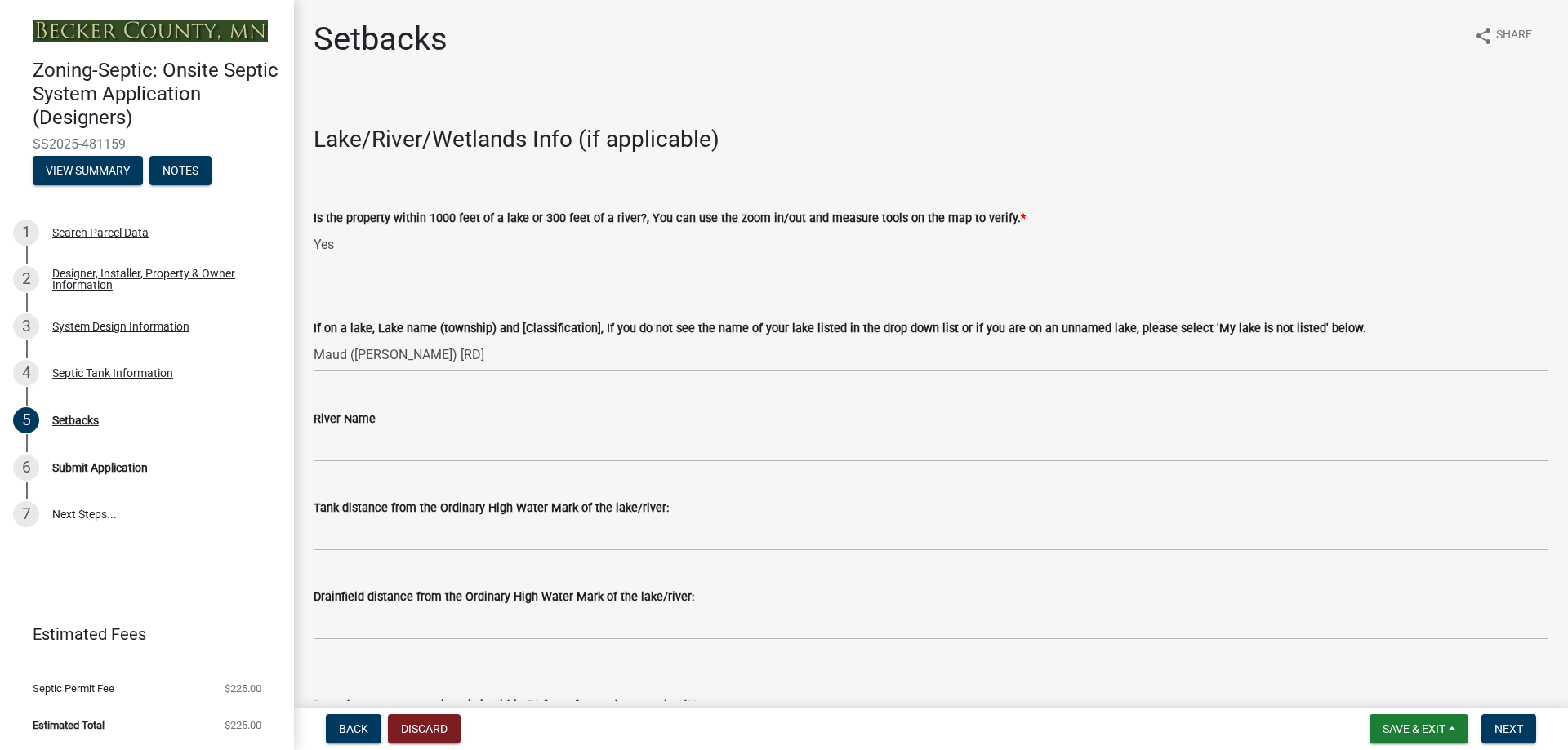
select select "0d46e054-fc37-46fe-a9c2-7aeea976255b"
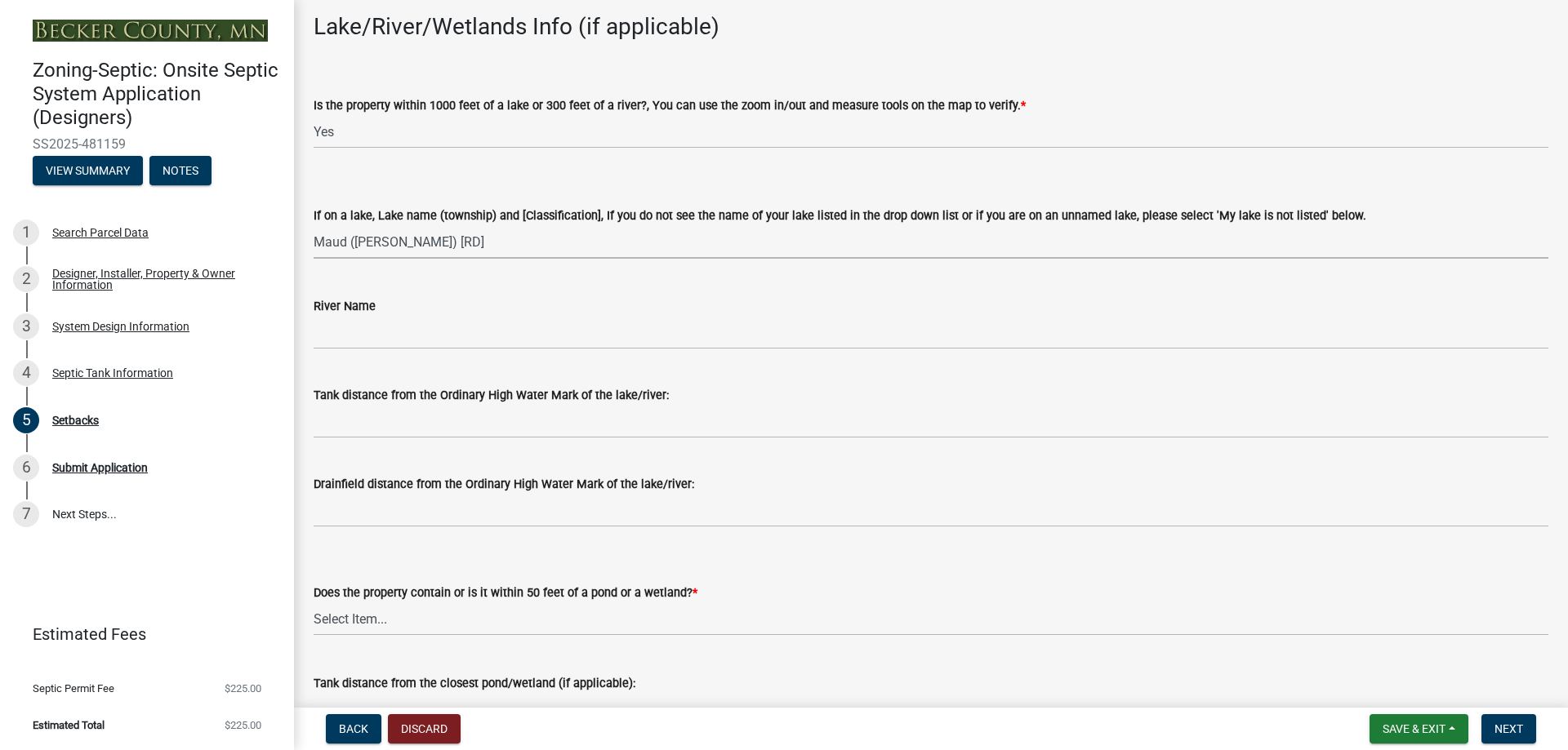
scroll to position [164, 0]
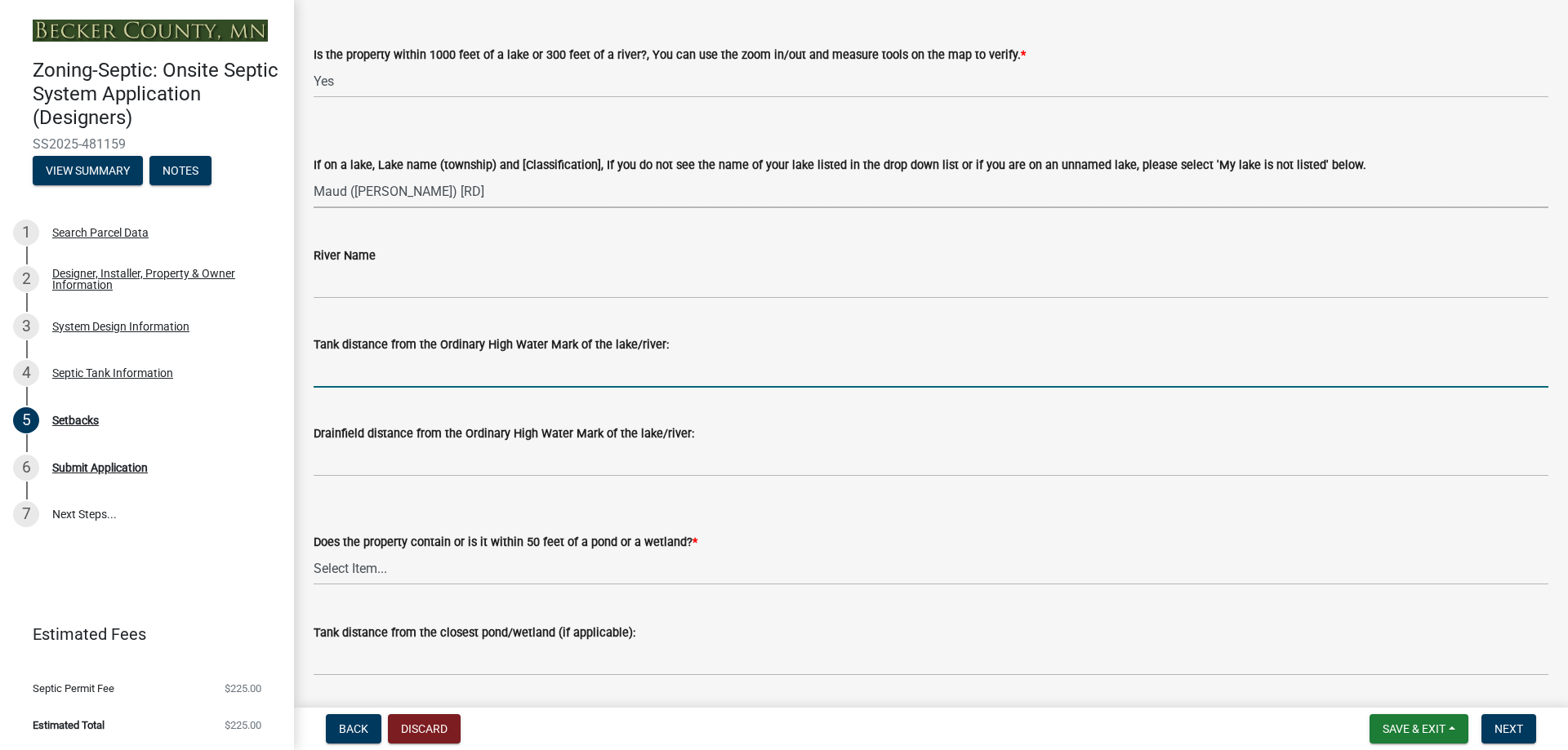
click at [371, 376] on input "Tank distance from the Ordinary High Water Mark of the lake/river:" at bounding box center [930, 370] width 1235 height 33
type input "120ft +"
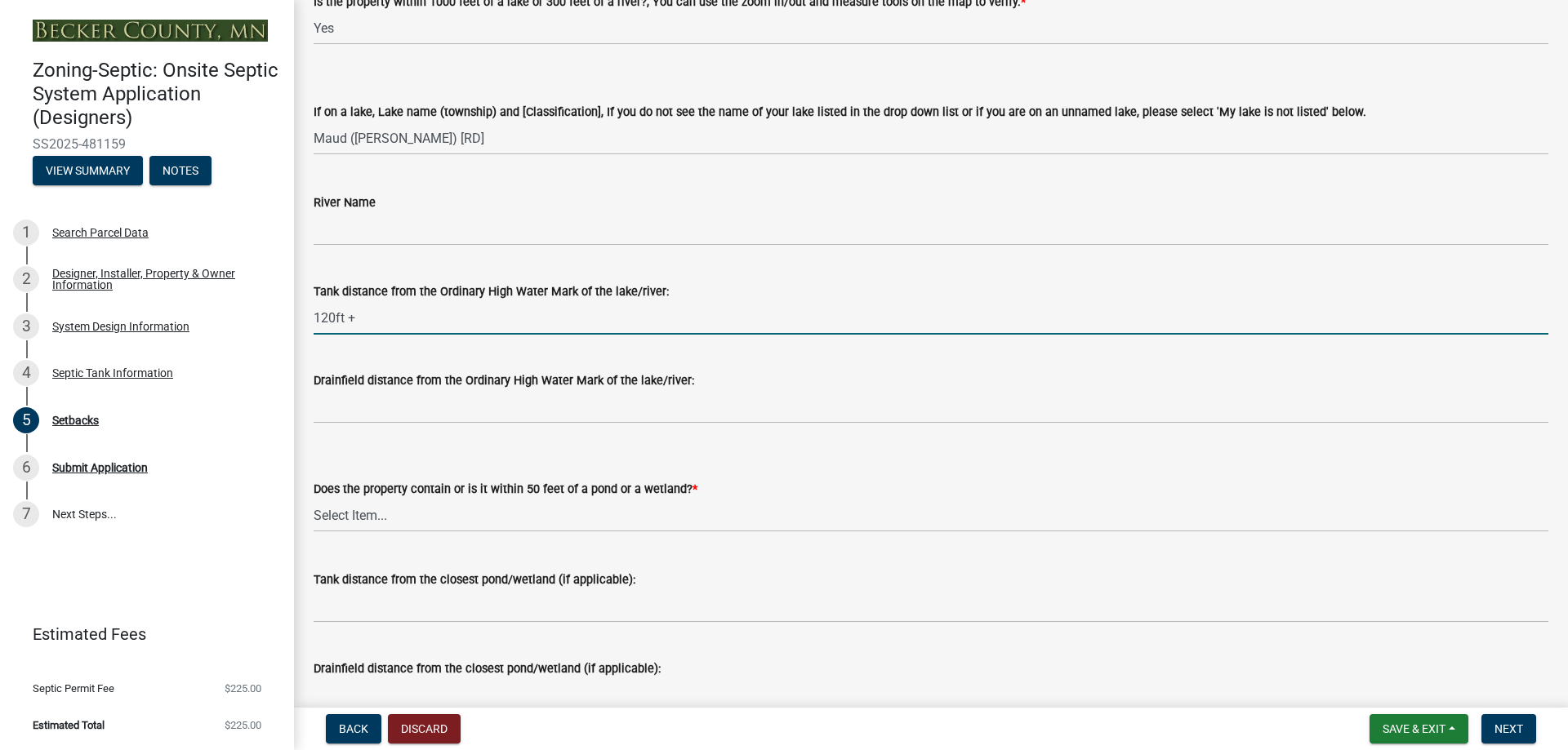
scroll to position [245, 0]
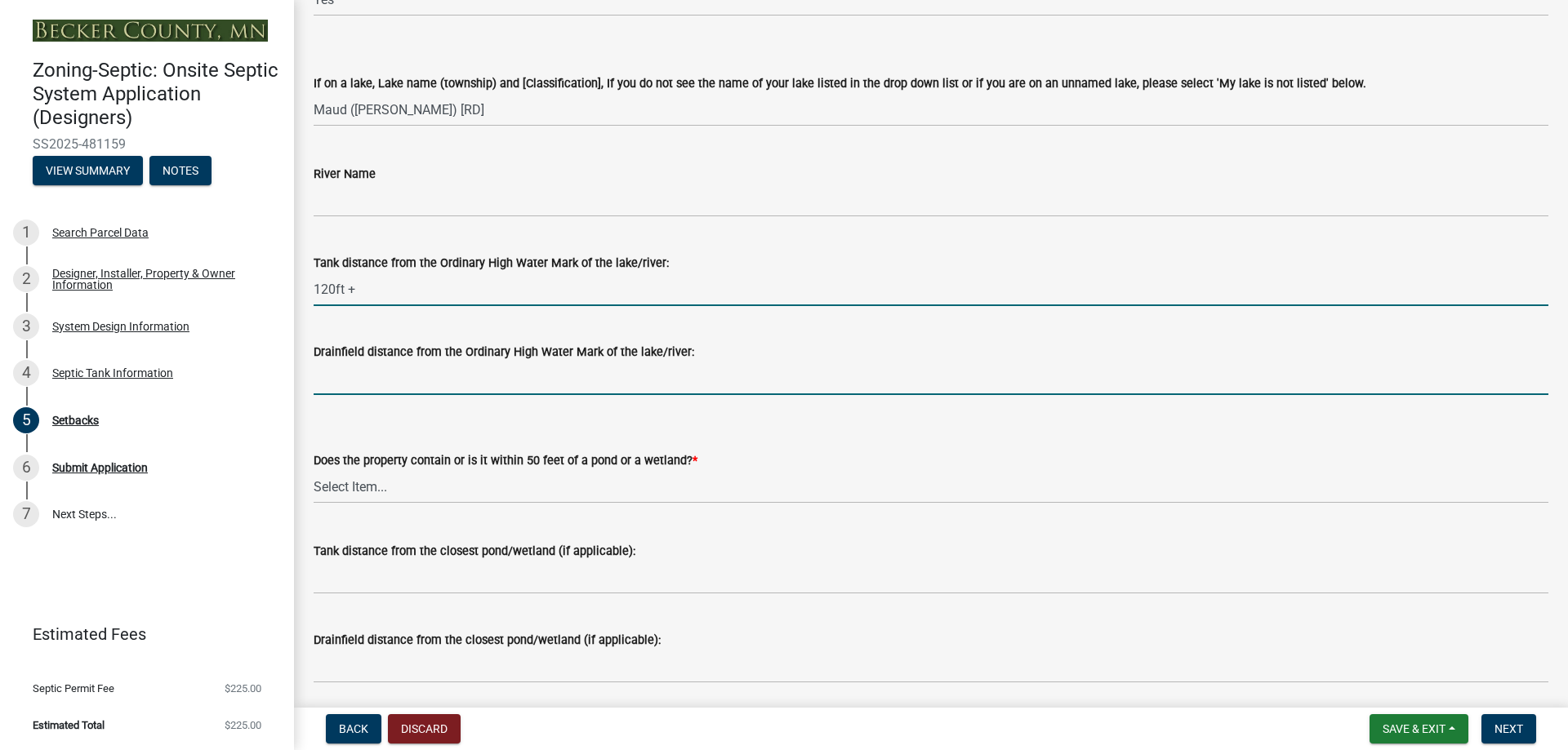
click at [347, 378] on input "Drainfield distance from the Ordinary High Water Mark of the lake/river:" at bounding box center [930, 378] width 1235 height 33
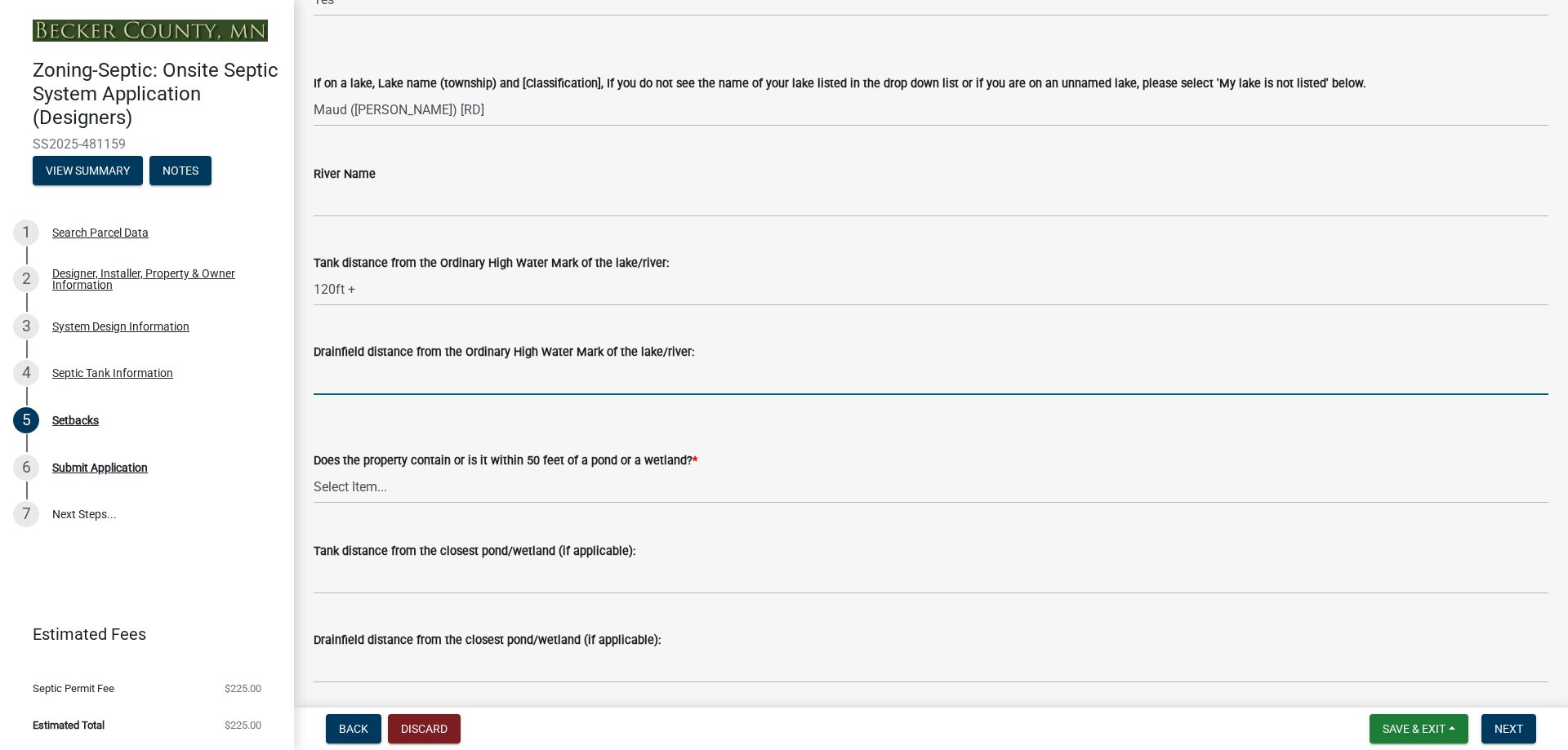
type input "N/A"
click at [358, 490] on select "Select Item... Yes No" at bounding box center [930, 486] width 1235 height 33
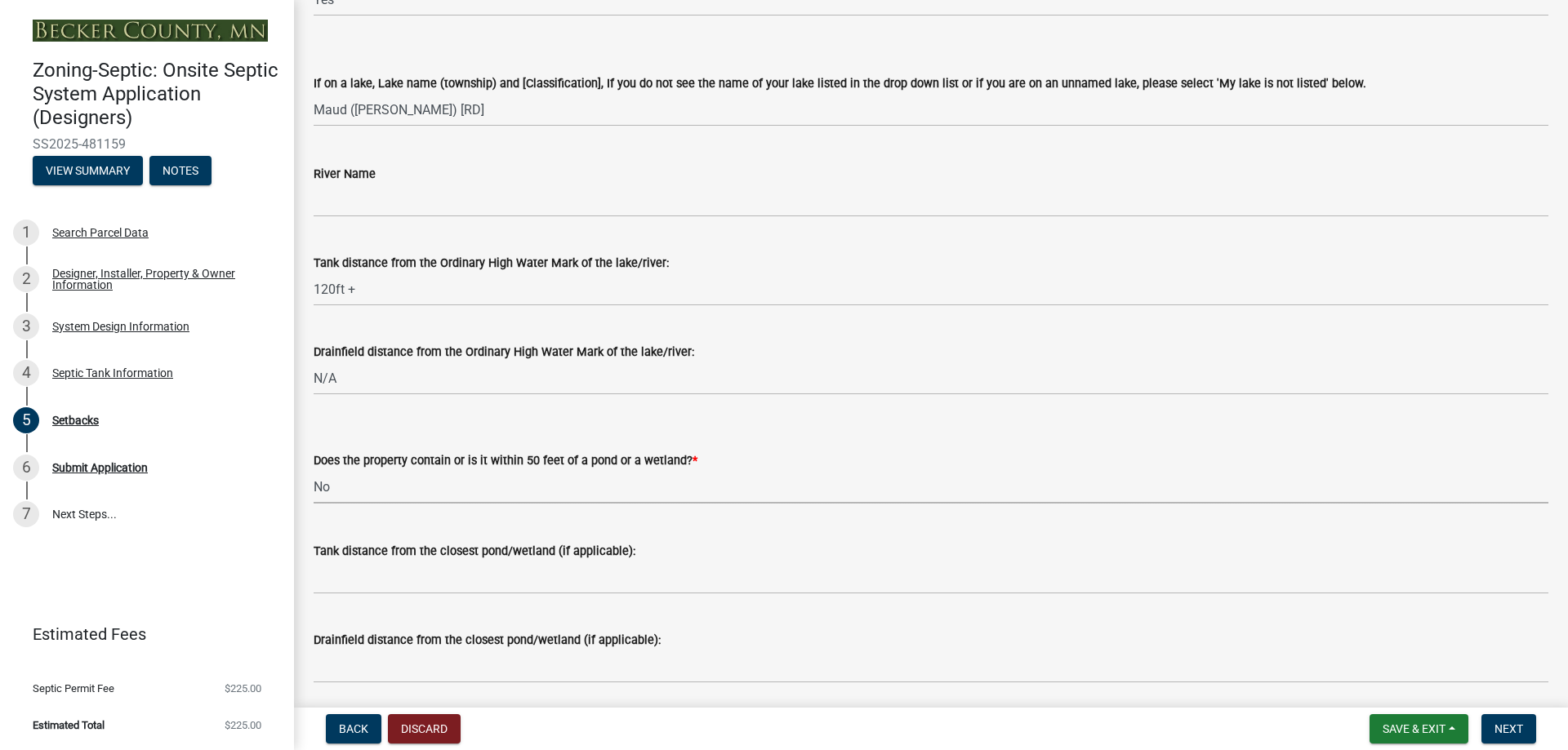
click at [313, 470] on select "Select Item... Yes No" at bounding box center [930, 486] width 1235 height 33
select select "23044af5-43bb-4cf5-8aef-2716db2ce5fc"
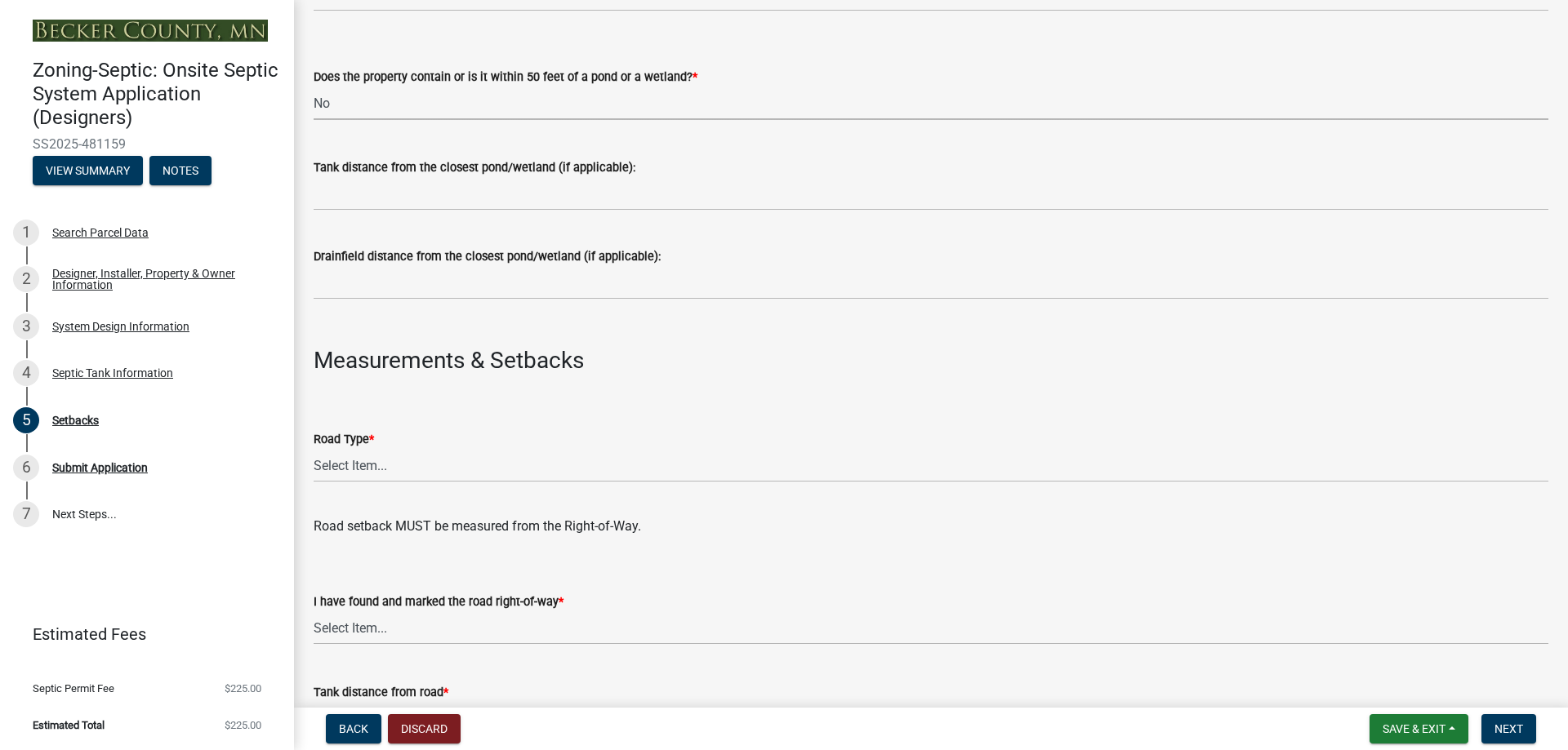
scroll to position [653, 0]
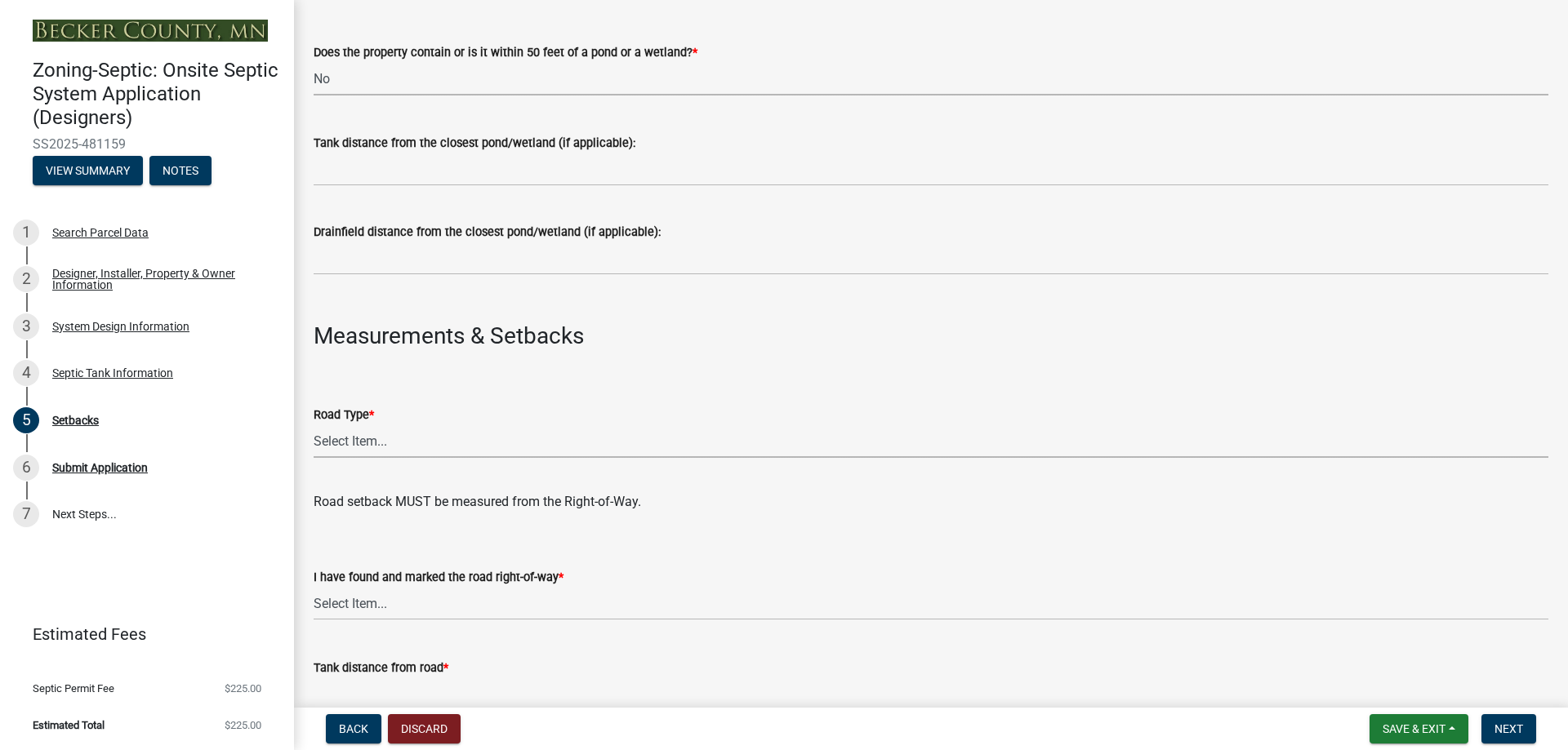
click at [366, 444] on select "Select Item... State County Public / Township Private Easement [GEOGRAPHIC_DATA]" at bounding box center [930, 441] width 1235 height 33
click at [313, 424] on select "Select Item... State County Public / Township Private Easement [GEOGRAPHIC_DATA]" at bounding box center [930, 441] width 1235 height 33
select select "21af9b93-f494-48c6-91ae-235d36c6c939"
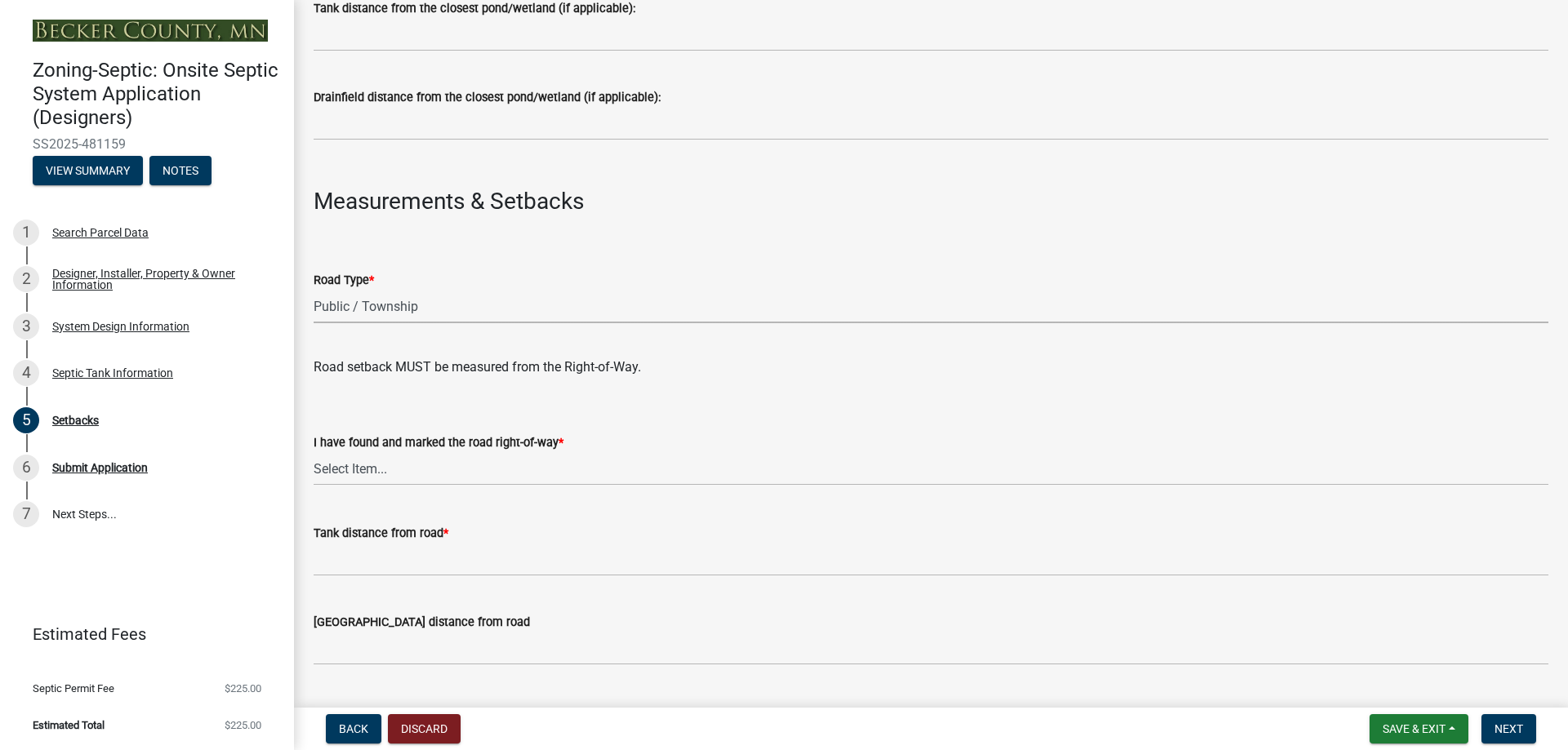
scroll to position [817, 0]
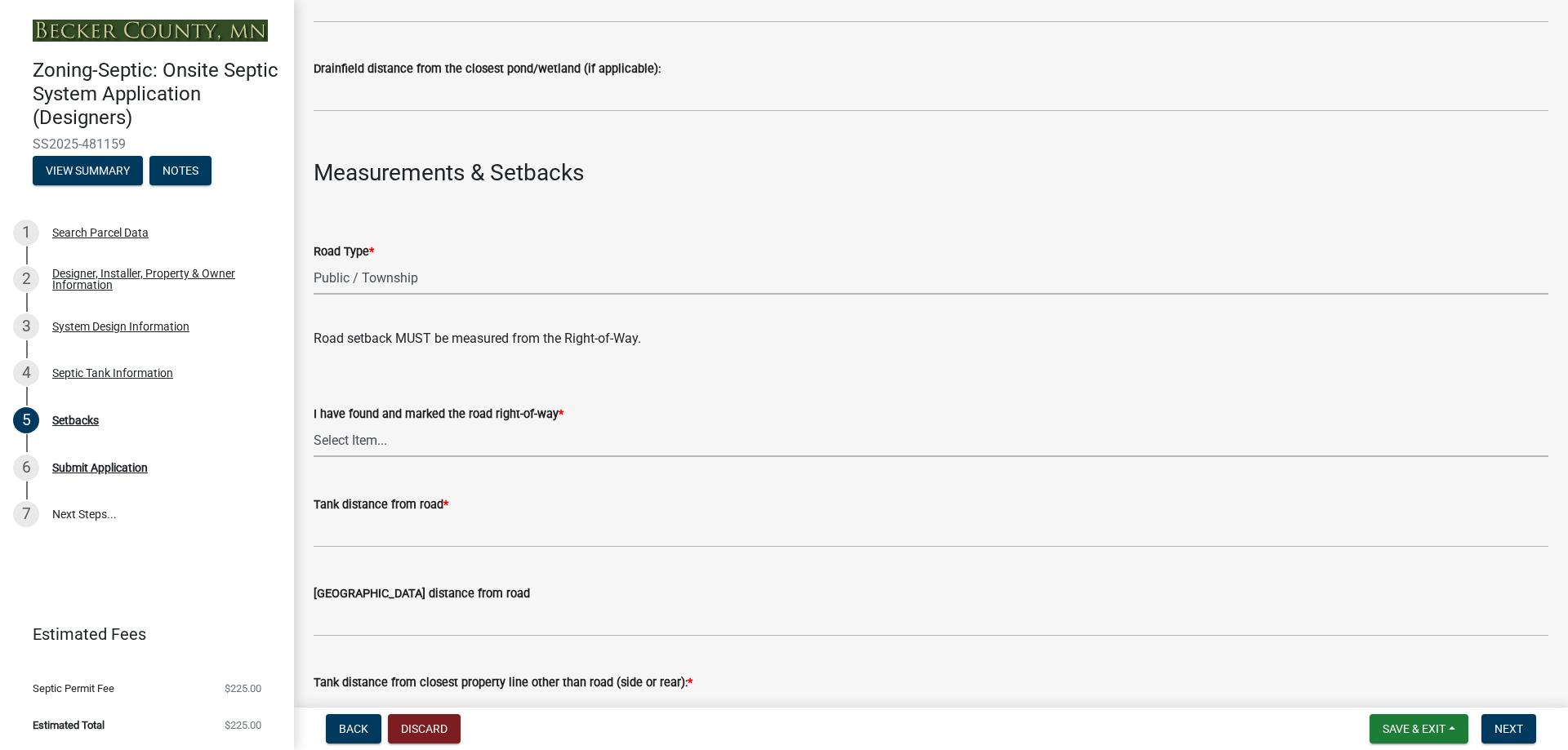
click at [379, 445] on select "Select Item... Yes No" at bounding box center [930, 440] width 1235 height 33
click at [313, 424] on select "Select Item... Yes No" at bounding box center [930, 440] width 1235 height 33
select select "2c0c9673-cfd8-4d5e-8ea6-73593e257713"
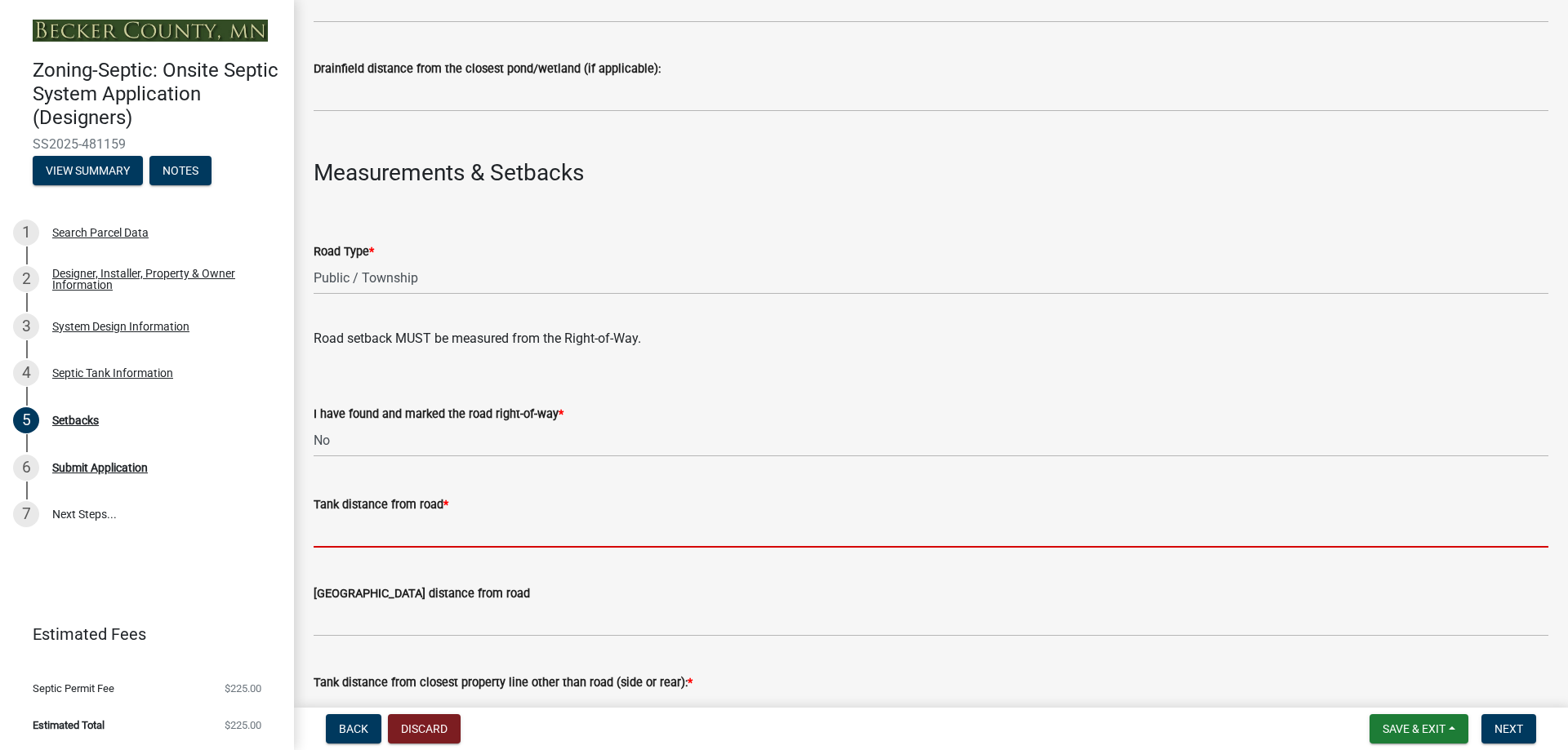
click at [349, 537] on input "Tank distance from road *" at bounding box center [930, 530] width 1235 height 33
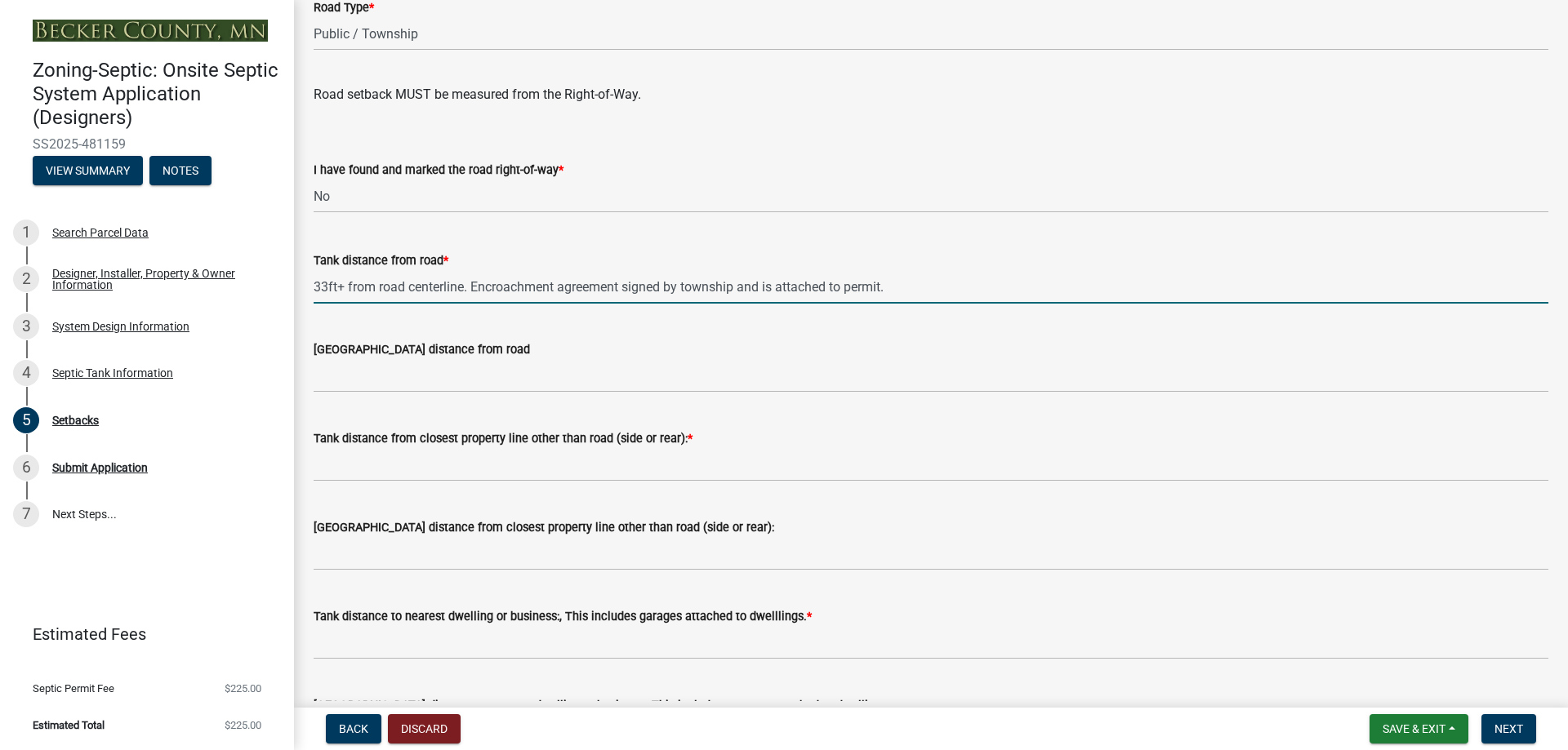
scroll to position [1061, 0]
type input "33ft+ from road centerline. Encroachment agreement signed by township and is at…"
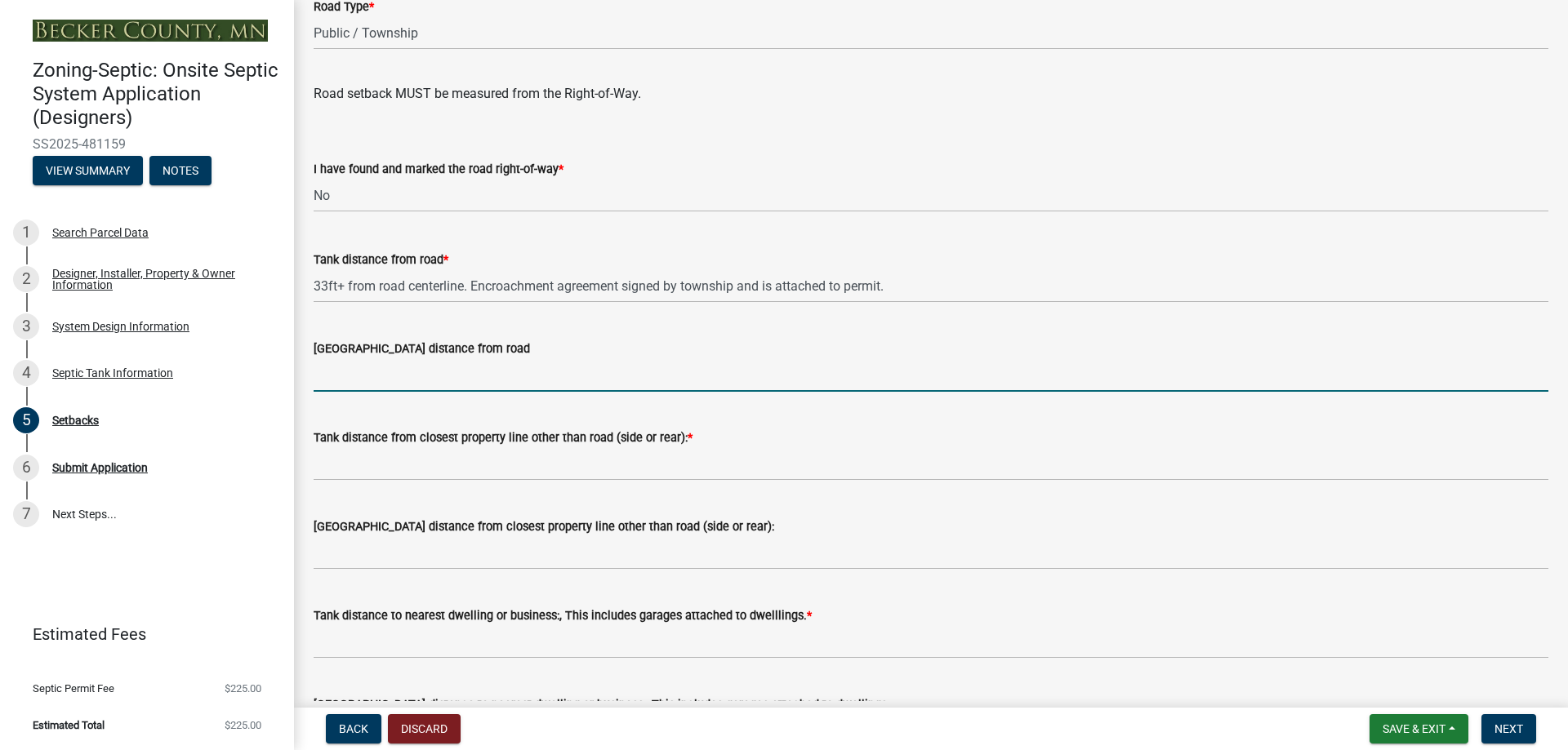
click at [374, 379] on input "[GEOGRAPHIC_DATA] distance from road" at bounding box center [930, 375] width 1235 height 33
type input "N/A"
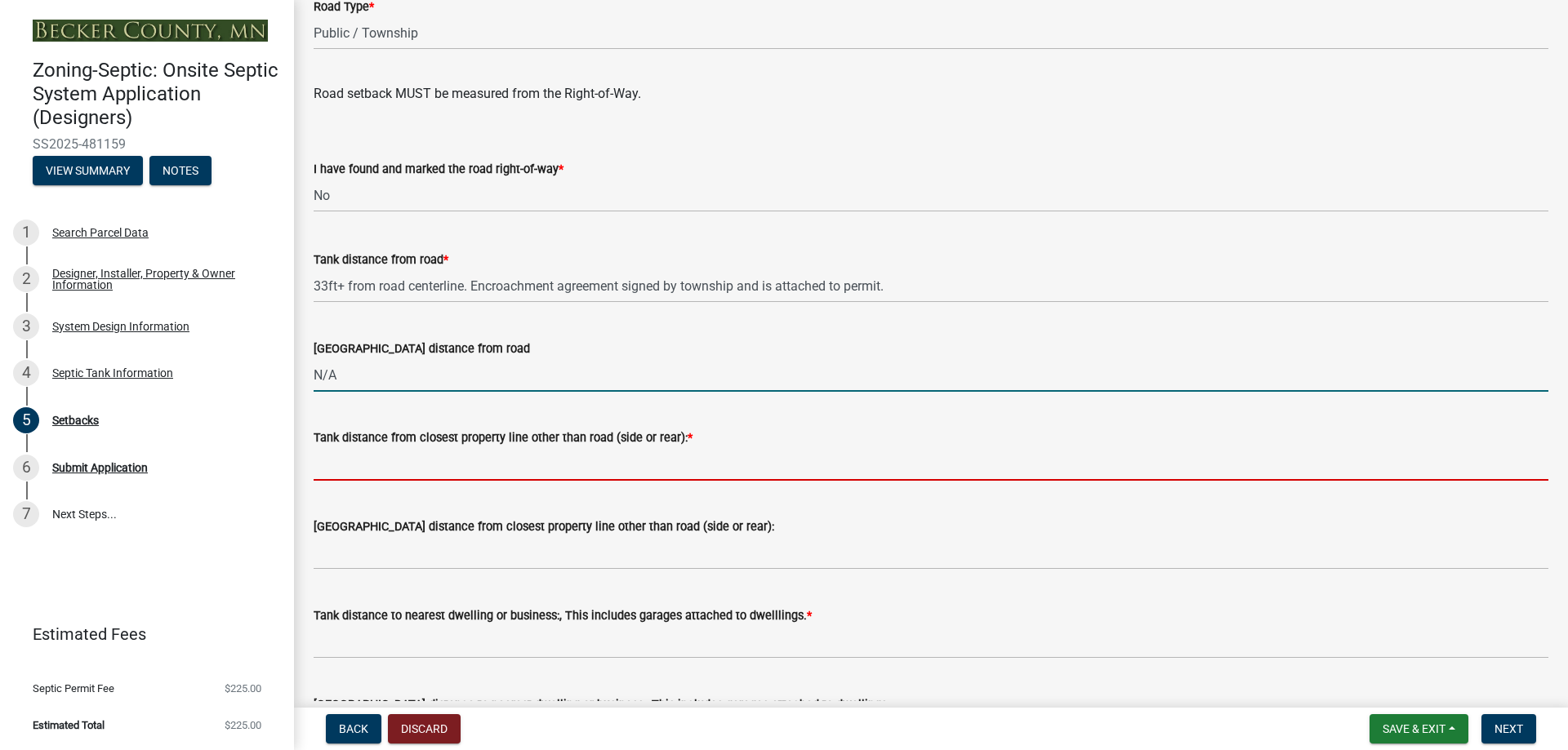
click at [383, 462] on input "Tank distance from closest property line other than road (side or rear): *" at bounding box center [930, 464] width 1235 height 33
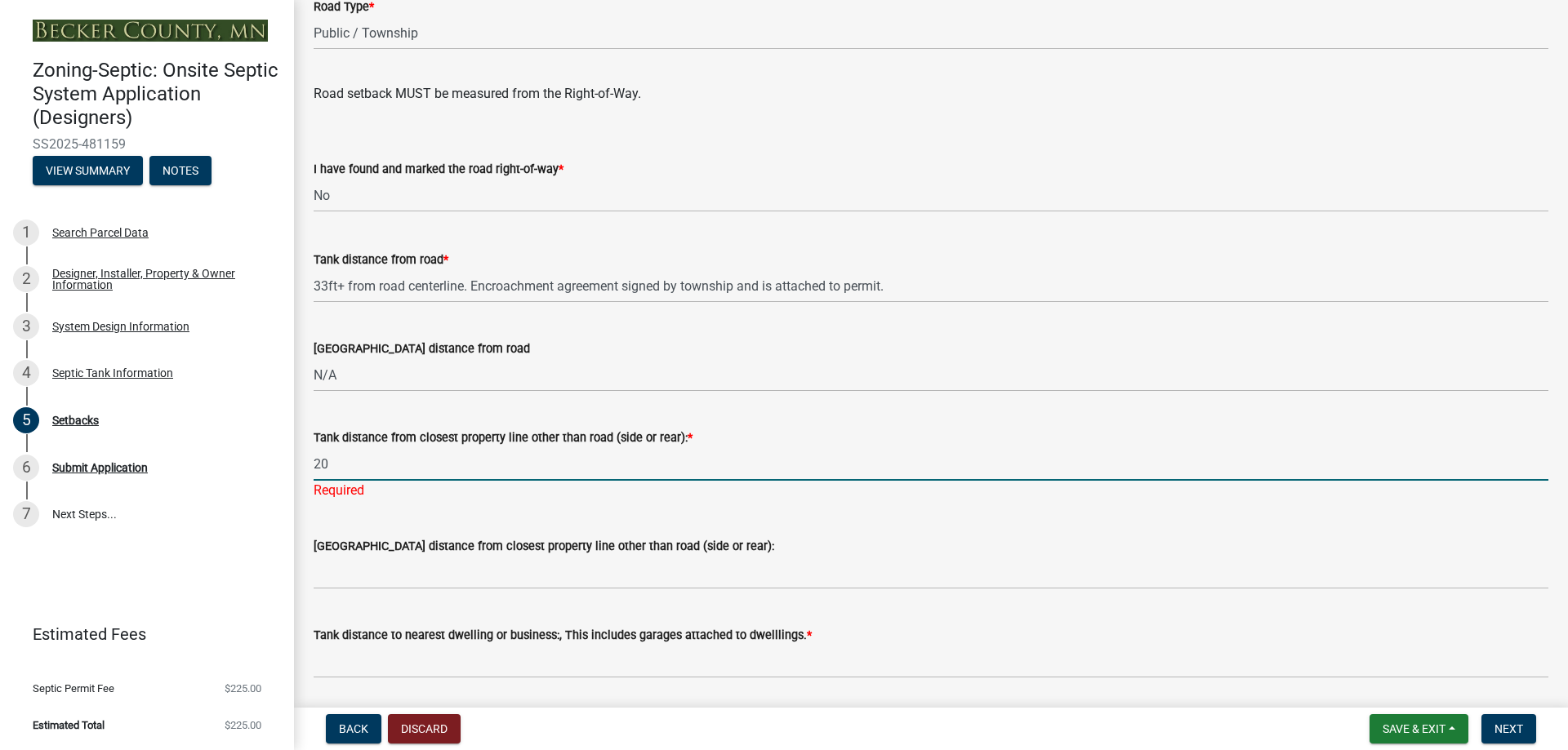
type input "20ft +"
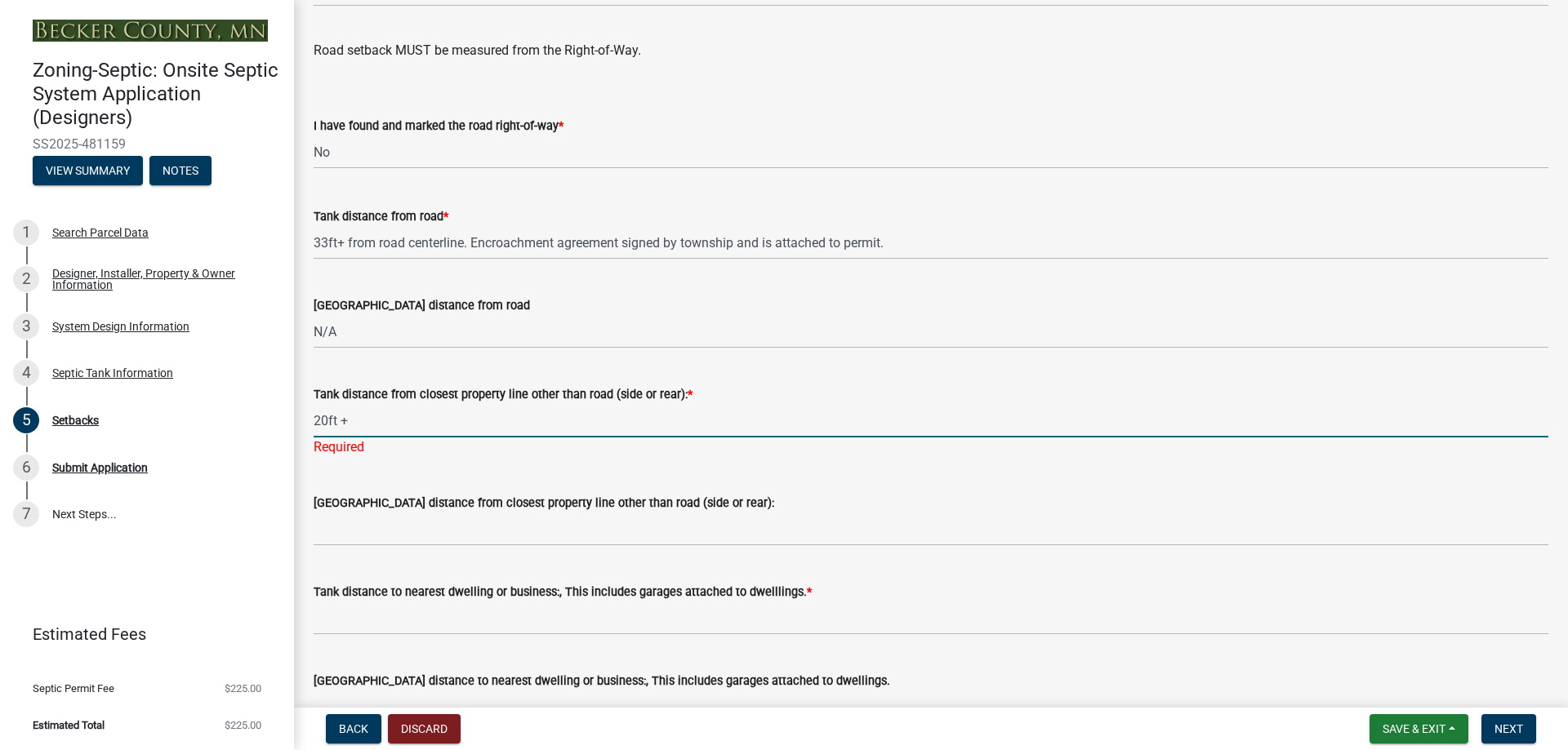
scroll to position [1143, 0]
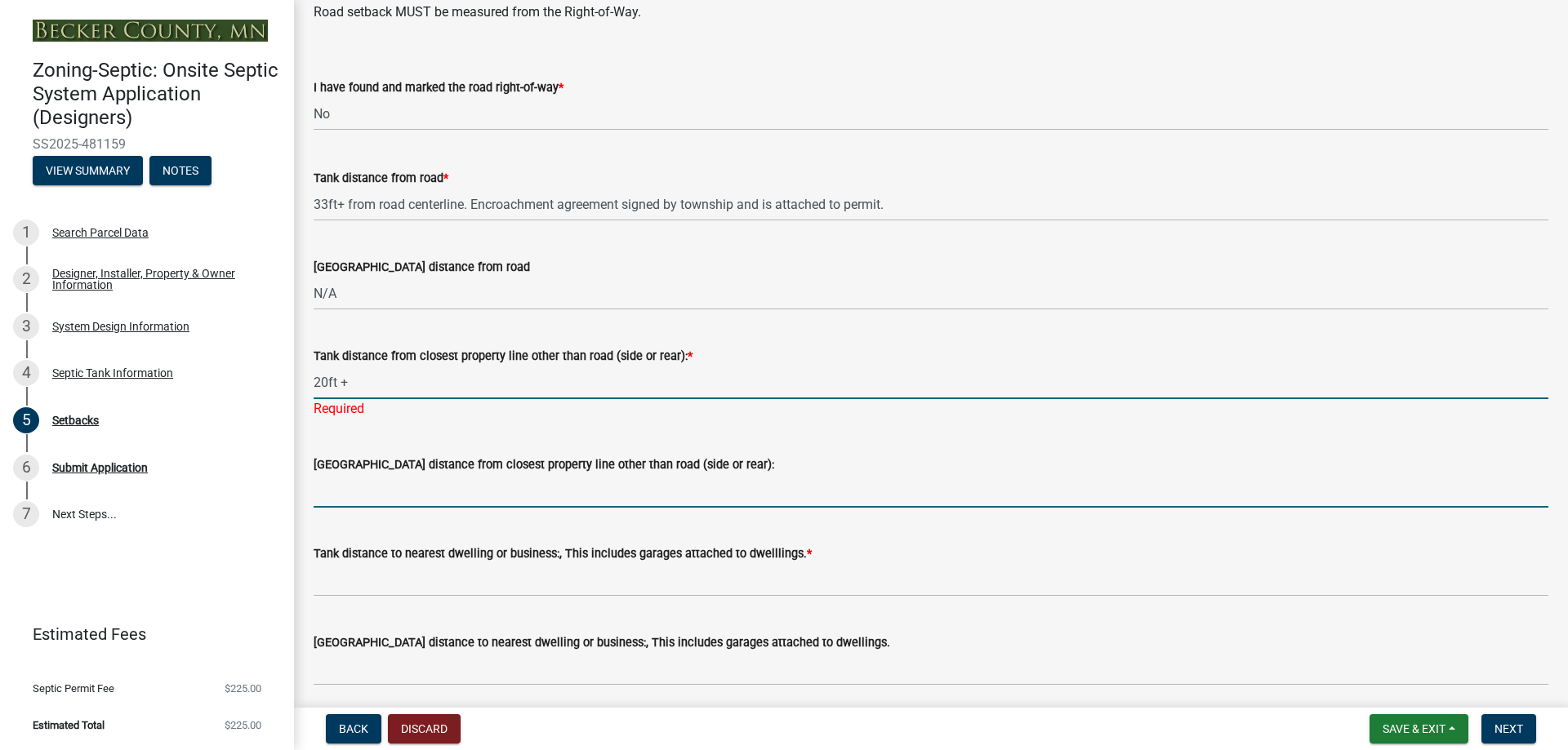
click at [404, 495] on wm-data-entity-input "[GEOGRAPHIC_DATA] distance from closest property line other than road (side or …" at bounding box center [930, 477] width 1235 height 89
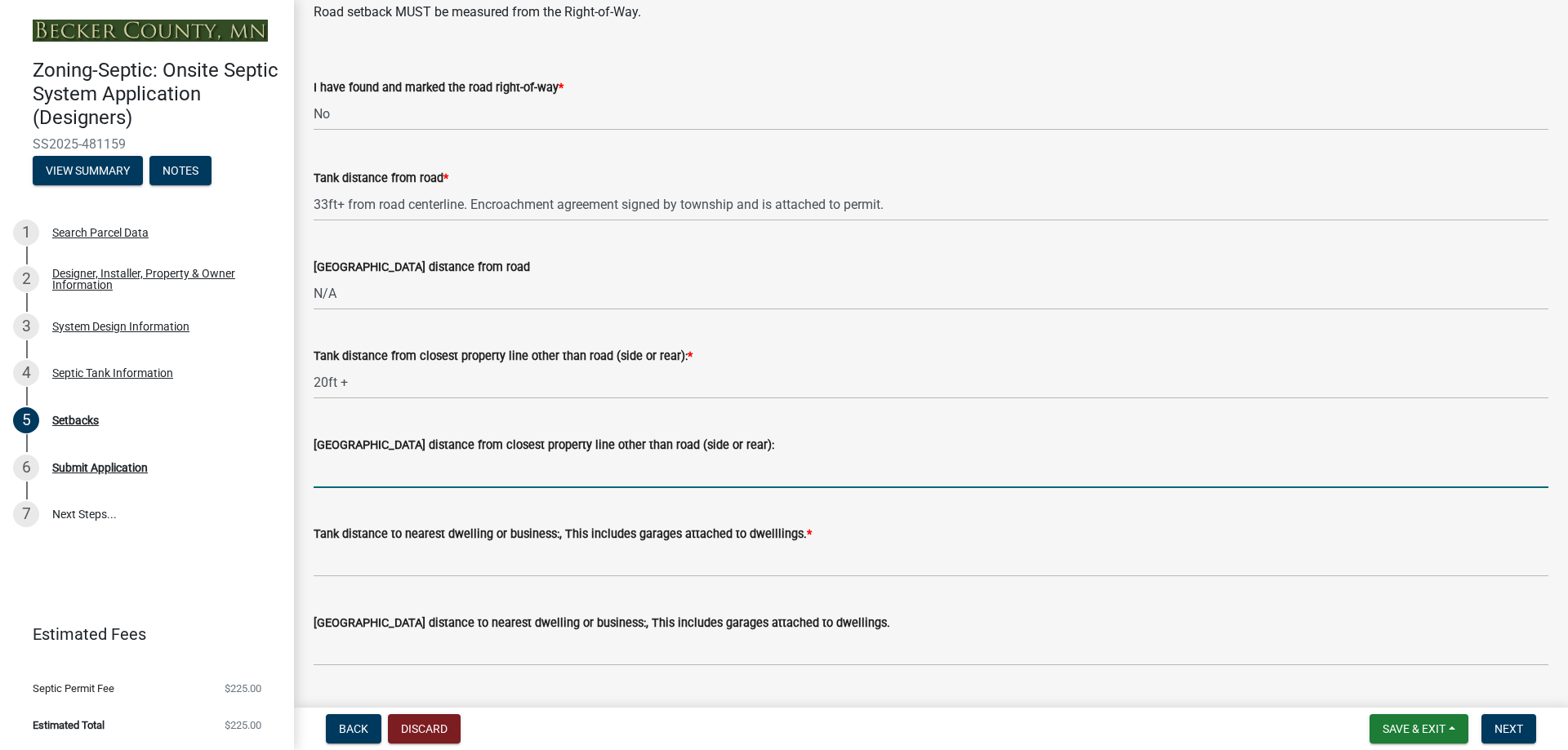
click at [310, 558] on div "Tank distance to nearest dwelling or business:, This includes garages attached …" at bounding box center [931, 540] width 1260 height 76
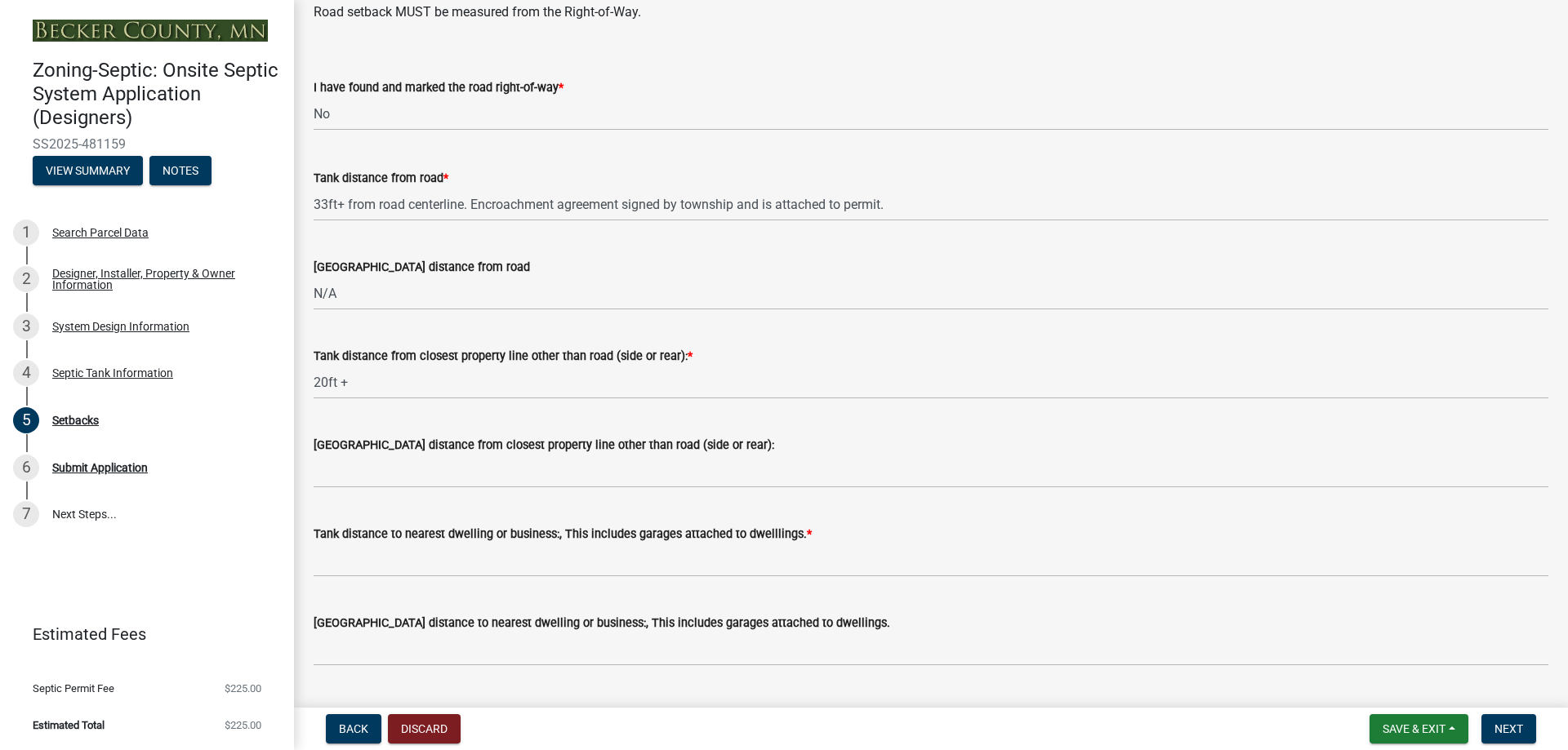
scroll to position [1225, 0]
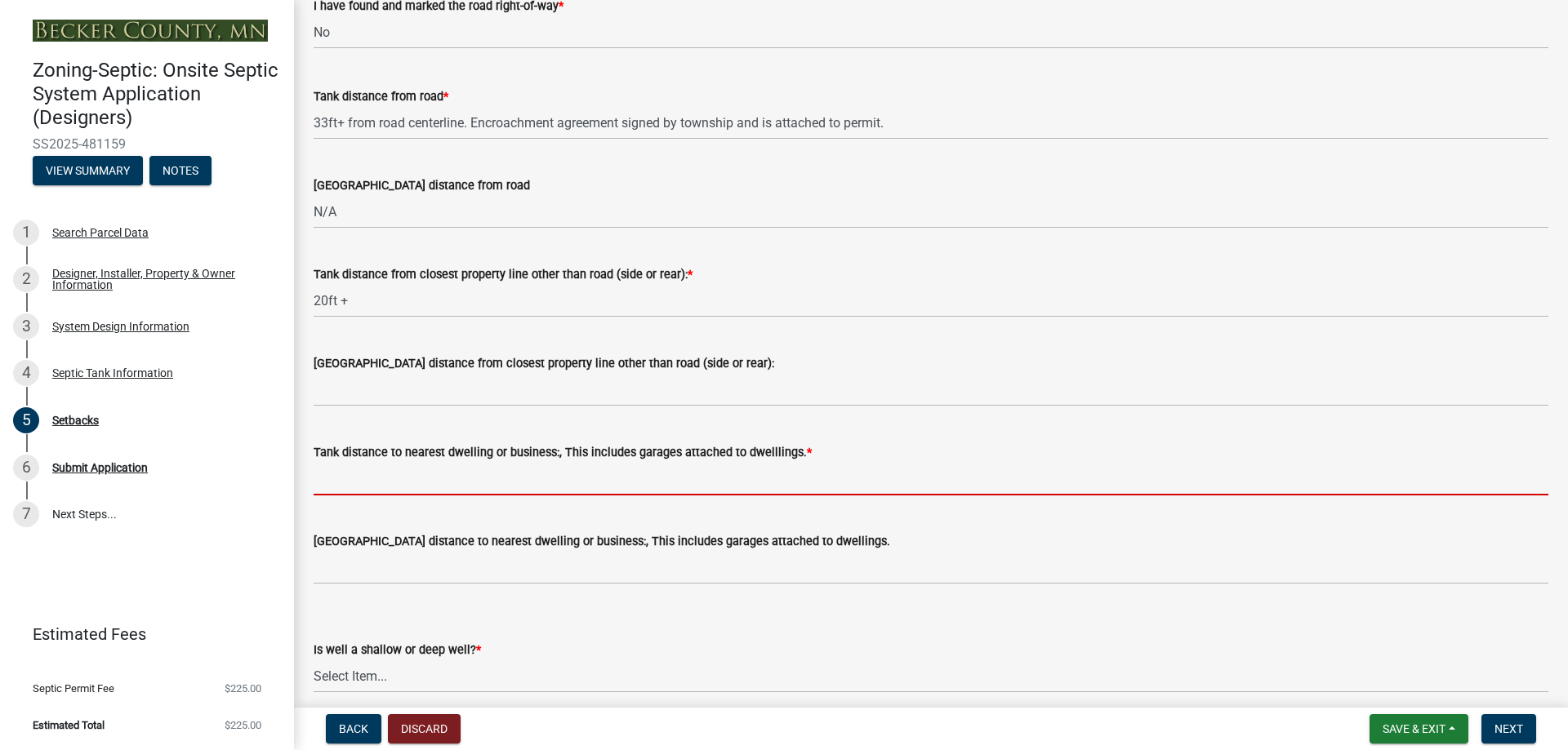
click at [368, 489] on input "Tank distance to nearest dwelling or business:, This includes garages attached …" at bounding box center [930, 479] width 1235 height 33
type input "10ft+"
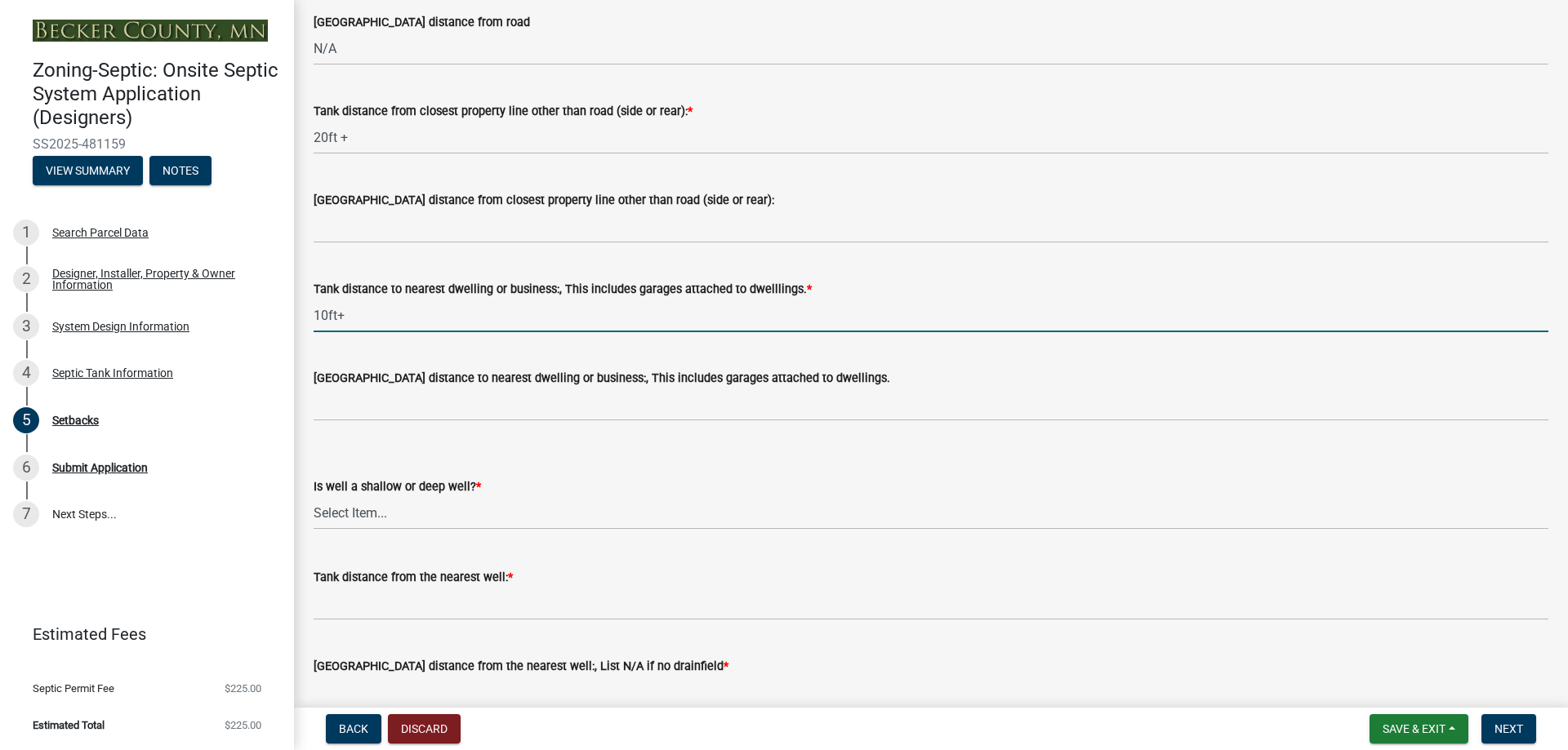
scroll to position [1470, 0]
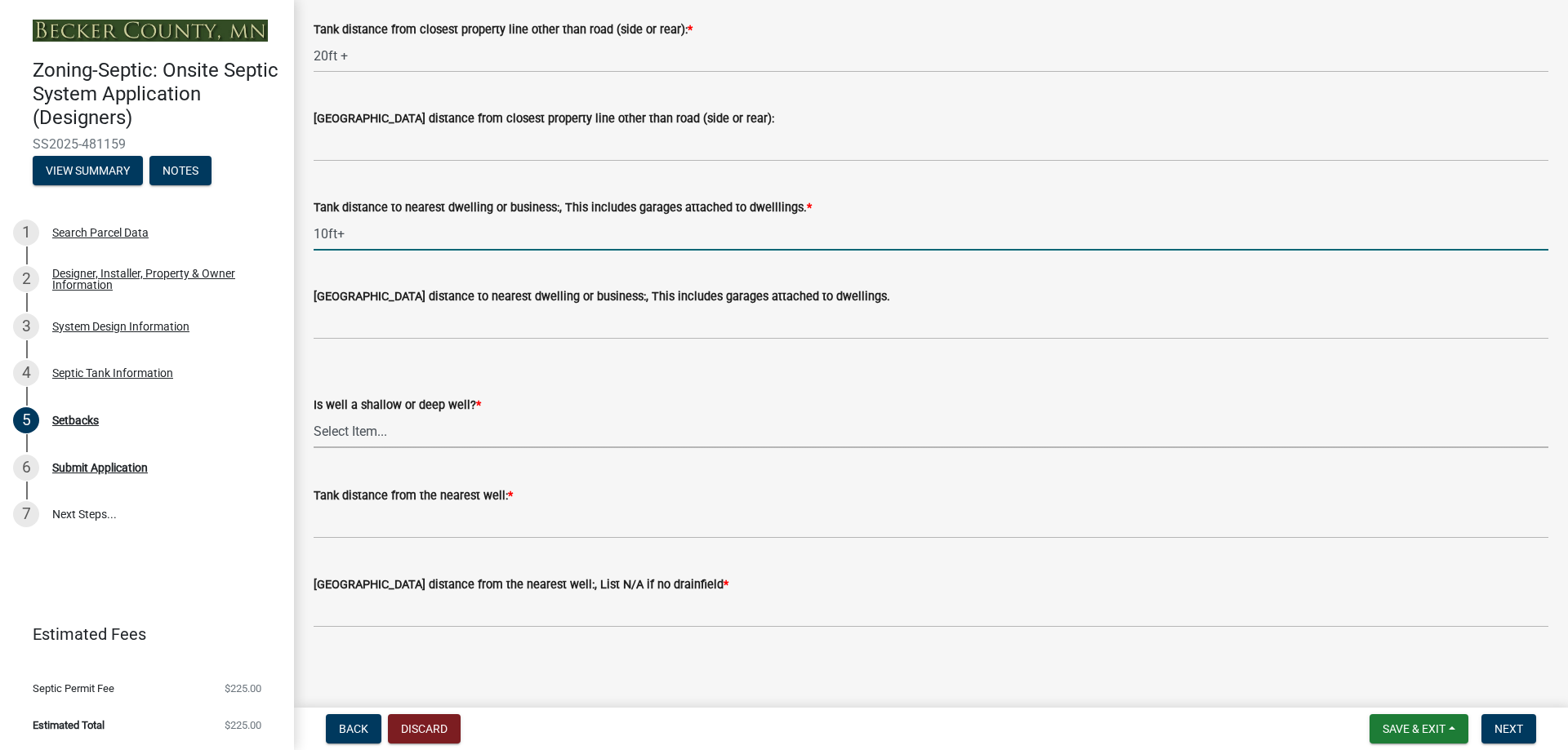
click at [381, 428] on select "Select Item... Deep Well Shallow Well No Well - Connected or to be connected to…" at bounding box center [930, 431] width 1235 height 33
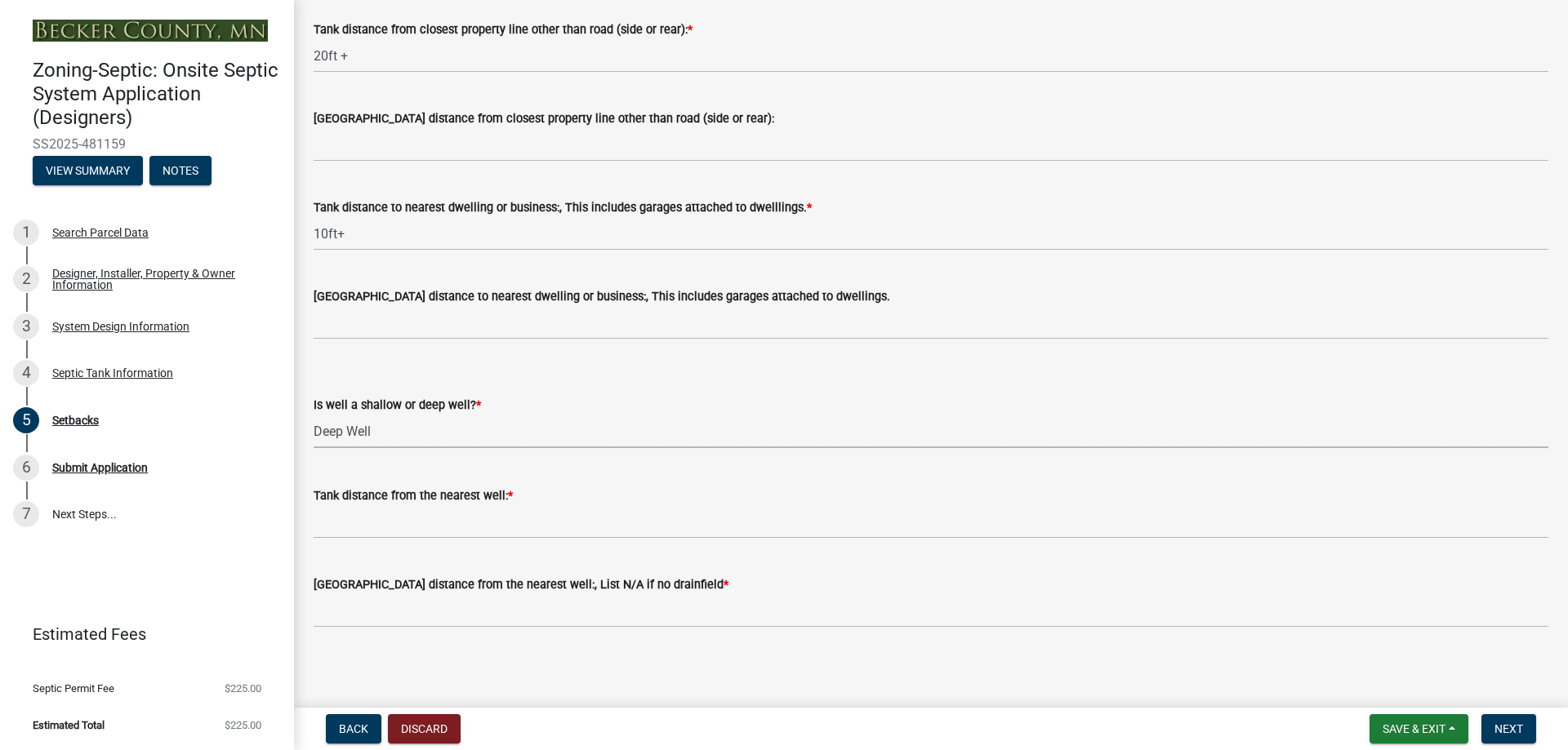
click at [313, 415] on select "Select Item... Deep Well Shallow Well No Well - Connected or to be connected to…" at bounding box center [930, 431] width 1235 height 33
select select "cf78f1da-f066-4305-88a2-864abad1fa52"
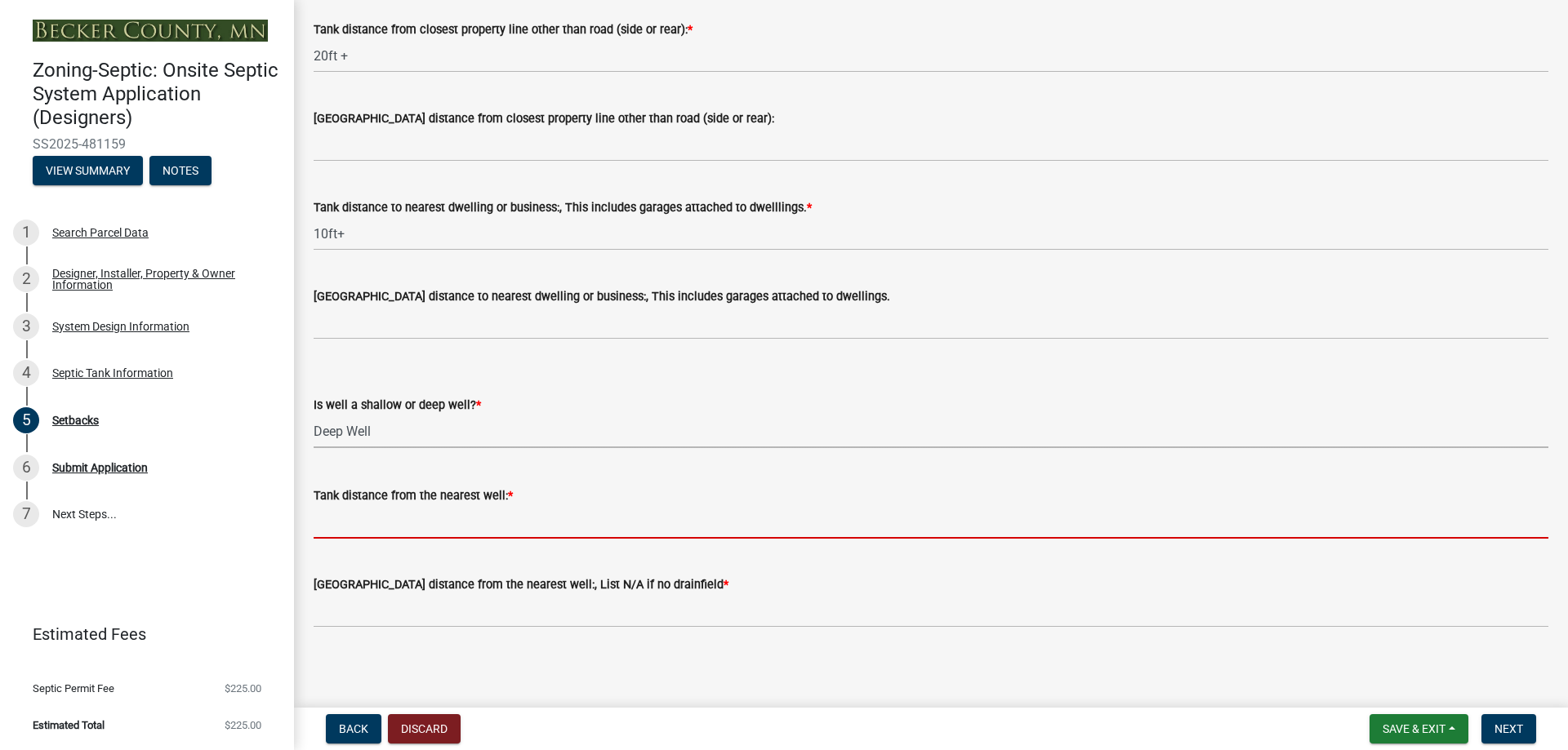
click at [389, 522] on input "Tank distance from the nearest well: *" at bounding box center [930, 522] width 1235 height 33
type input "50ft+"
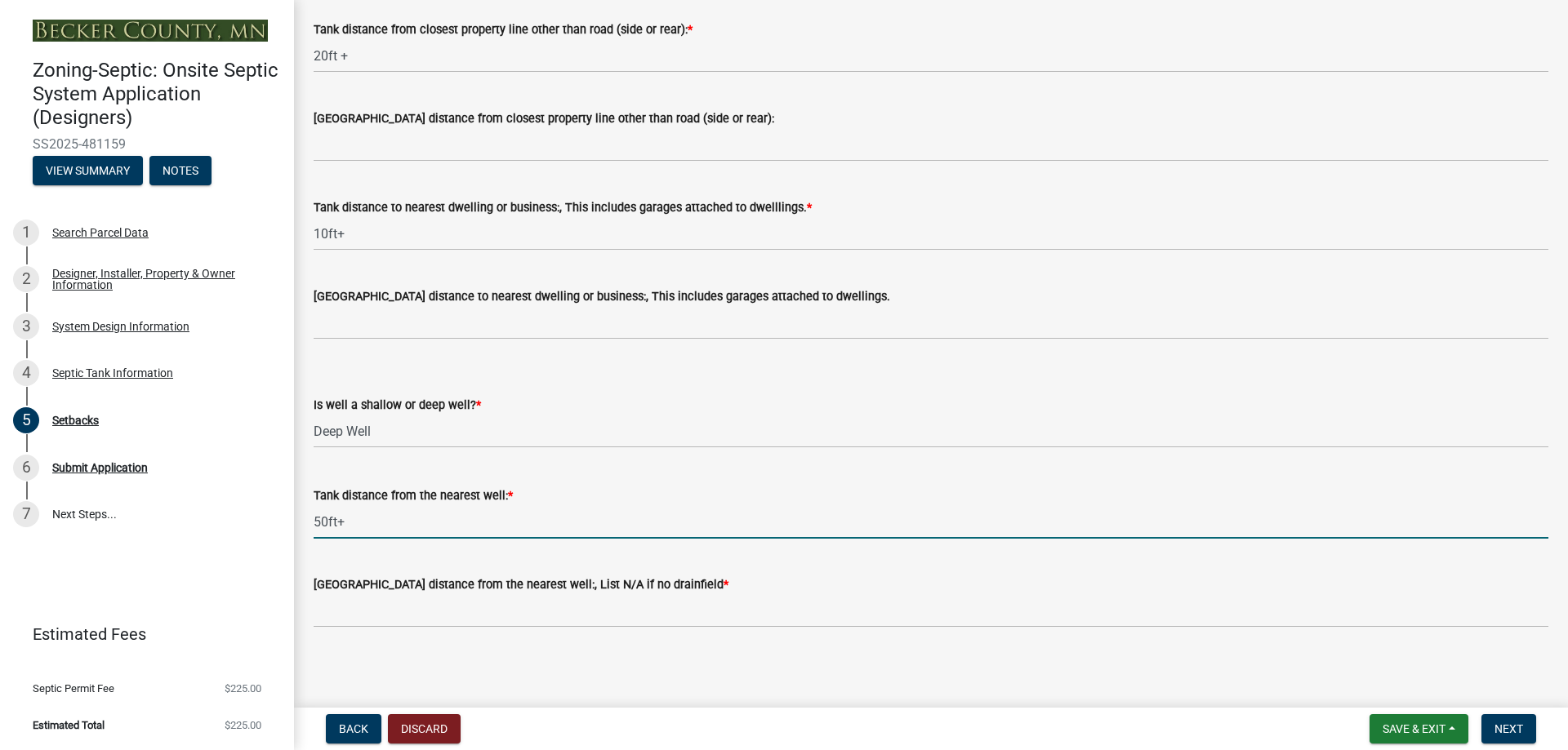
scroll to position [1473, 0]
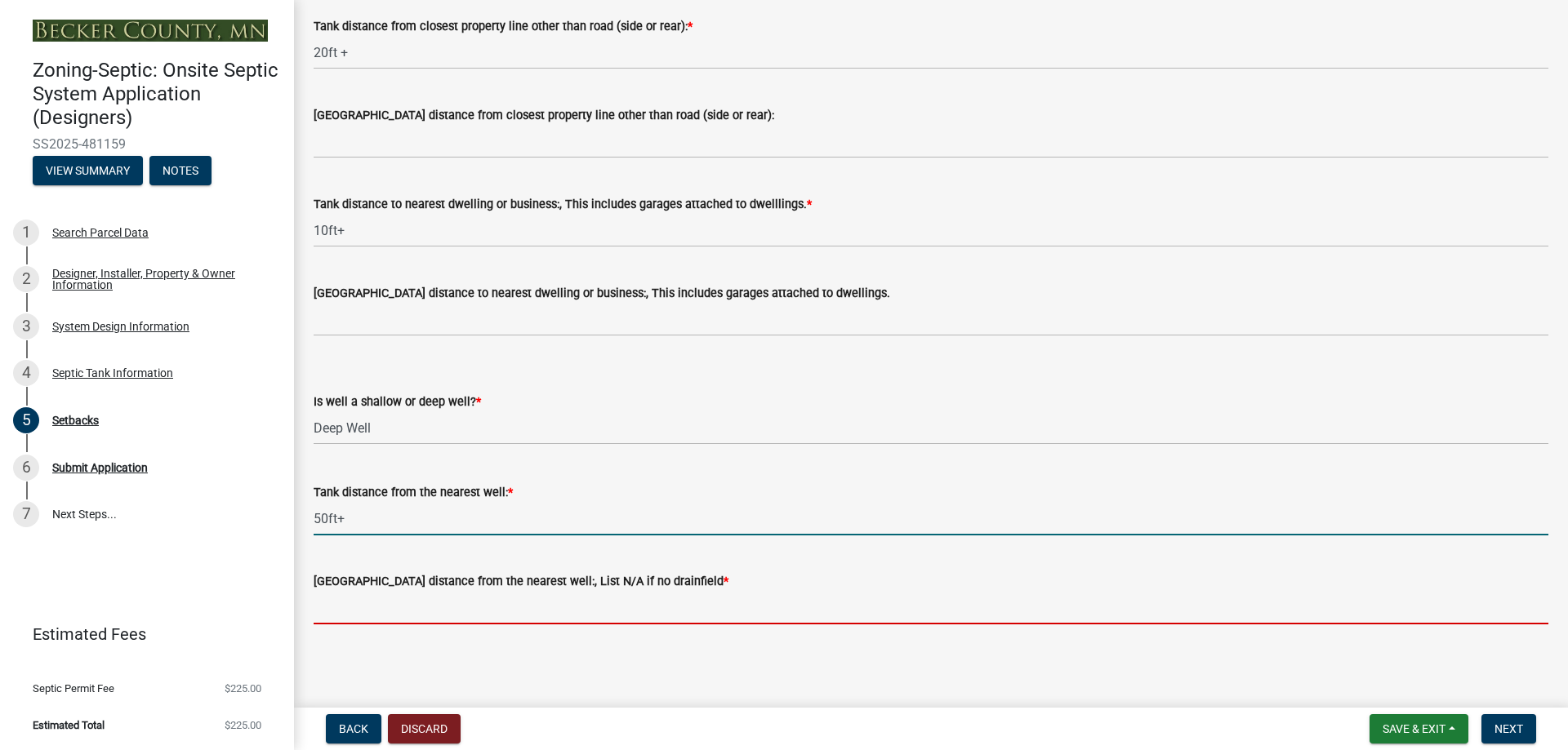
click at [505, 612] on input "[GEOGRAPHIC_DATA] distance from the nearest well:, List N/A if no drainfield *" at bounding box center [930, 607] width 1235 height 33
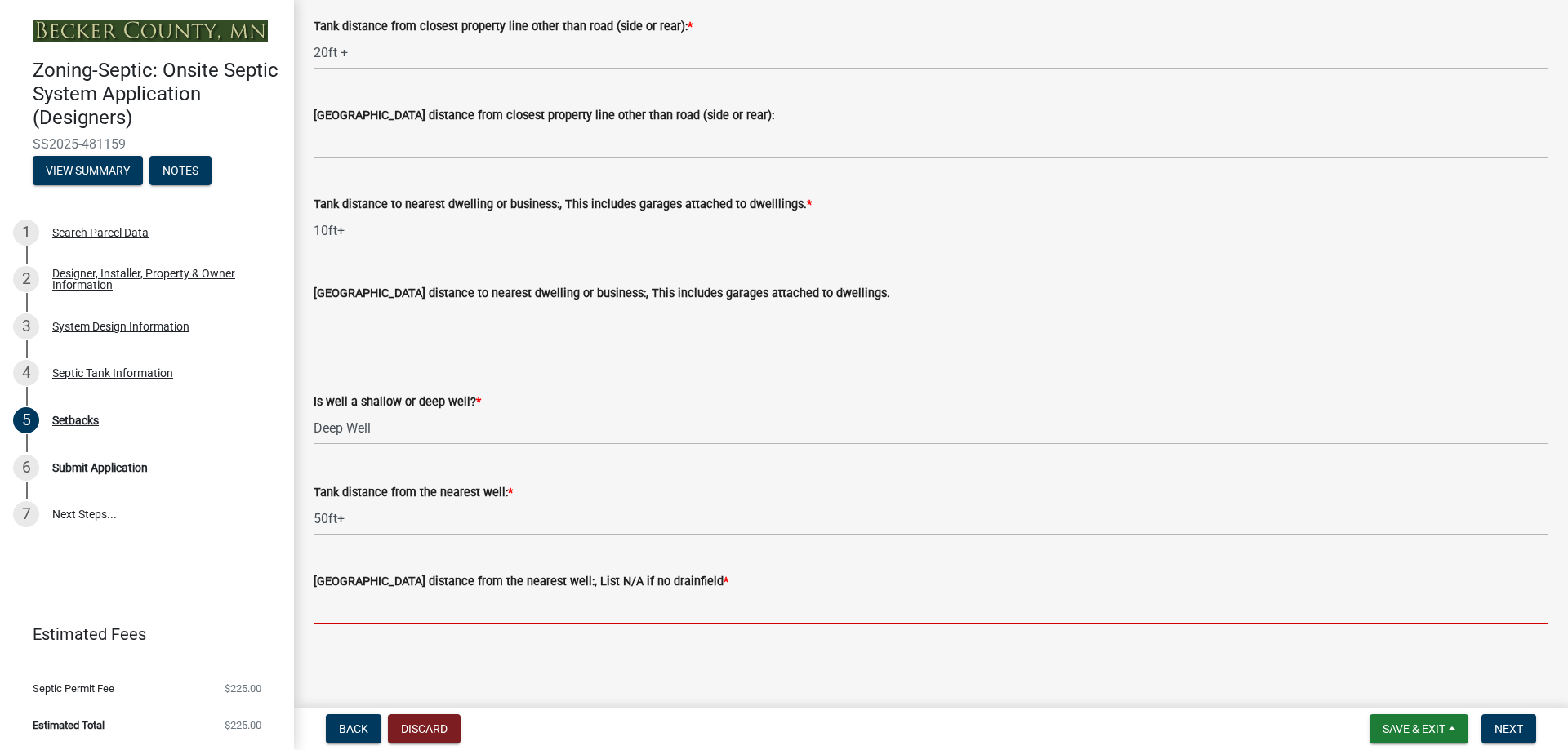
type input "N/A"
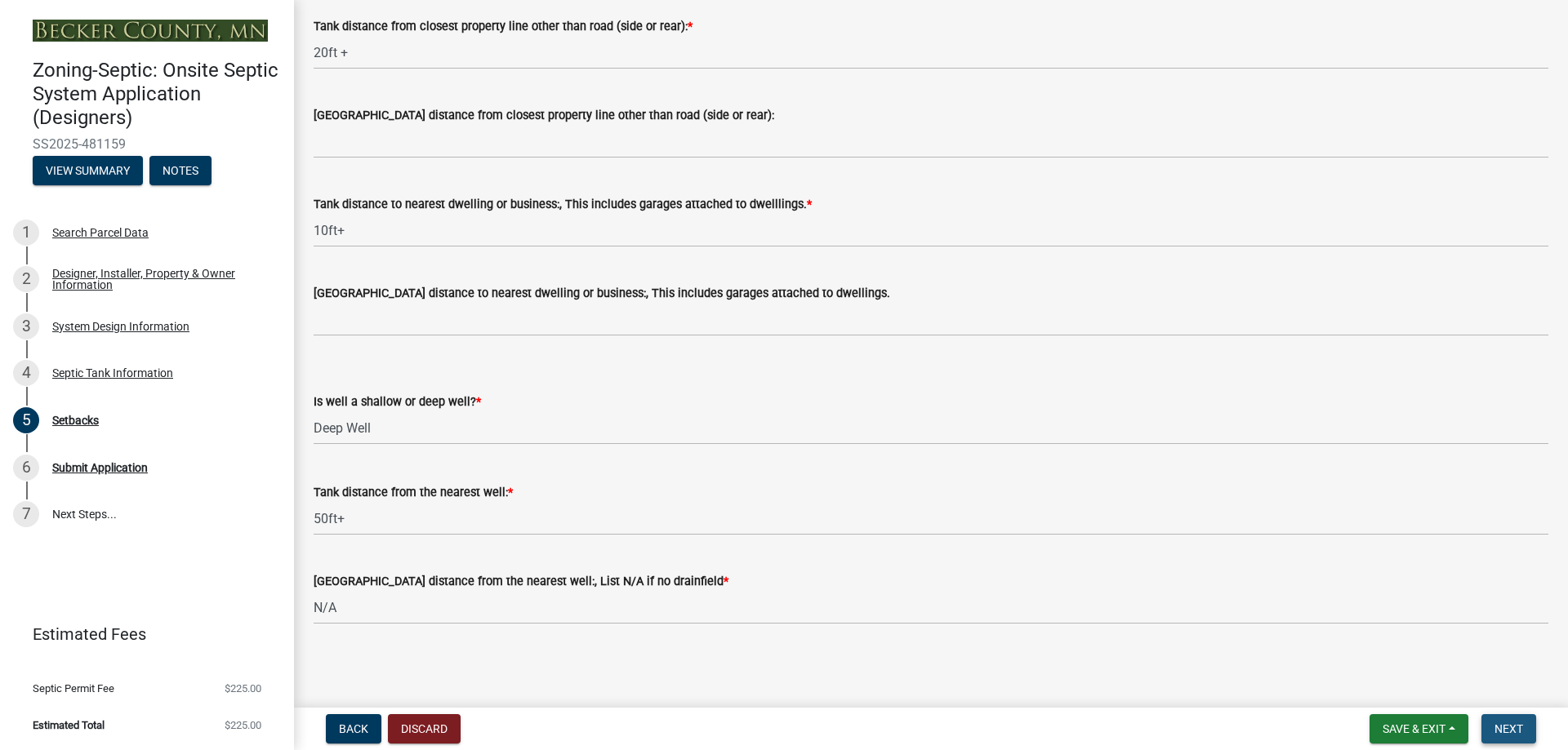
click at [1502, 726] on span "Next" at bounding box center [1509, 729] width 29 height 13
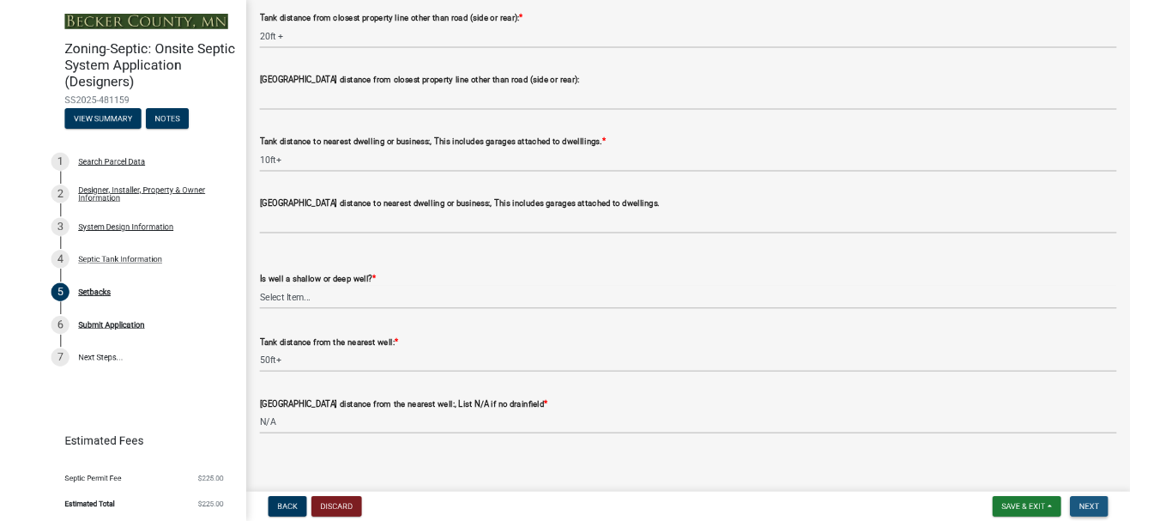
scroll to position [0, 0]
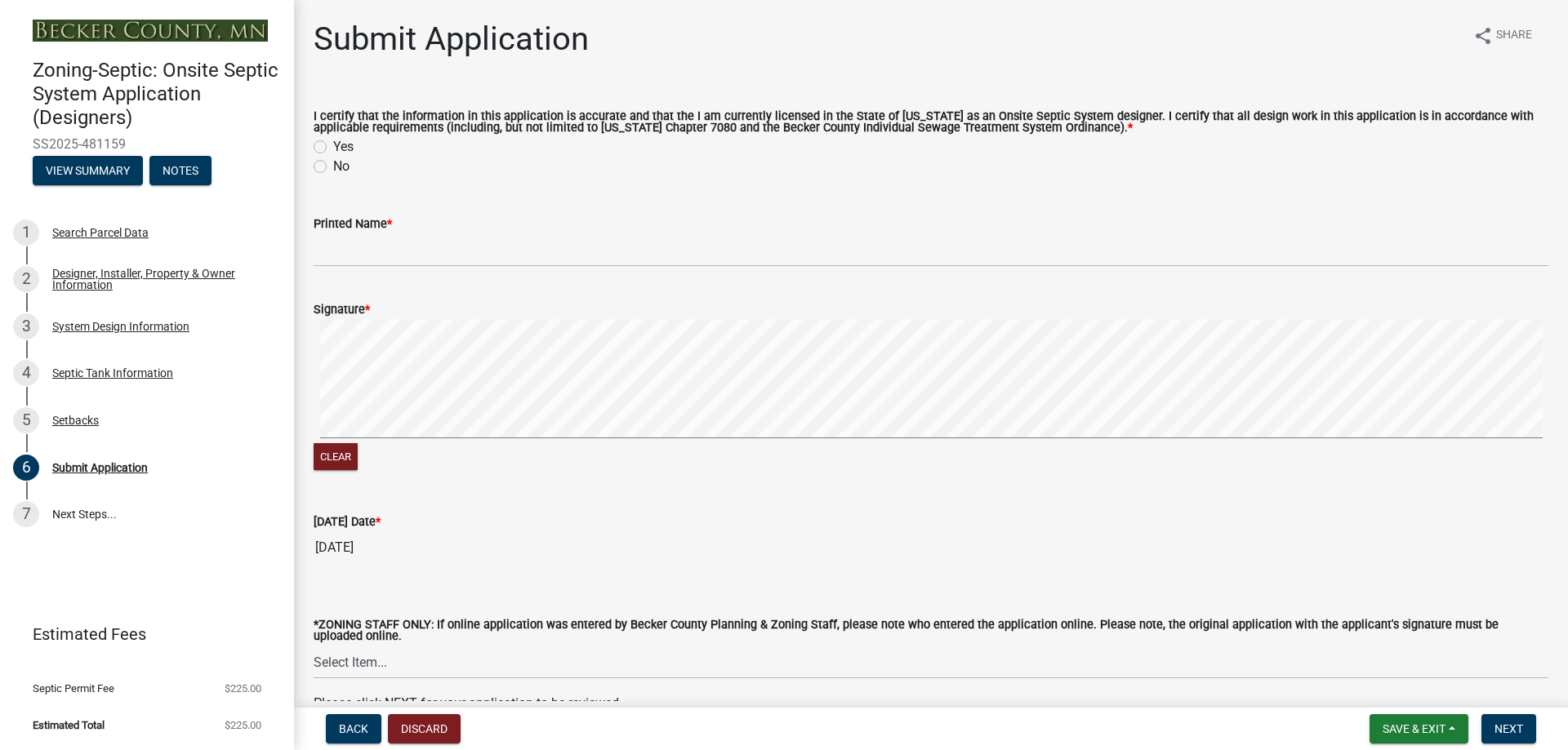
click at [319, 139] on div "Yes" at bounding box center [930, 147] width 1235 height 20
click at [333, 154] on label "Yes" at bounding box center [343, 147] width 20 height 20
click at [333, 148] on input "Yes" at bounding box center [338, 142] width 10 height 10
radio input "true"
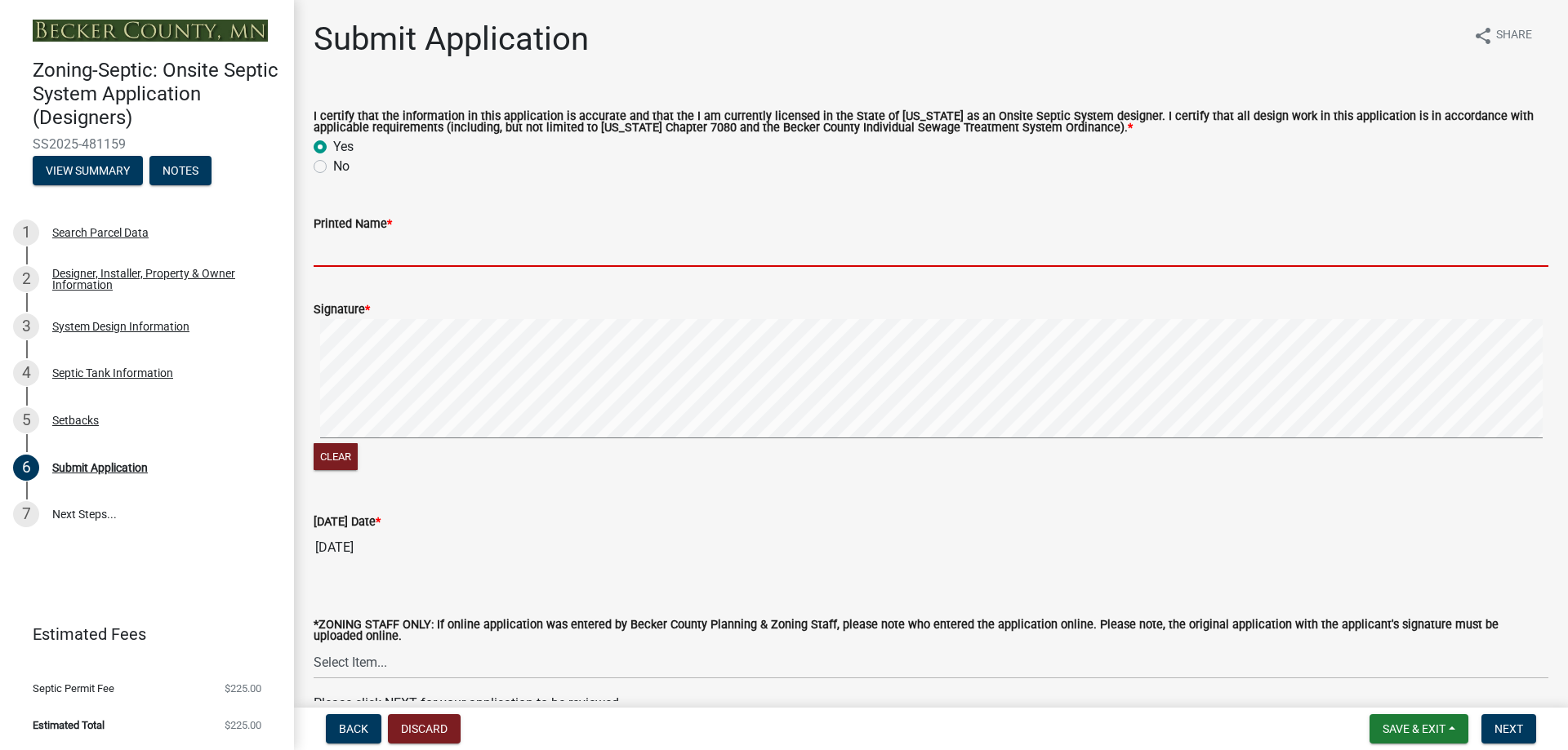
click at [360, 260] on input "Printed Name *" at bounding box center [930, 249] width 1235 height 33
type input "[PERSON_NAME]"
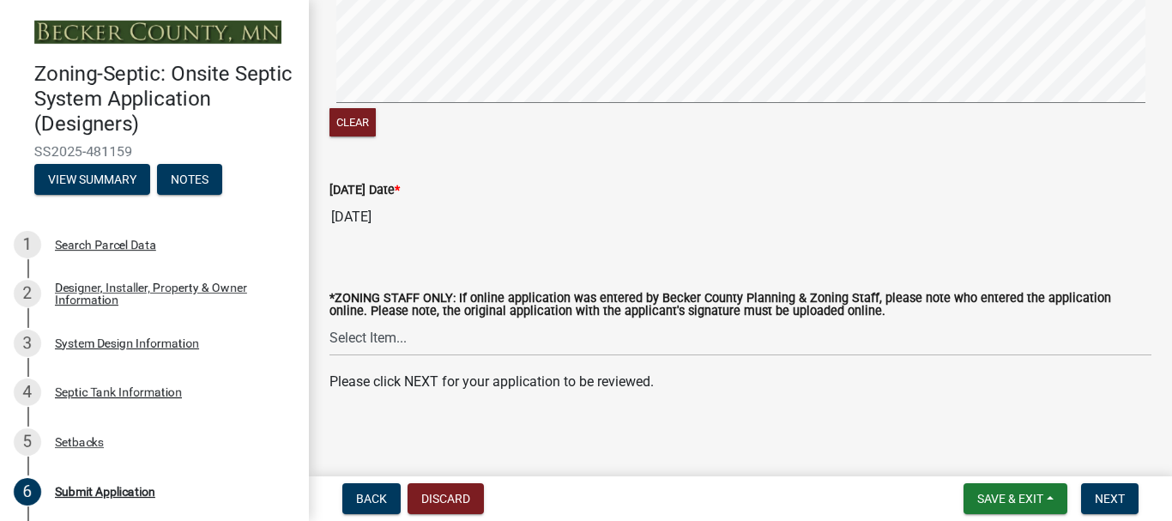
scroll to position [376, 0]
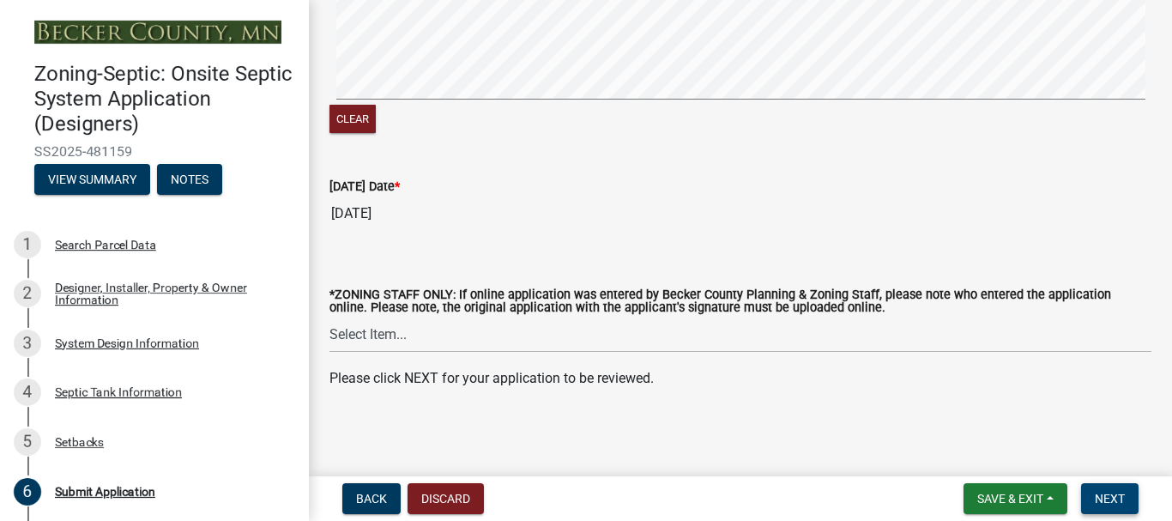
click at [1108, 496] on span "Next" at bounding box center [1110, 499] width 30 height 14
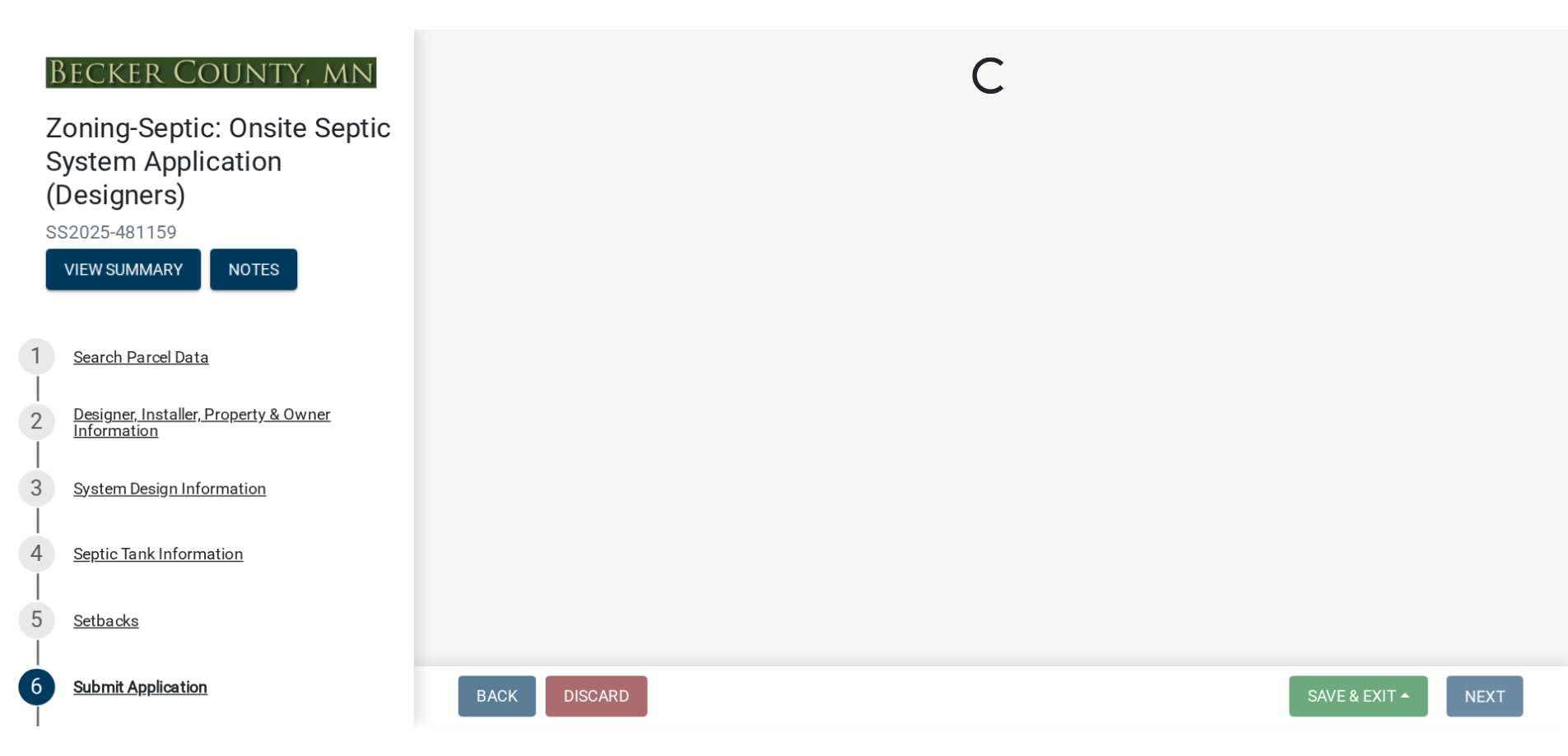
scroll to position [0, 0]
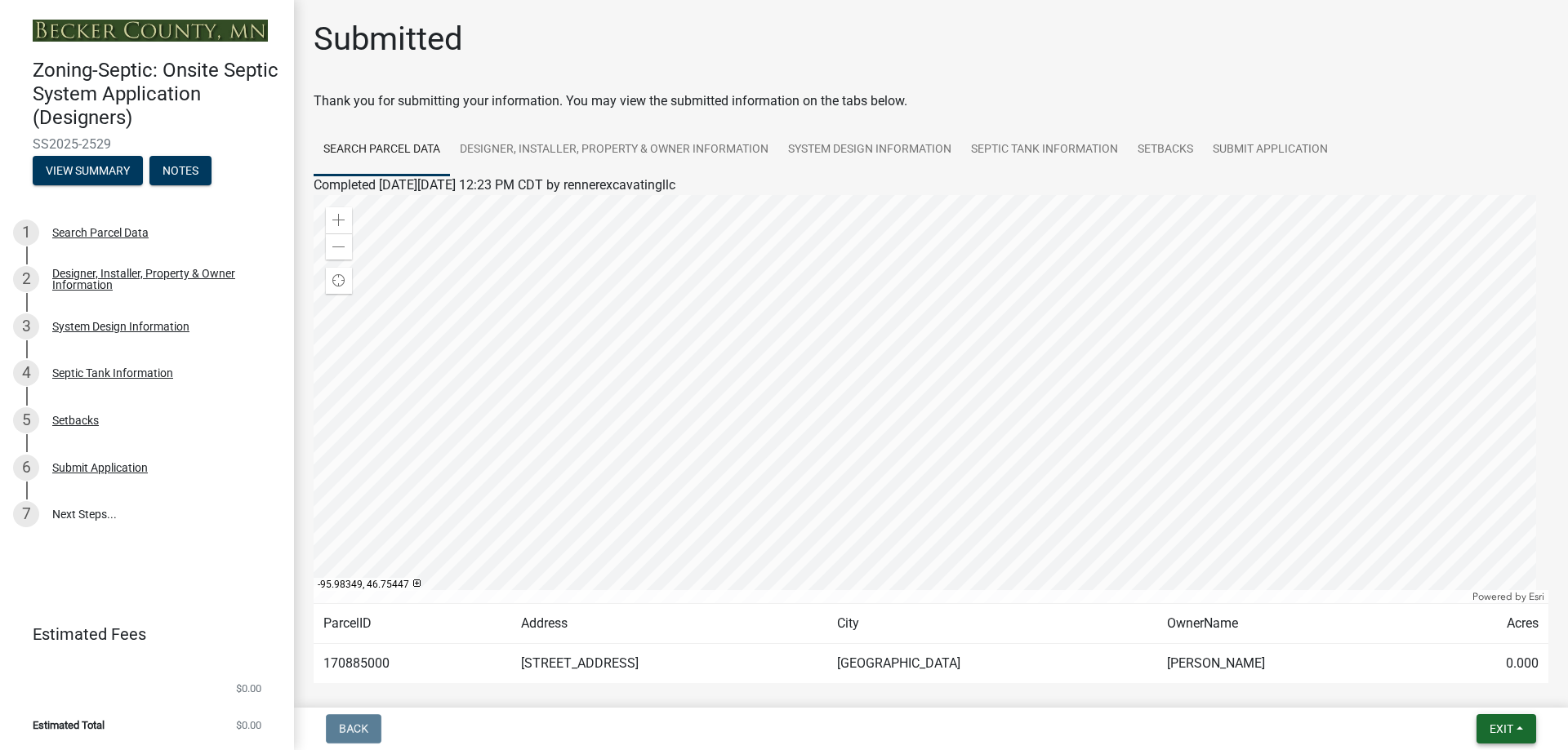
click at [1512, 726] on span "Exit" at bounding box center [1501, 729] width 24 height 13
click at [1476, 689] on button "Save & Exit" at bounding box center [1470, 686] width 130 height 39
